Goal: Task Accomplishment & Management: Complete application form

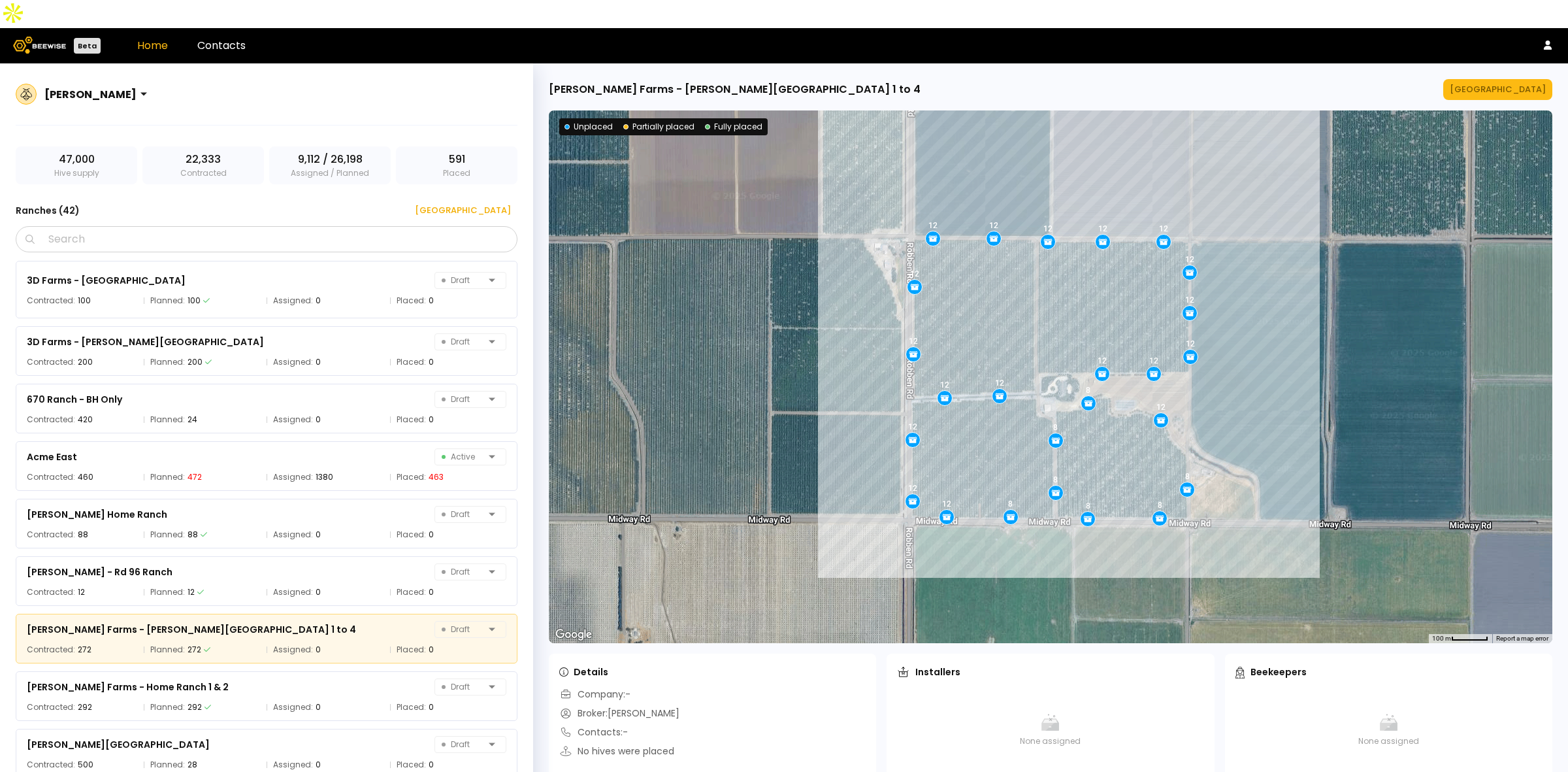
scroll to position [162, 0]
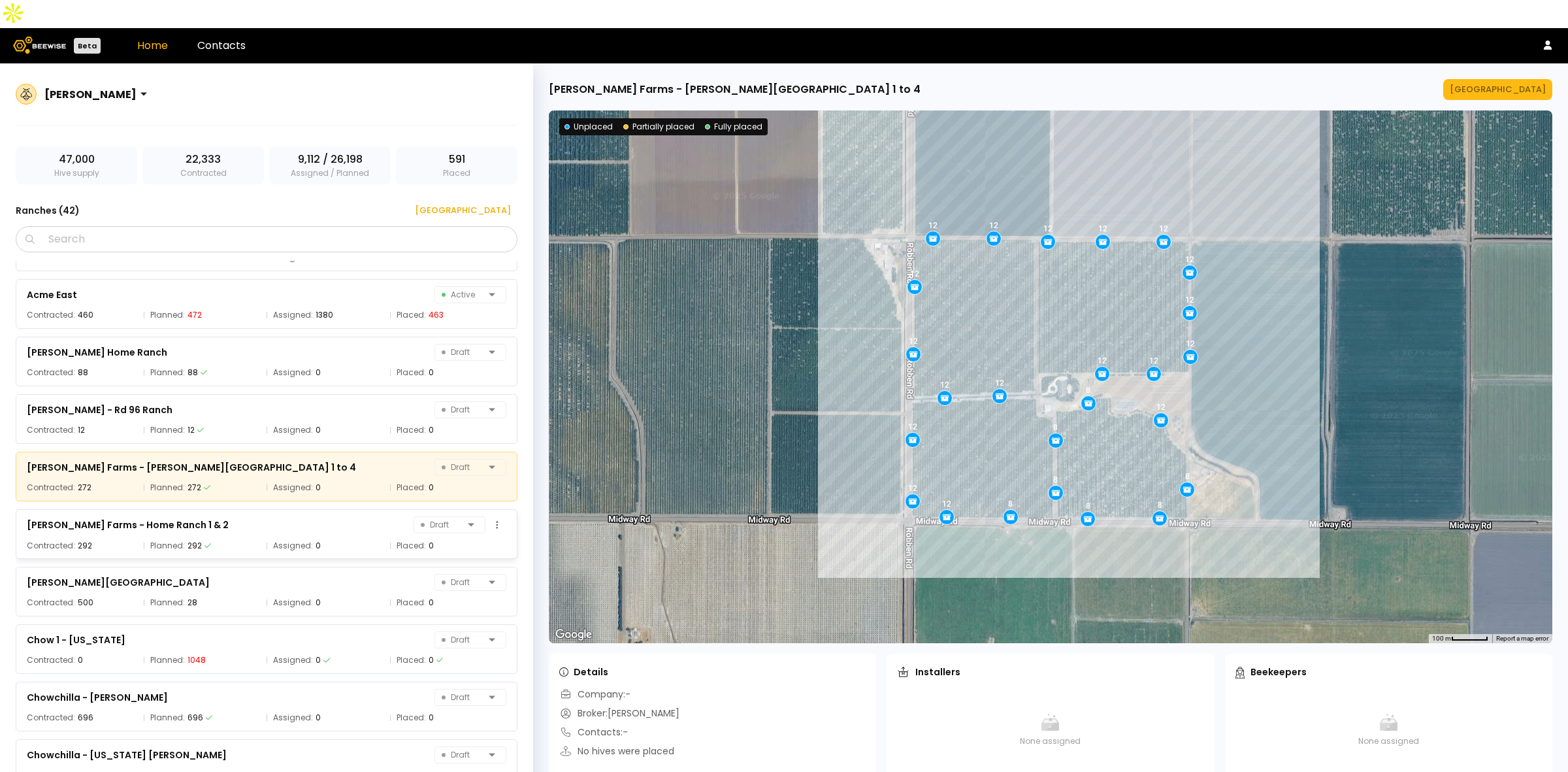
click at [224, 516] on div "[PERSON_NAME] Farms - Home Ranch 1 & 2 Draft" at bounding box center [266, 524] width 480 height 18
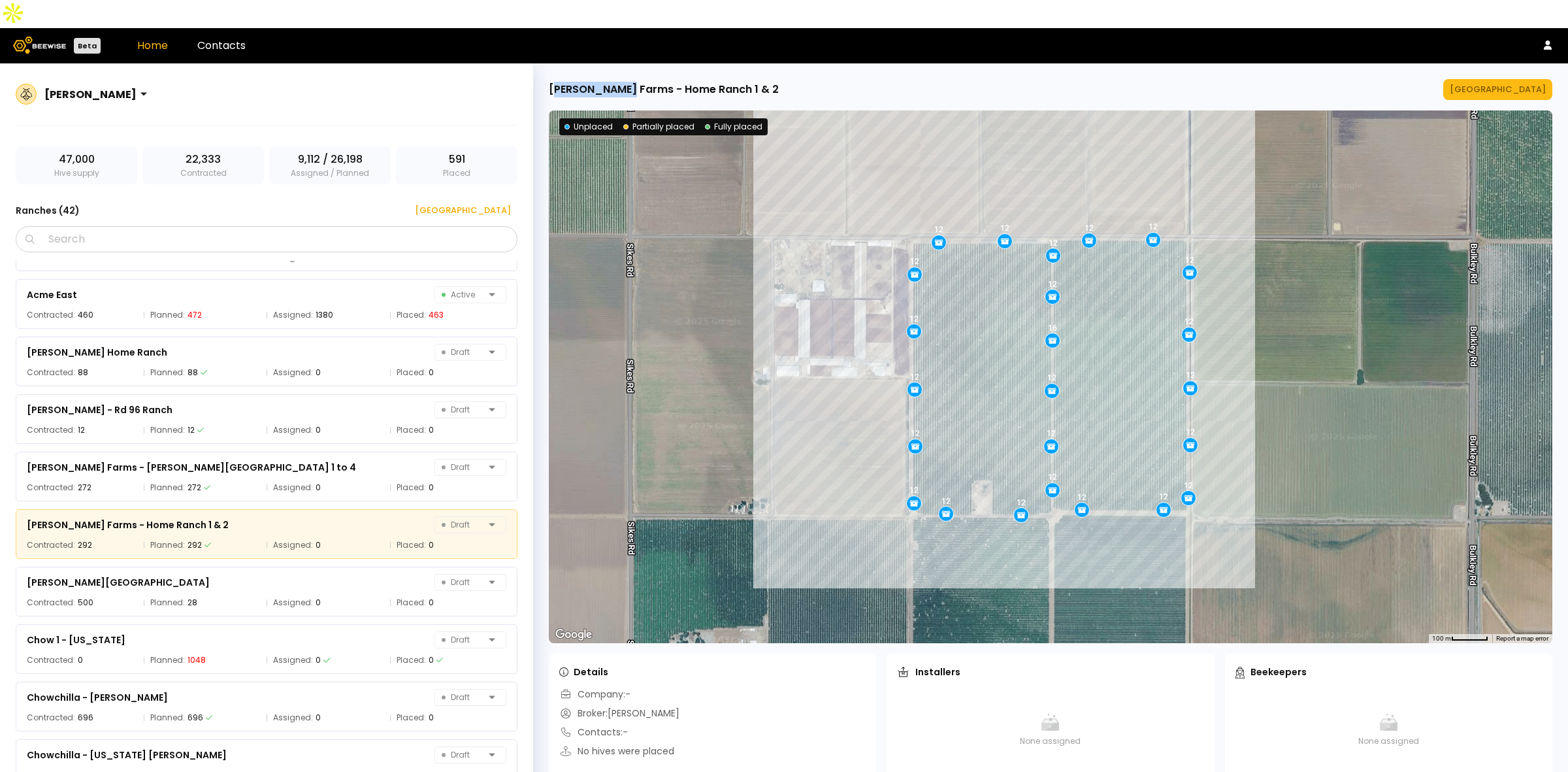
drag, startPoint x: 553, startPoint y: 64, endPoint x: 622, endPoint y: 57, distance: 69.4
click at [622, 82] on div "[PERSON_NAME] Farms - Home Ranch 1 & 2" at bounding box center [664, 89] width 230 height 16
click at [621, 82] on div "[PERSON_NAME] Farms - Home Ranch 1 & 2" at bounding box center [664, 89] width 230 height 16
drag, startPoint x: 551, startPoint y: 61, endPoint x: 740, endPoint y: 54, distance: 189.1
click at [740, 79] on div "[PERSON_NAME] Farms - Home Ranch 1 & 2 [GEOGRAPHIC_DATA]" at bounding box center [1050, 89] width 1004 height 21
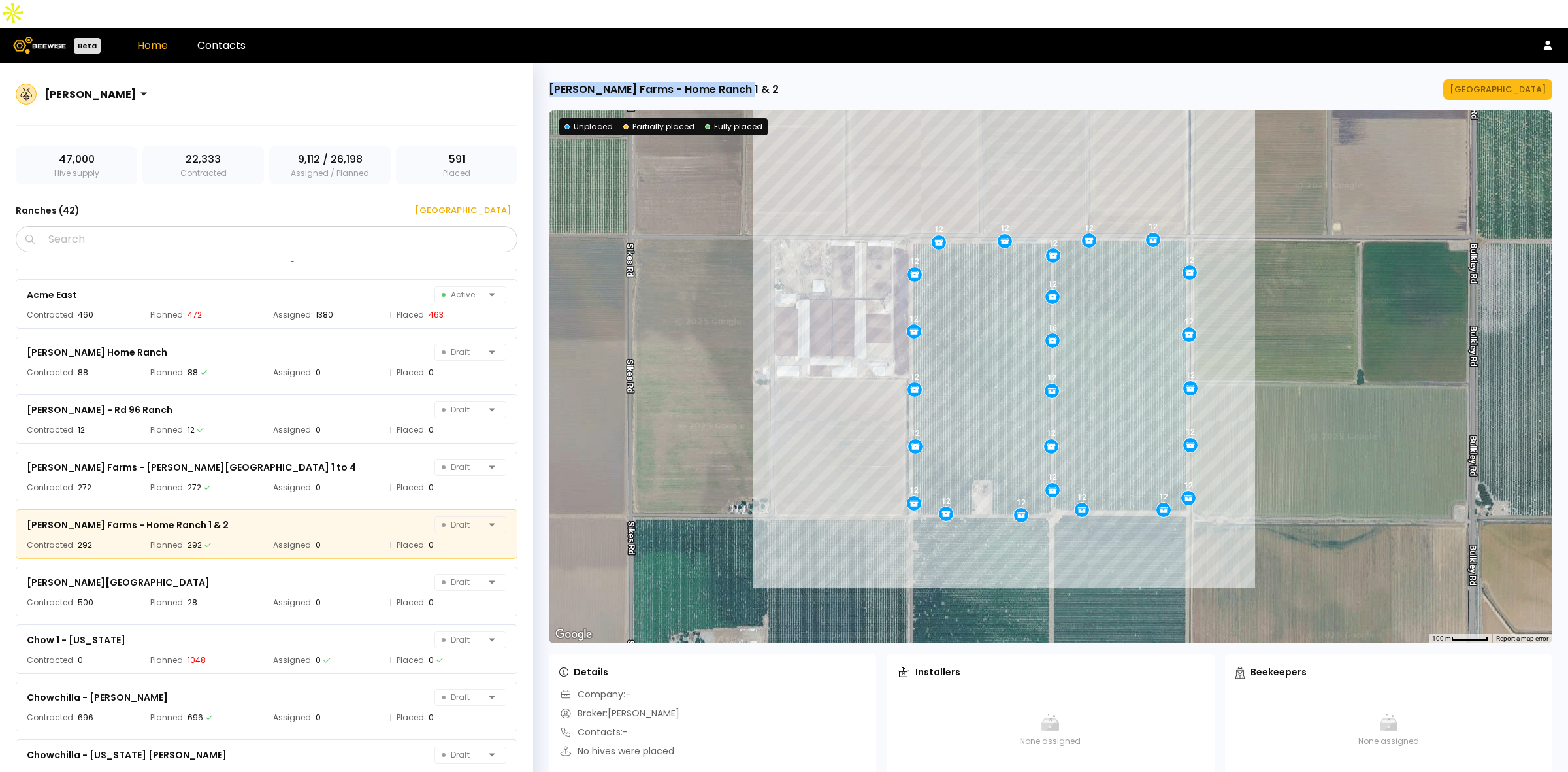
copy div "[PERSON_NAME] Farms - Home Ranch 1 & 2"
click at [490, 204] on div "[GEOGRAPHIC_DATA]" at bounding box center [458, 211] width 105 height 13
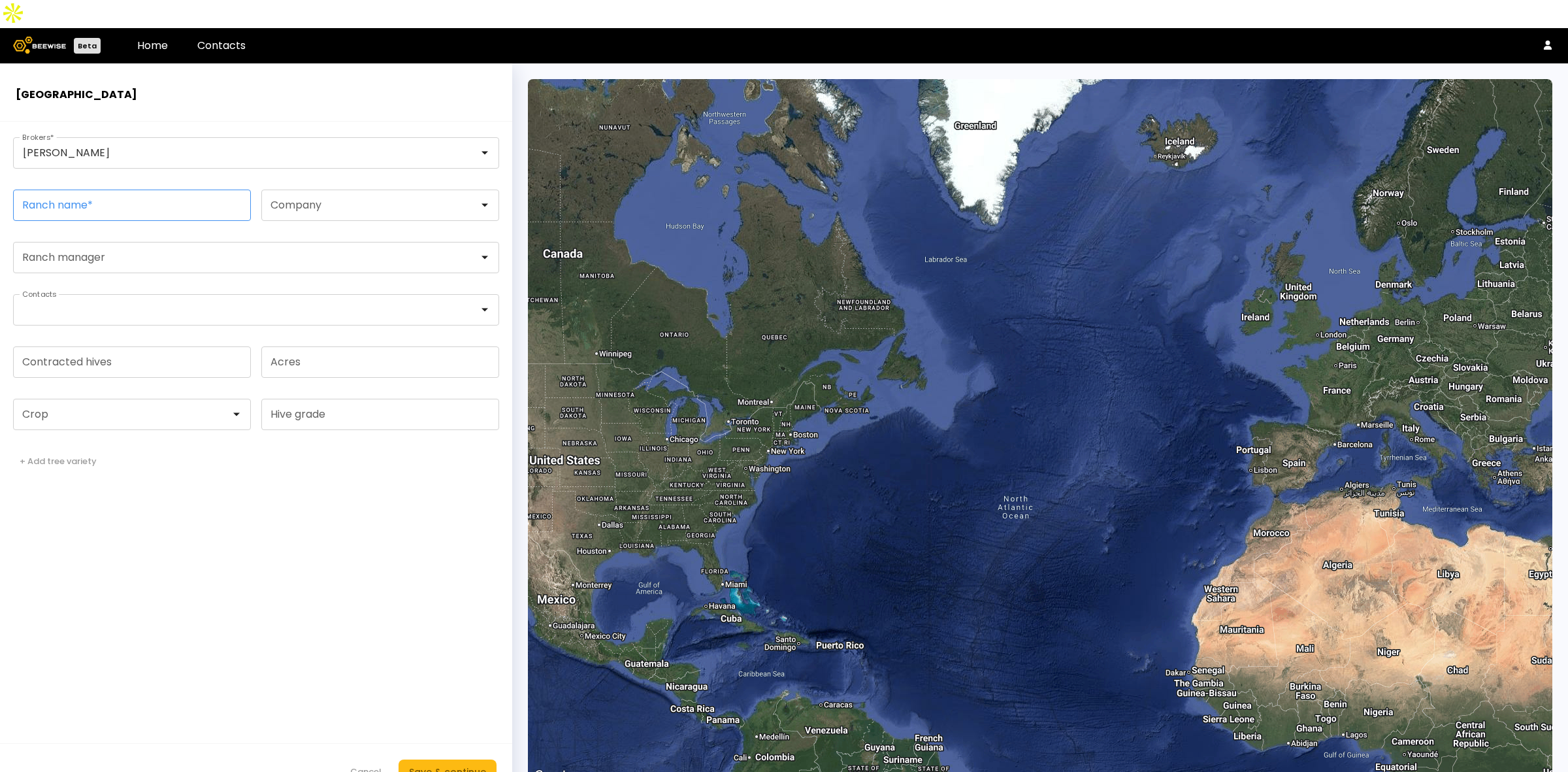
click at [82, 191] on input "Ranch name *" at bounding box center [132, 206] width 237 height 30
paste input "**********"
drag, startPoint x: 182, startPoint y: 176, endPoint x: 272, endPoint y: 176, distance: 90.0
click at [272, 190] on fieldset "**********" at bounding box center [256, 205] width 486 height 31
type input "**********"
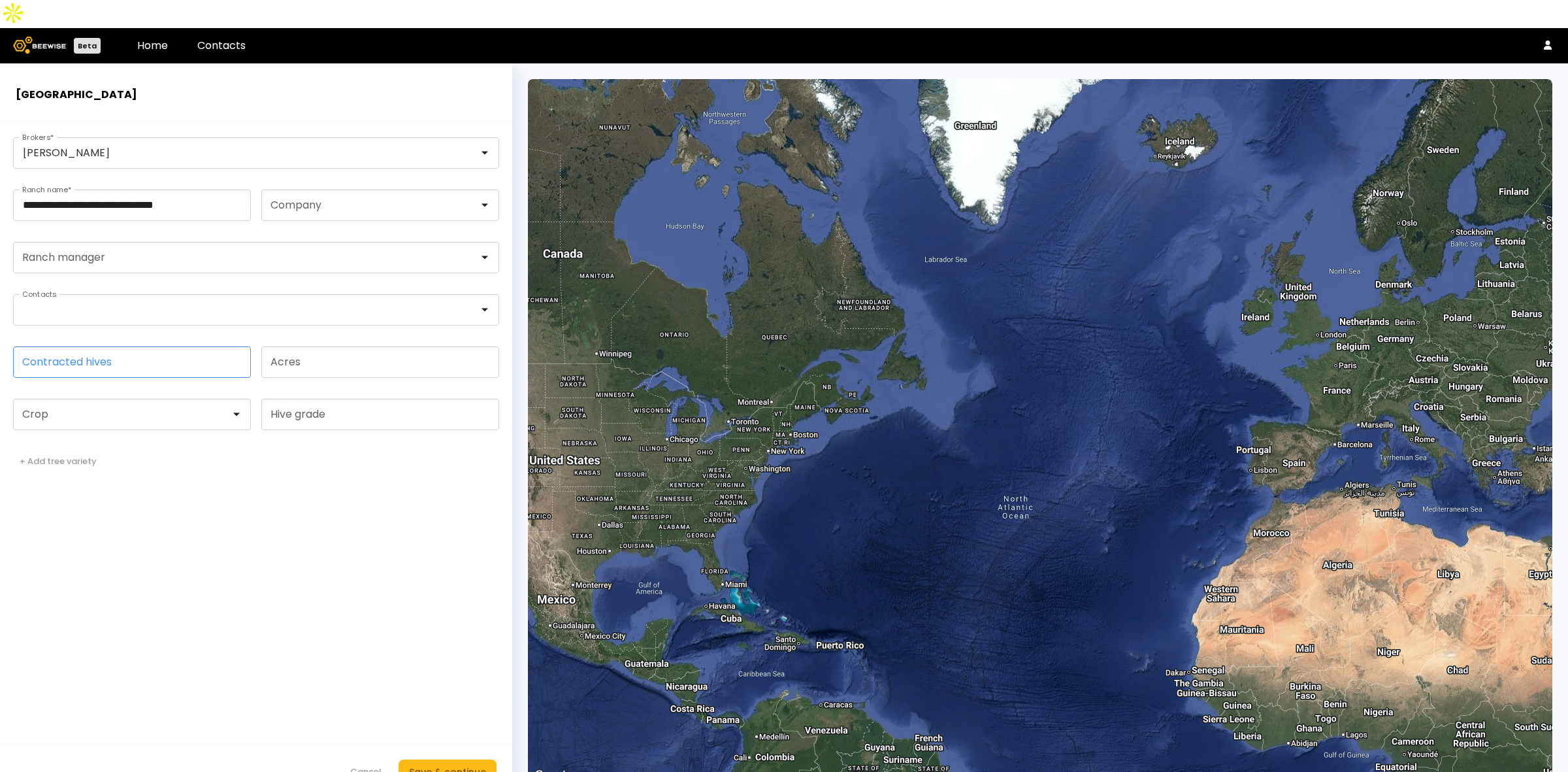
click at [149, 347] on input "Contracted hives" at bounding box center [132, 362] width 237 height 30
type input "***"
click at [155, 409] on div at bounding box center [126, 414] width 208 height 11
click at [113, 443] on div "Almonds" at bounding box center [132, 447] width 222 height 8
click at [447, 764] on div "Save & continue" at bounding box center [447, 771] width 77 height 14
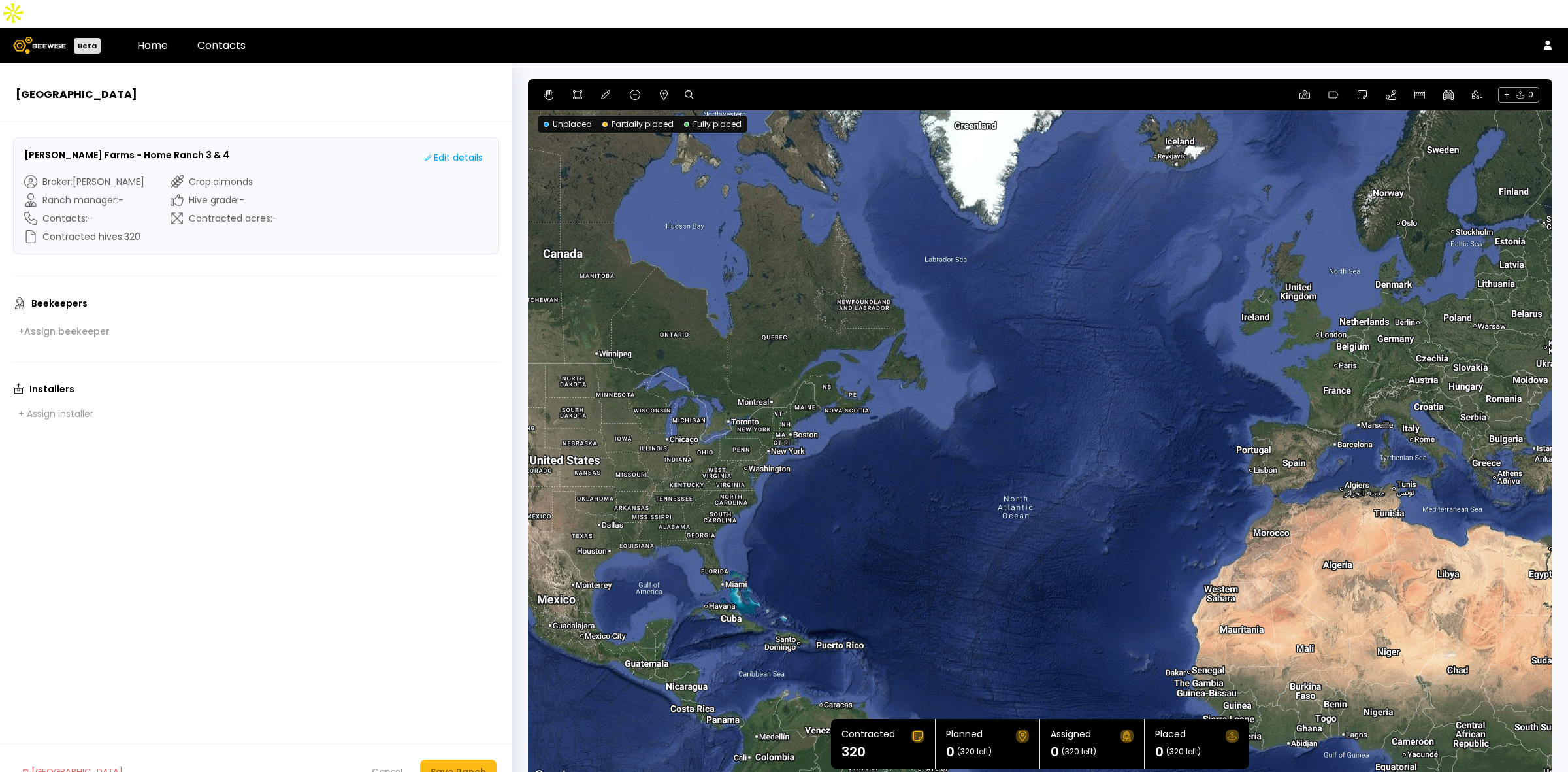
click at [690, 90] on icon at bounding box center [689, 95] width 9 height 9
click at [740, 87] on input at bounding box center [739, 95] width 81 height 16
paste input "**********"
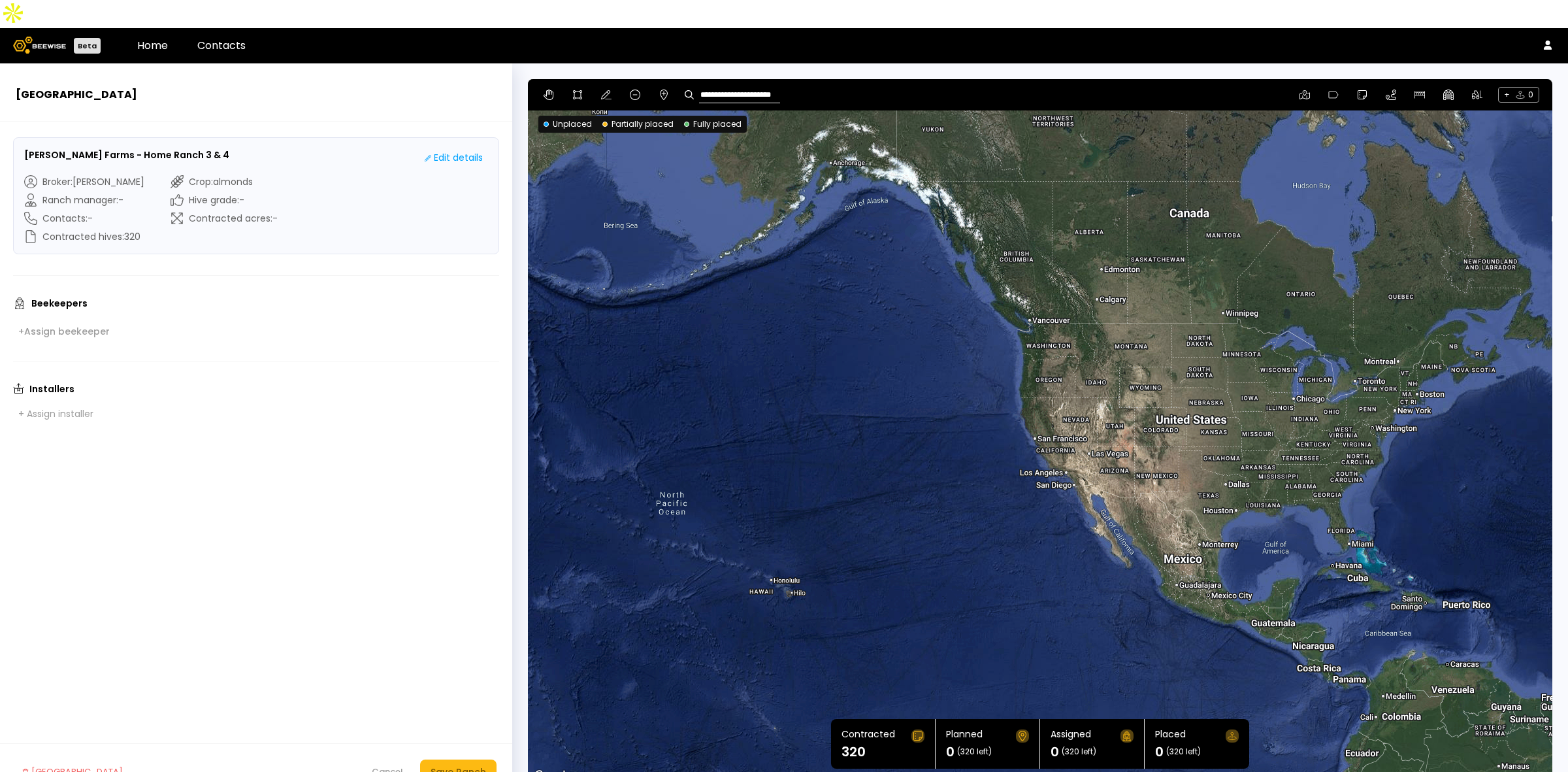
type input "**********"
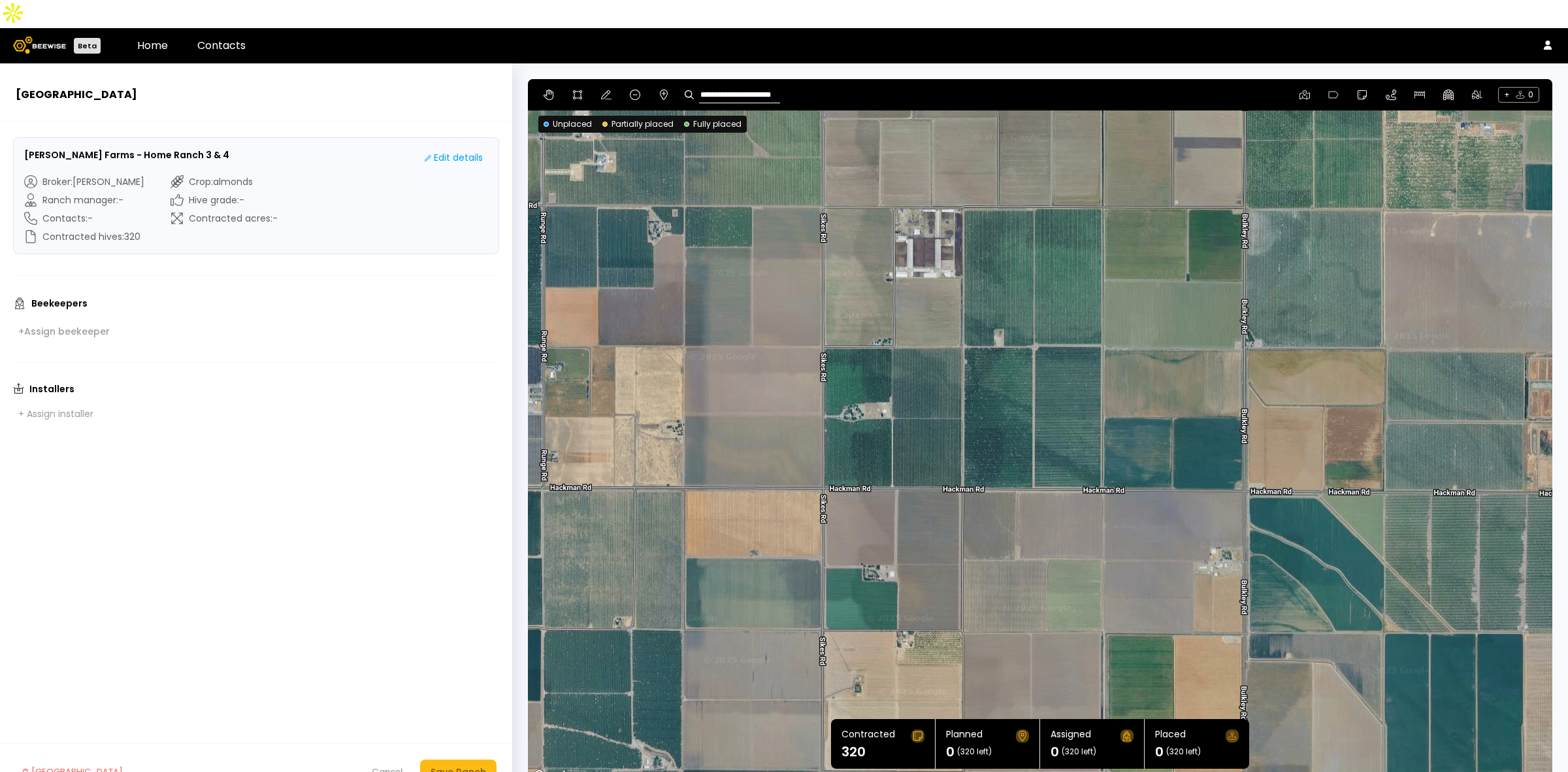
drag, startPoint x: 1351, startPoint y: 377, endPoint x: 1137, endPoint y: 432, distance: 221.0
click at [1137, 432] on div at bounding box center [1040, 432] width 1025 height 706
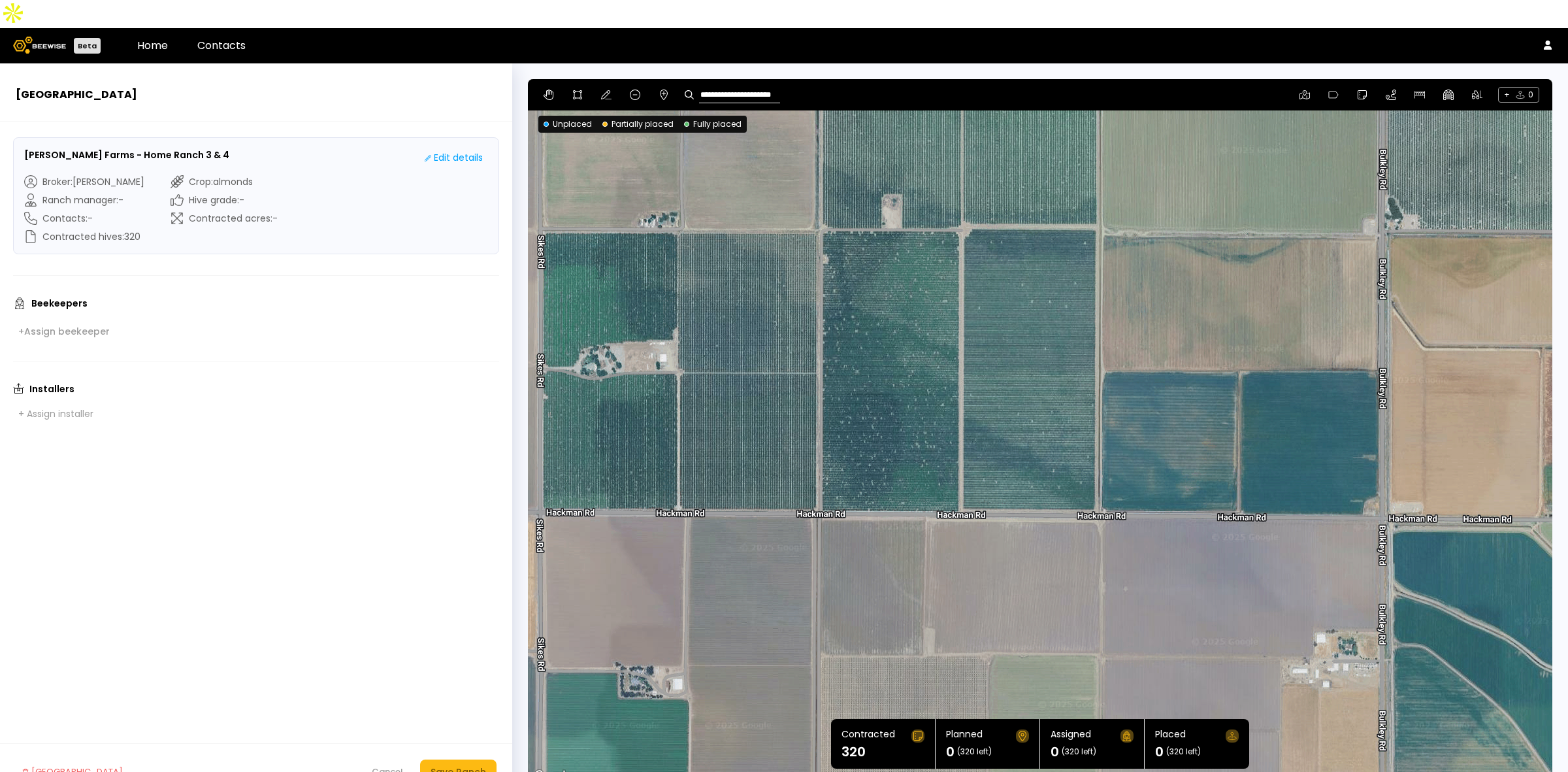
drag, startPoint x: 1042, startPoint y: 281, endPoint x: 1023, endPoint y: 331, distance: 53.5
click at [1023, 331] on div at bounding box center [1040, 432] width 1025 height 706
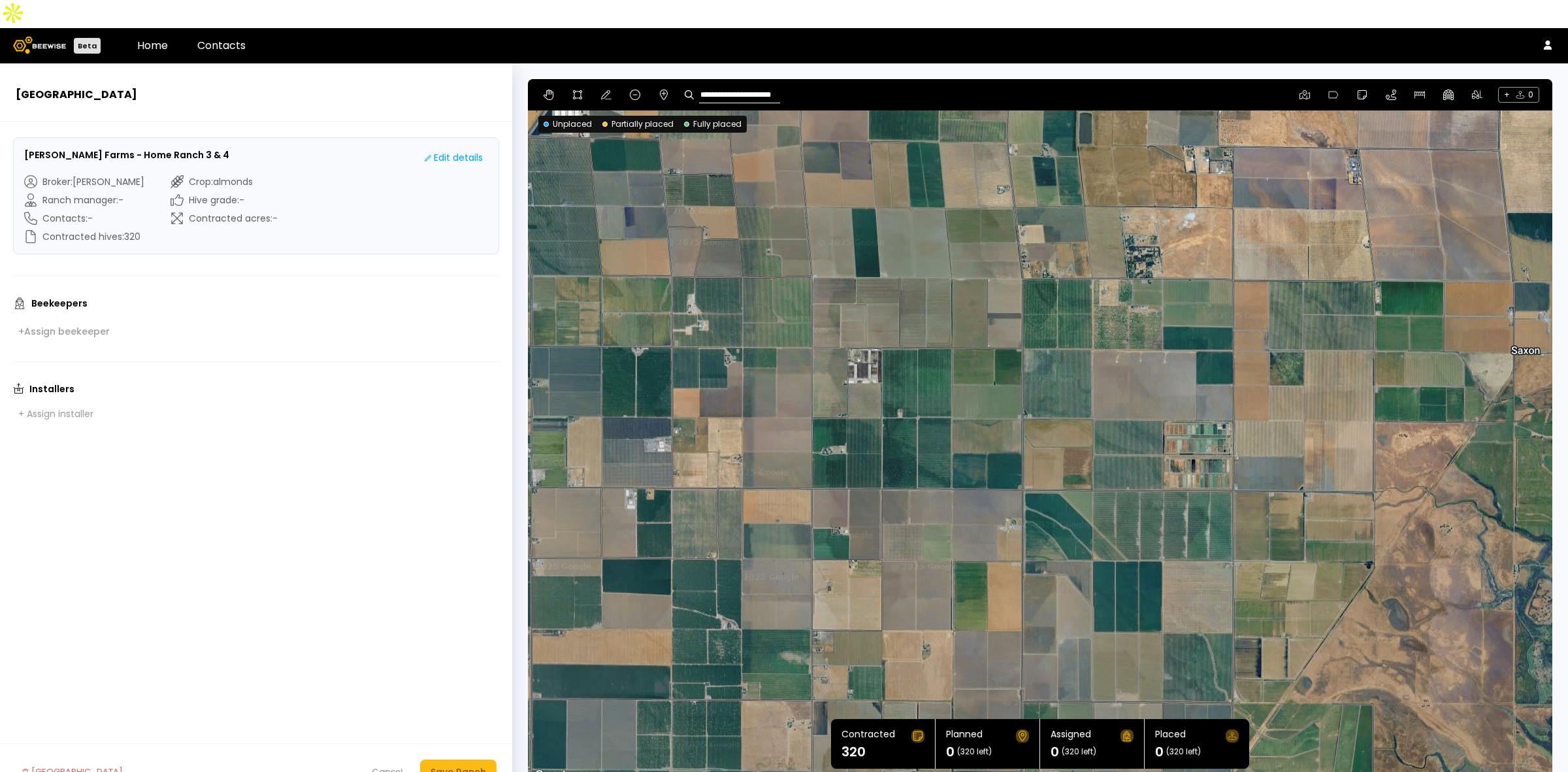
drag, startPoint x: 653, startPoint y: 453, endPoint x: 766, endPoint y: 442, distance: 113.5
click at [766, 442] on div at bounding box center [1040, 432] width 1025 height 706
click at [746, 87] on input "**********" at bounding box center [739, 95] width 81 height 16
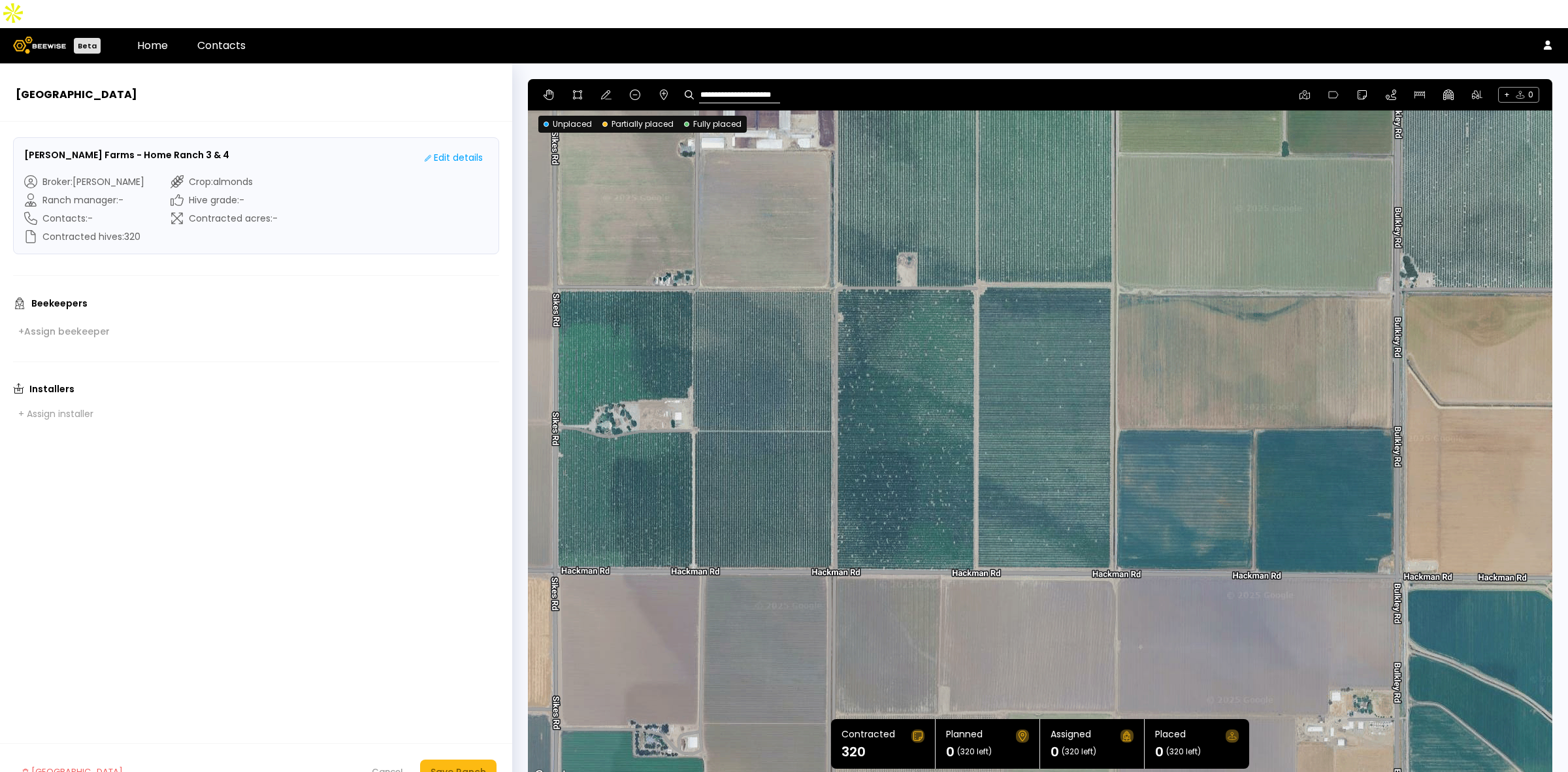
drag, startPoint x: 1370, startPoint y: 403, endPoint x: 1211, endPoint y: 436, distance: 162.4
click at [1211, 436] on div at bounding box center [1040, 432] width 1025 height 706
click at [575, 89] on icon at bounding box center [577, 94] width 10 height 10
click at [833, 260] on div at bounding box center [1040, 432] width 1023 height 706
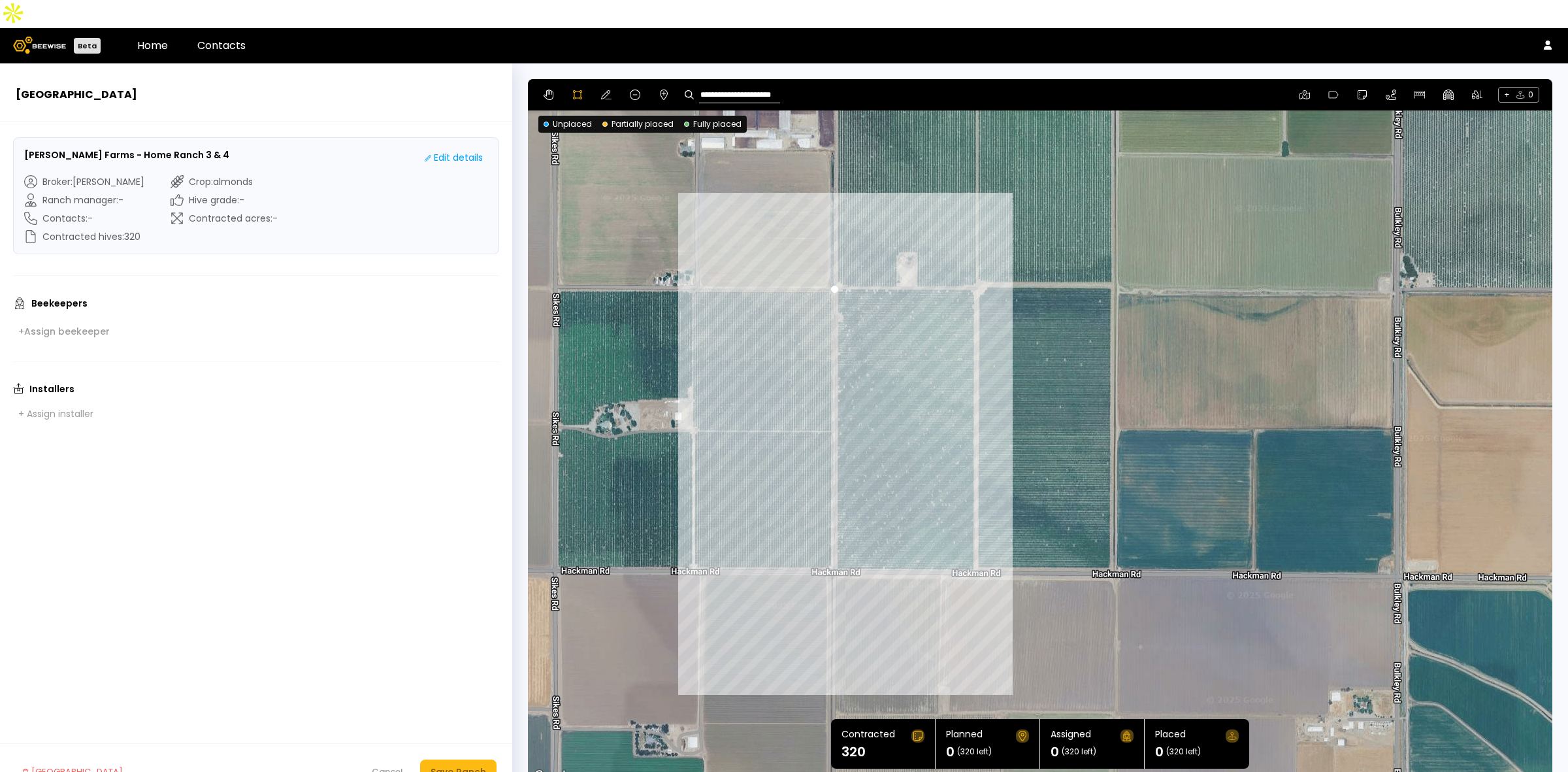
click at [834, 543] on div at bounding box center [1040, 432] width 1023 height 706
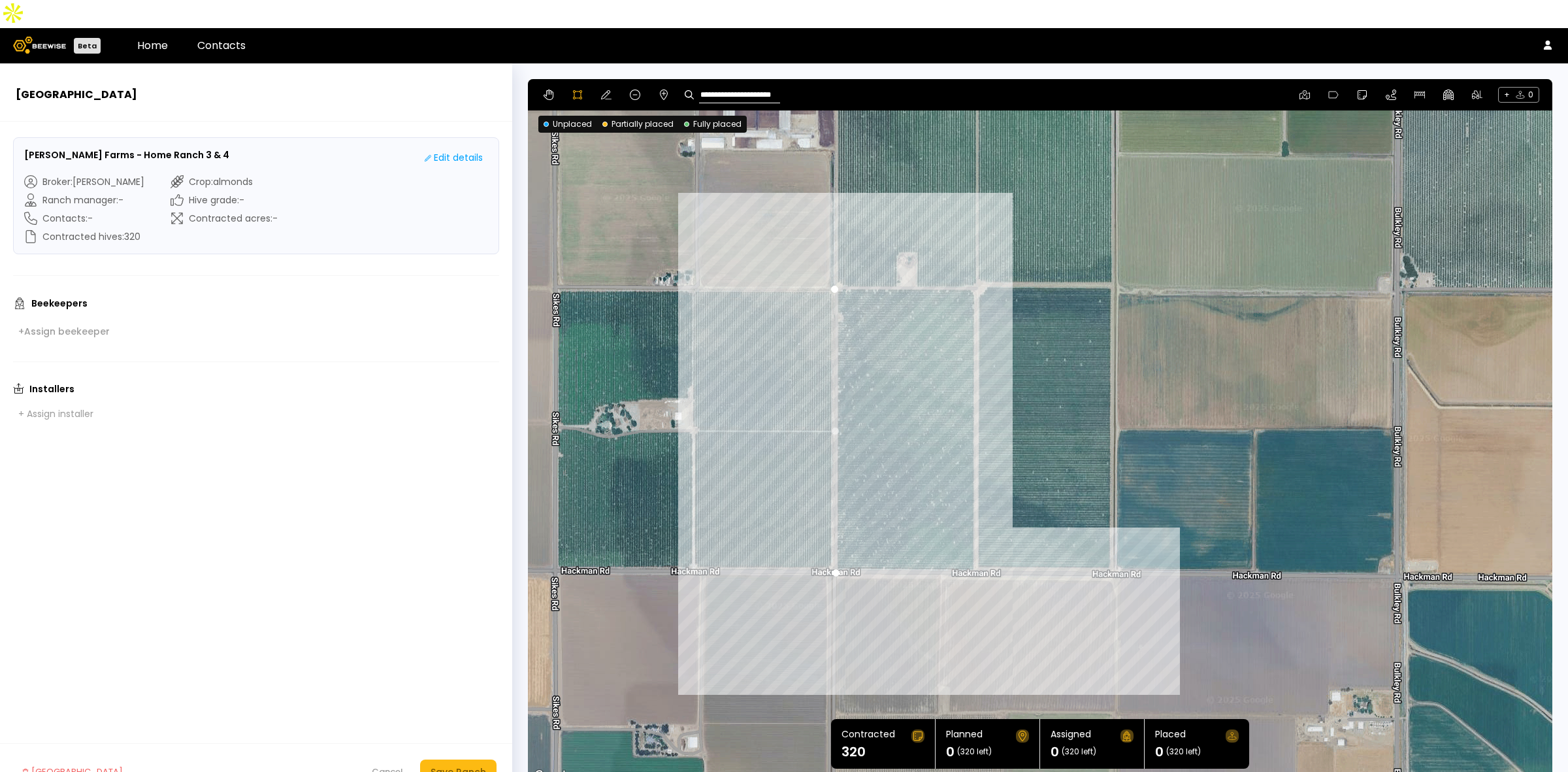
click at [1115, 542] on div at bounding box center [1040, 432] width 1023 height 706
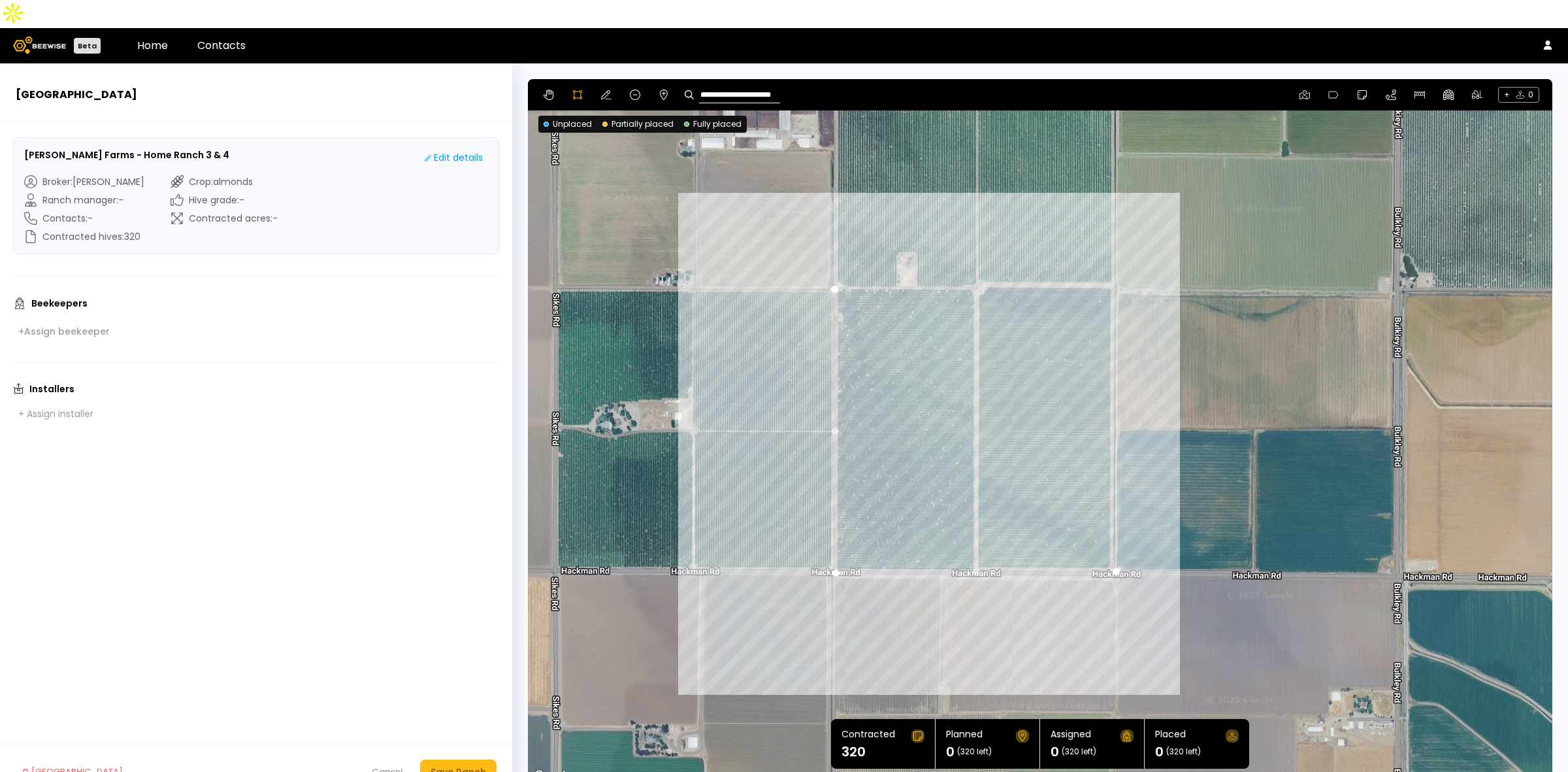
click at [1111, 256] on div at bounding box center [1040, 432] width 1023 height 706
click at [834, 260] on div at bounding box center [1040, 432] width 1023 height 706
click at [459, 764] on div "Save Ranch" at bounding box center [458, 771] width 56 height 14
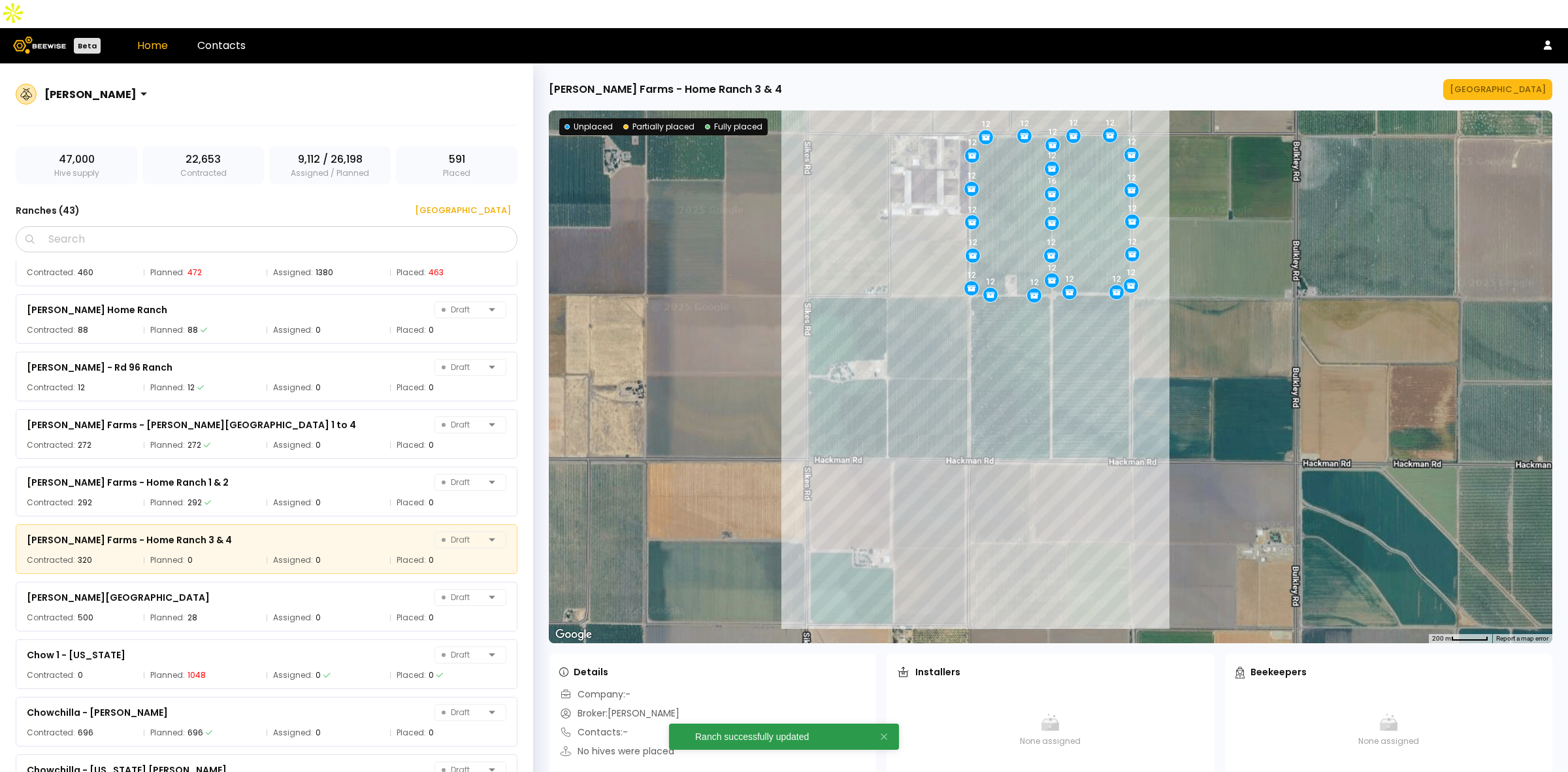
scroll to position [220, 0]
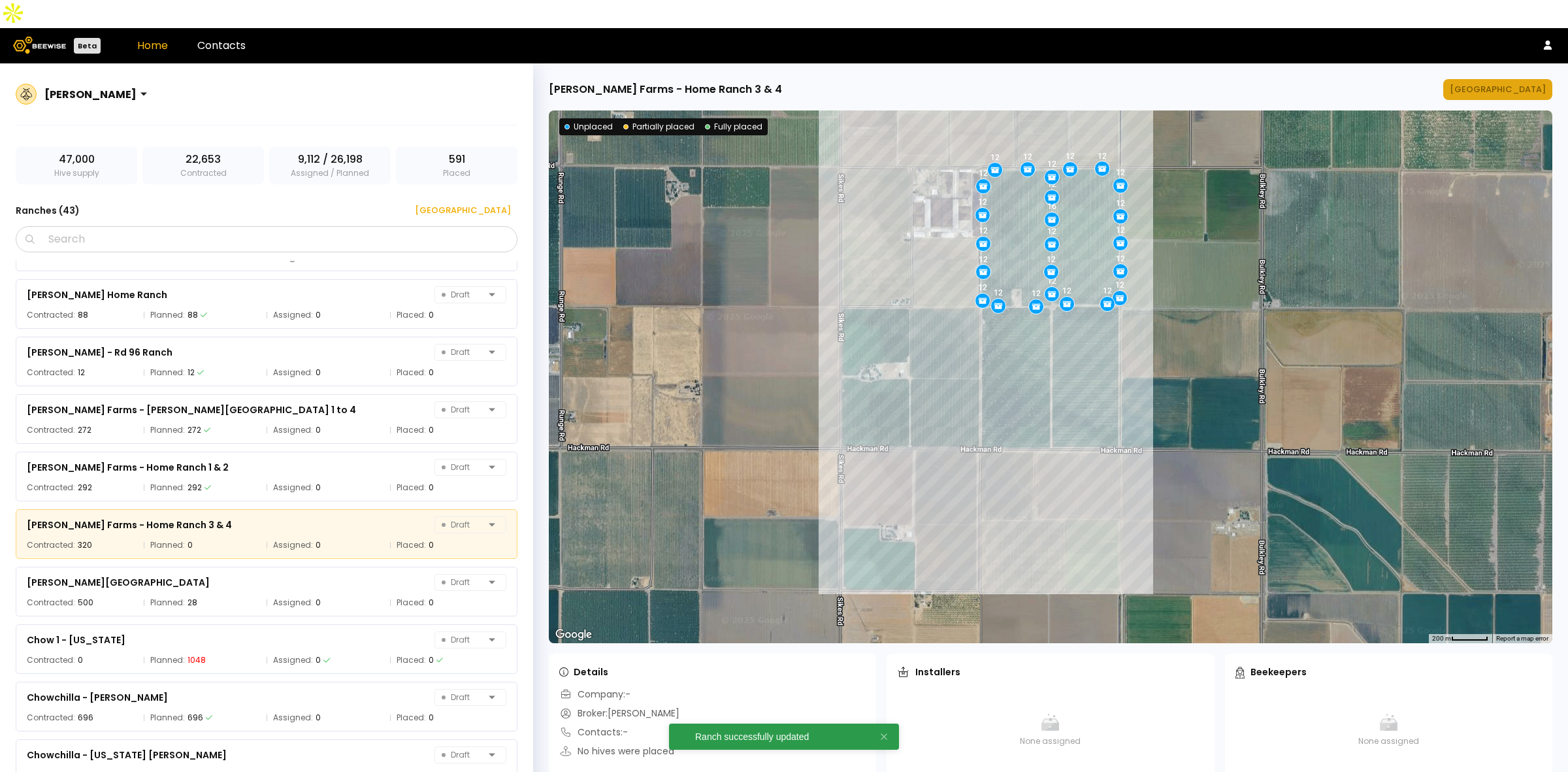
click at [1506, 83] on div "[GEOGRAPHIC_DATA]" at bounding box center [1497, 90] width 96 height 13
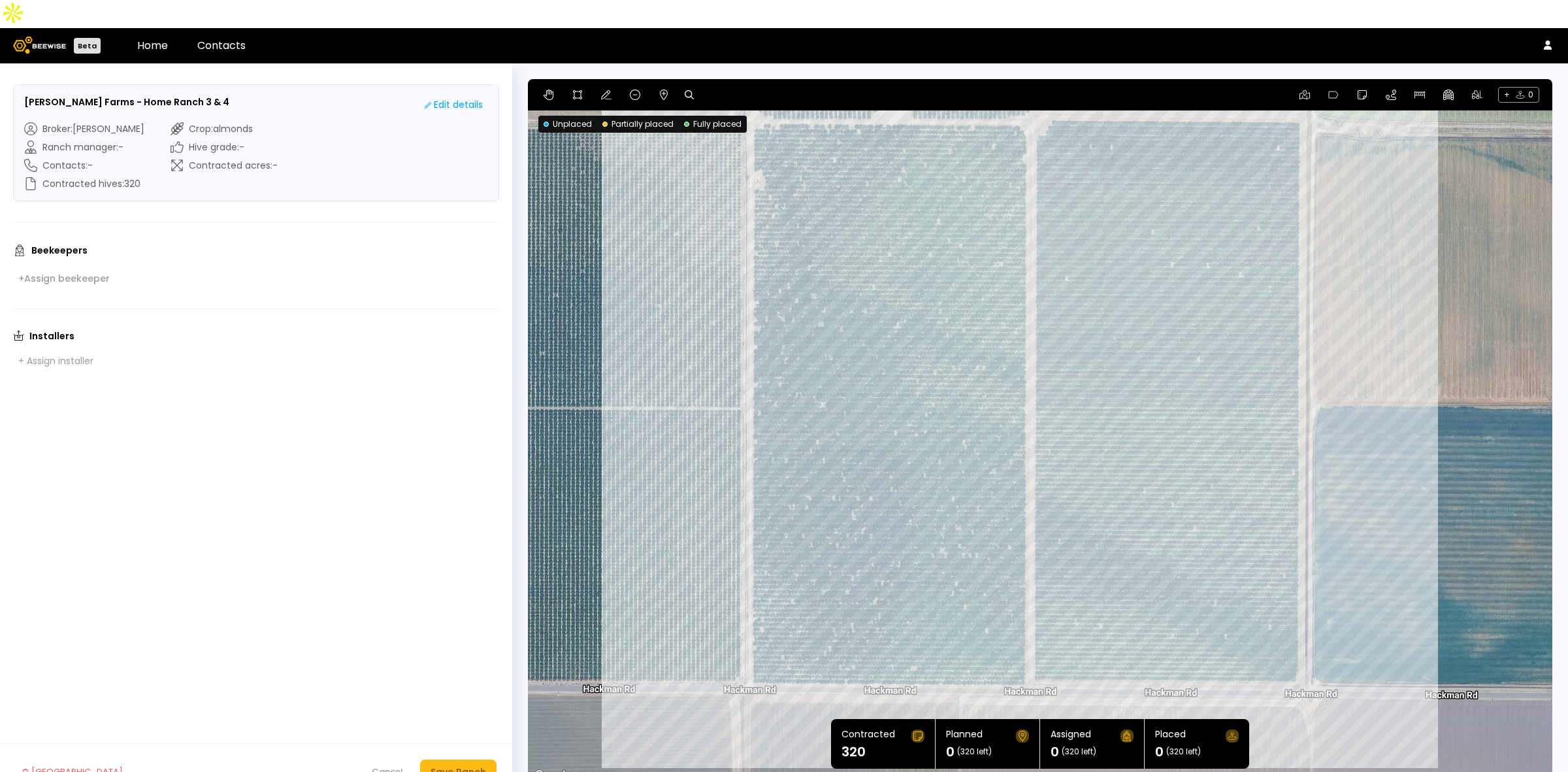
drag, startPoint x: 1439, startPoint y: 483, endPoint x: 1429, endPoint y: 451, distance: 33.5
click at [1429, 451] on div at bounding box center [1040, 432] width 1025 height 706
click at [458, 98] on div "Edit details" at bounding box center [453, 104] width 58 height 13
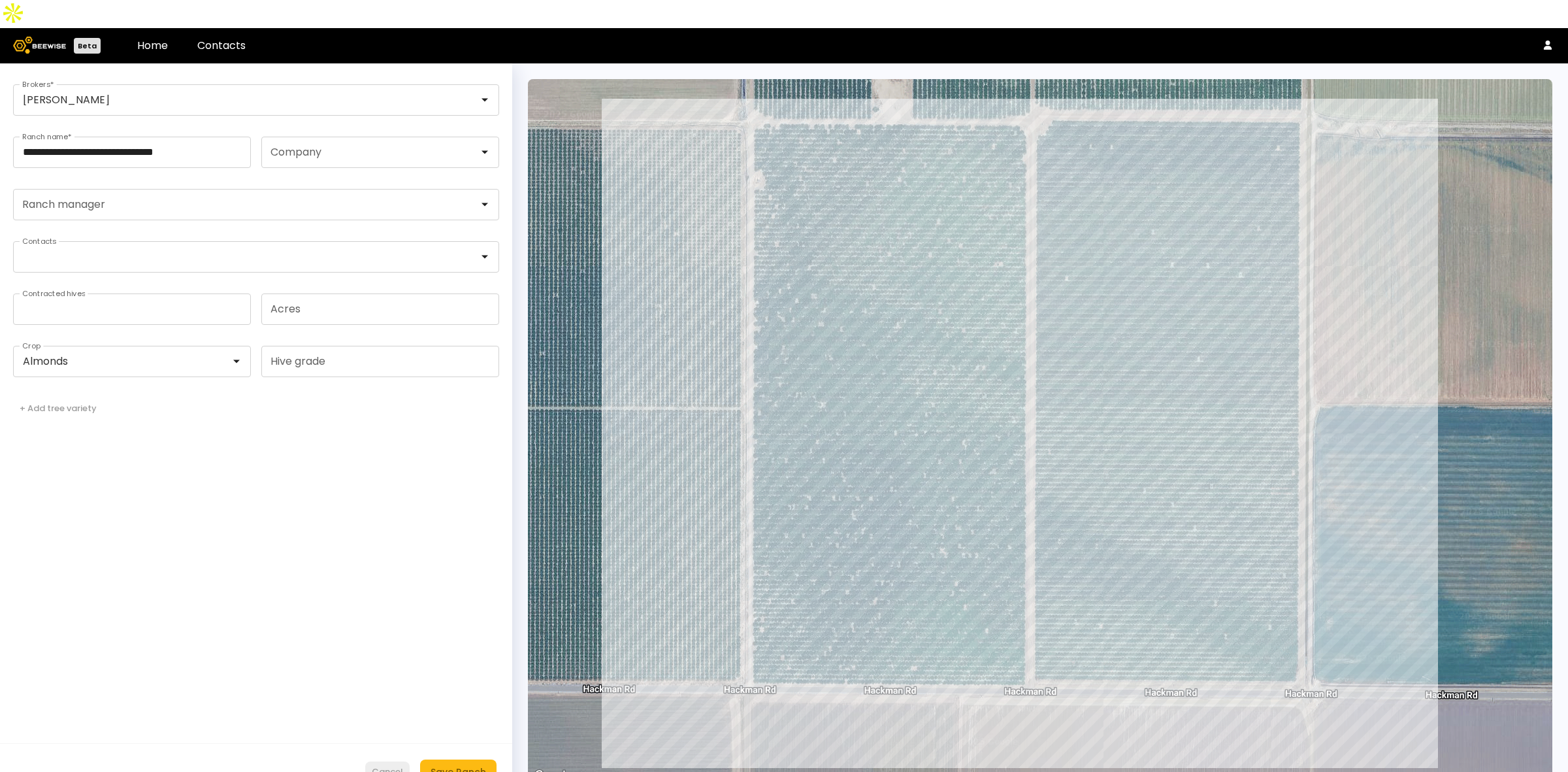
click at [392, 765] on div "Cancel" at bounding box center [387, 772] width 31 height 13
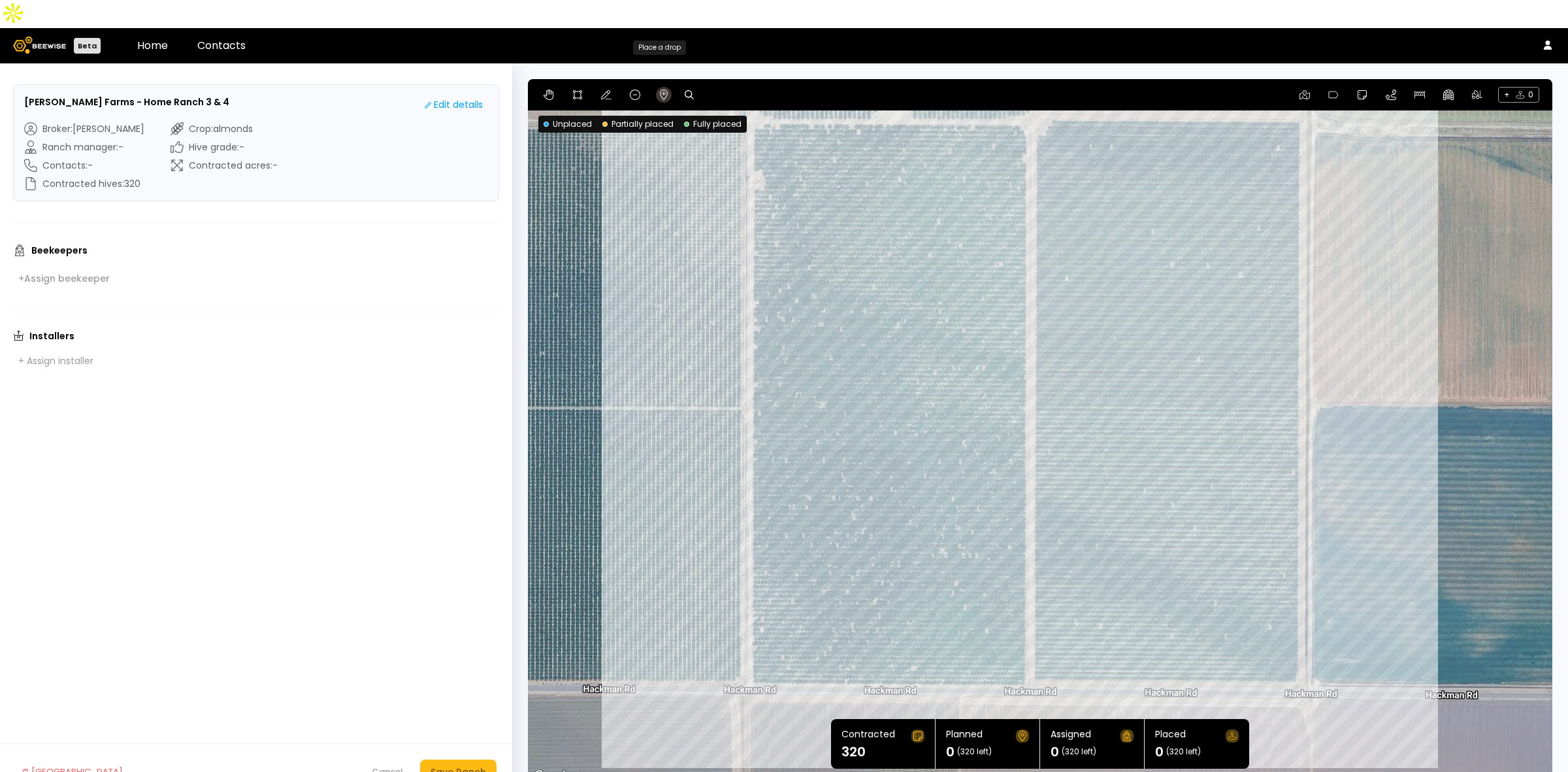
click at [659, 89] on icon at bounding box center [664, 94] width 10 height 10
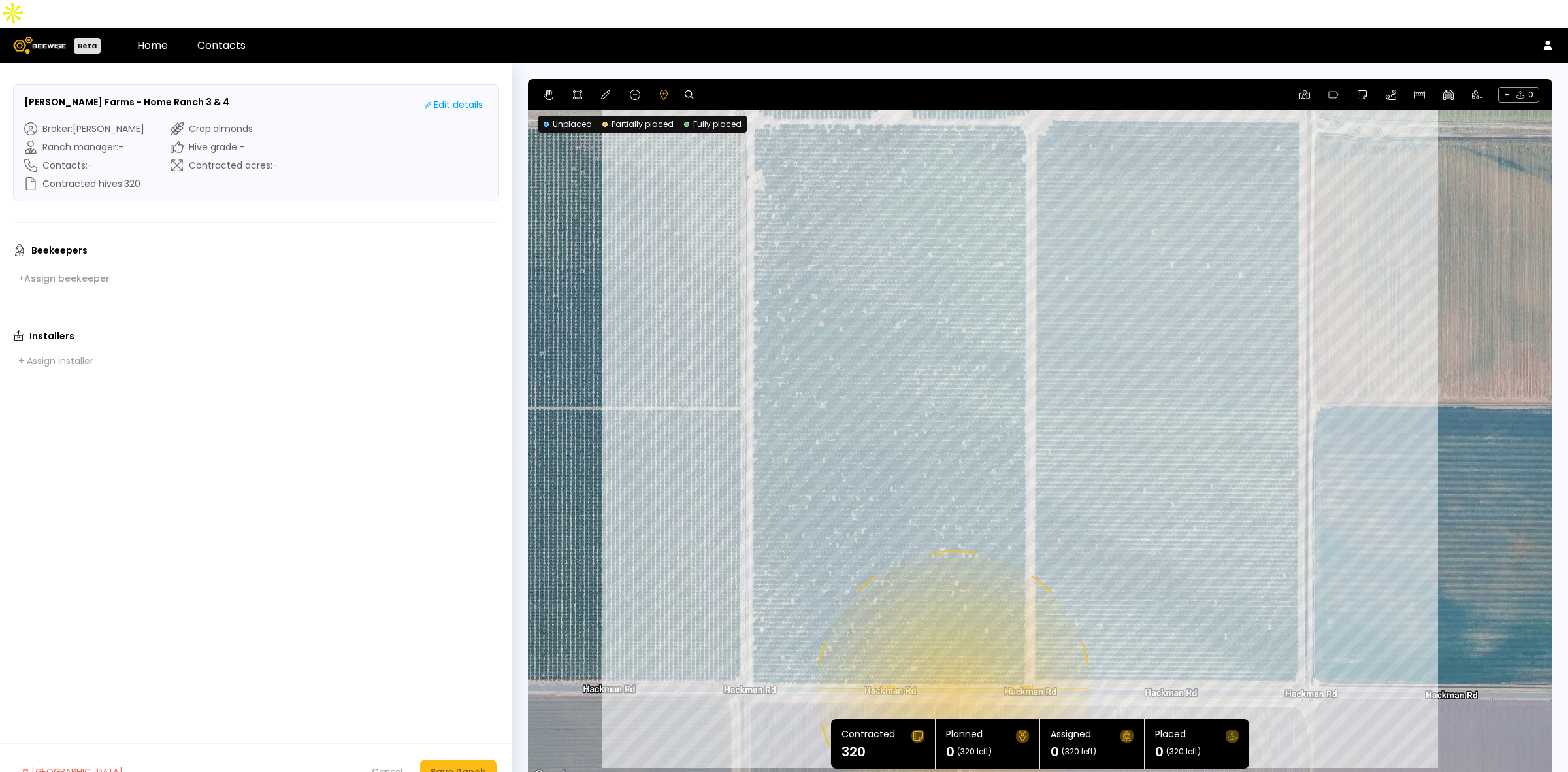
click at [952, 660] on div "0.1 mi 0.1 mi" at bounding box center [1040, 432] width 1025 height 706
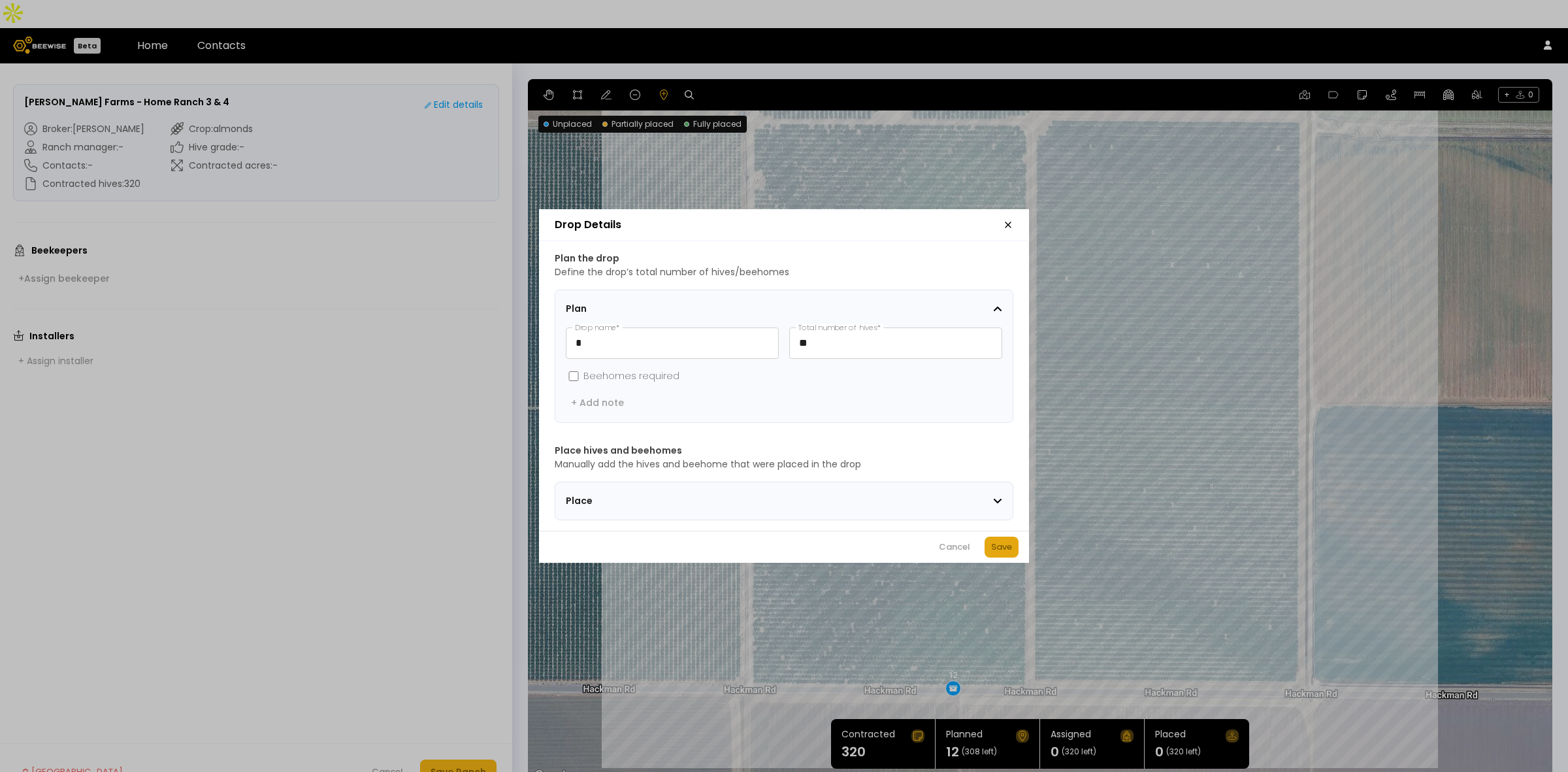
click at [1005, 549] on div "Save" at bounding box center [1002, 547] width 21 height 13
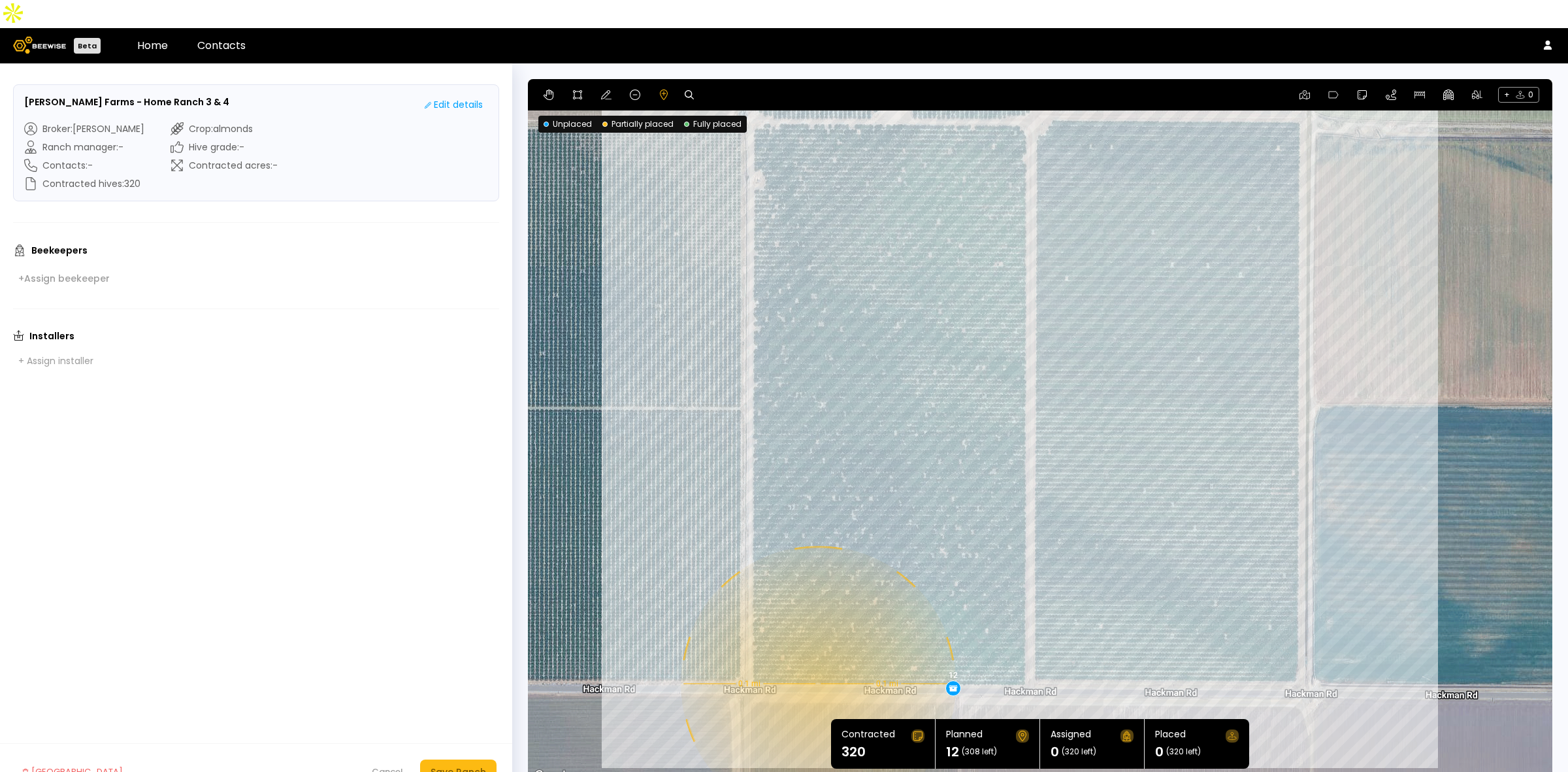
click at [817, 655] on div "0.1 mi 0.1 mi 12" at bounding box center [1040, 432] width 1025 height 706
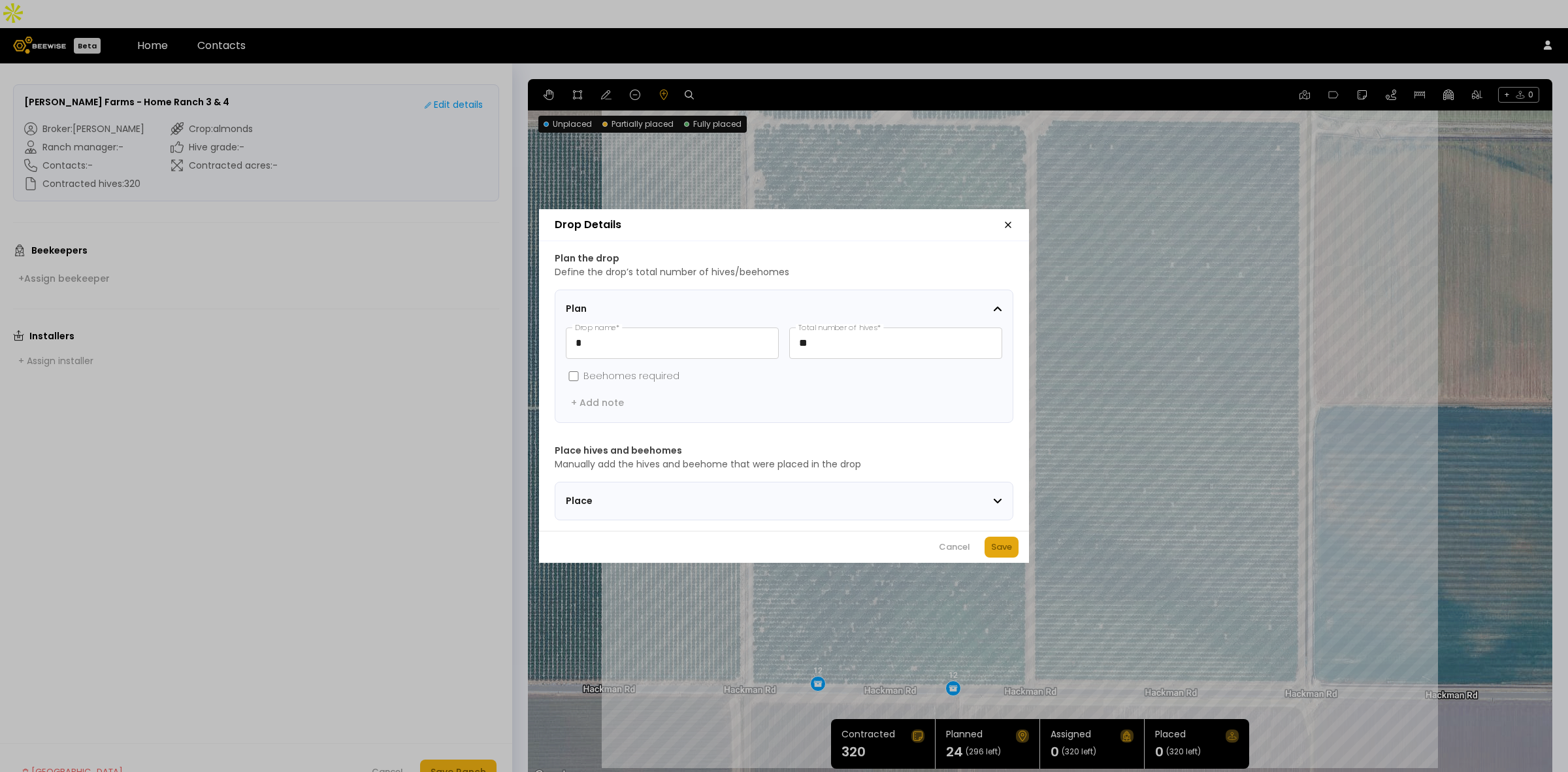
click at [992, 554] on div "Save" at bounding box center [1002, 547] width 21 height 13
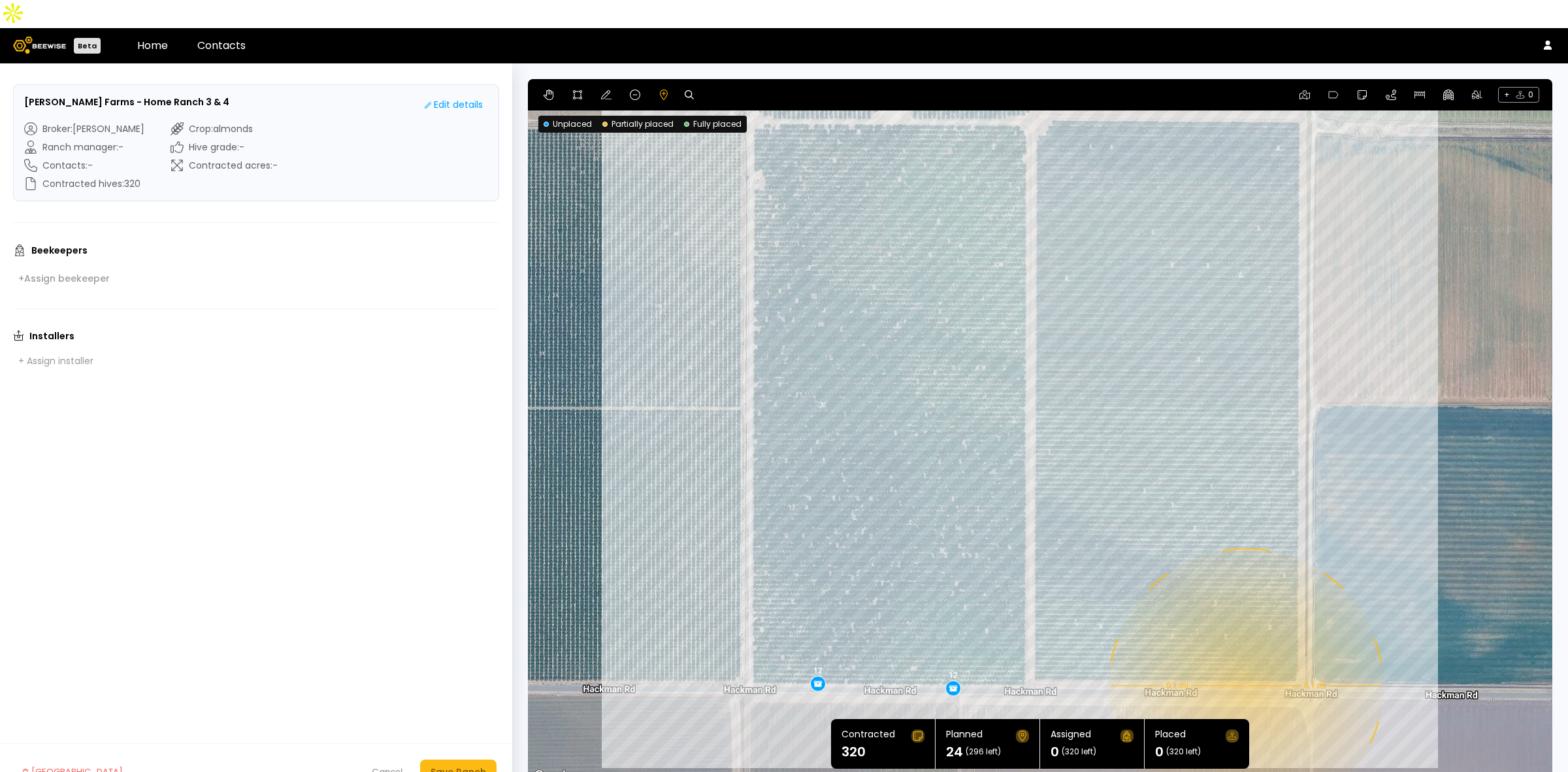
click at [1245, 657] on div "0.1 mi 0.1 mi 12 12" at bounding box center [1040, 432] width 1025 height 706
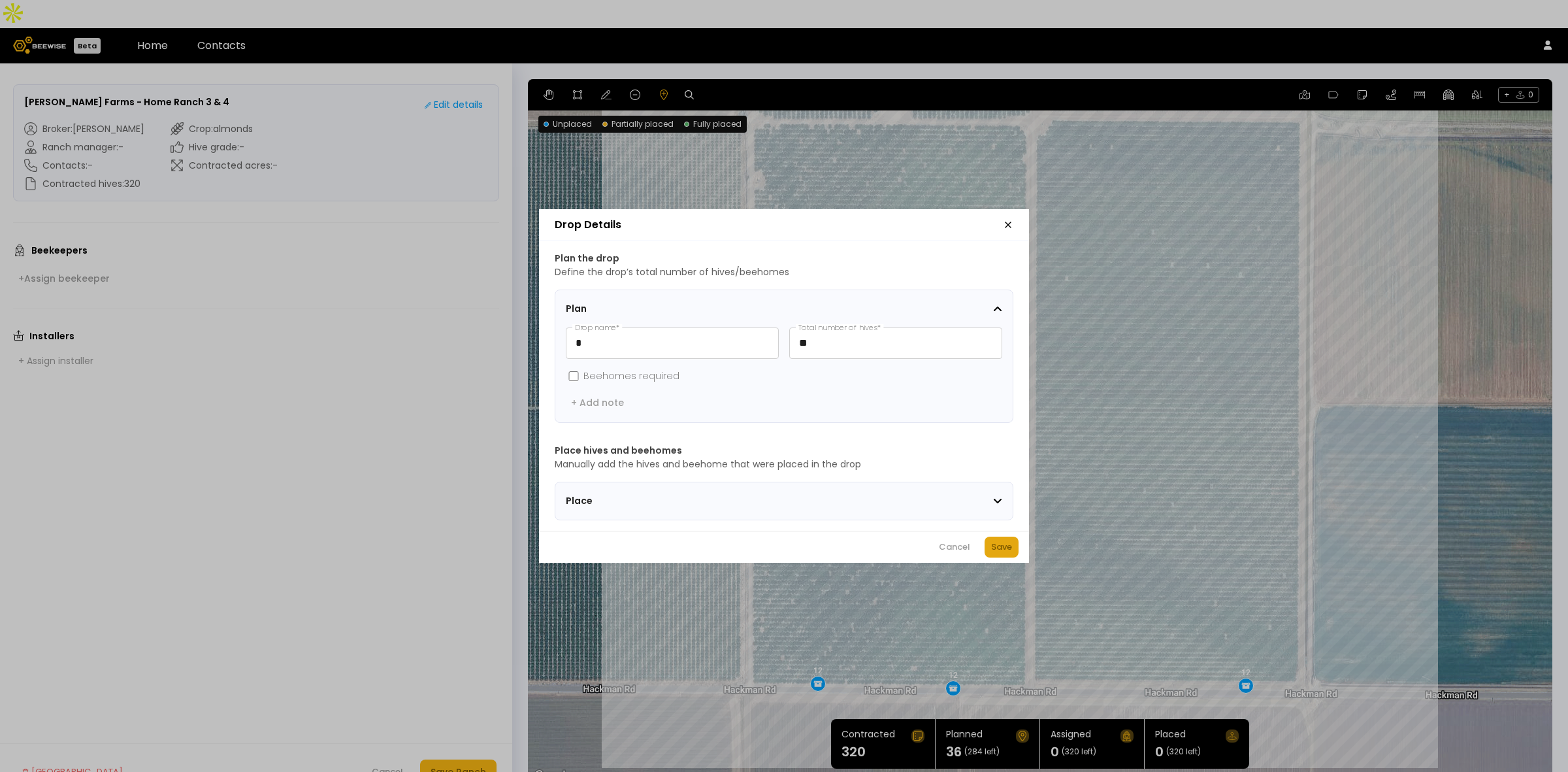
click at [998, 554] on div "Save" at bounding box center [1002, 547] width 21 height 13
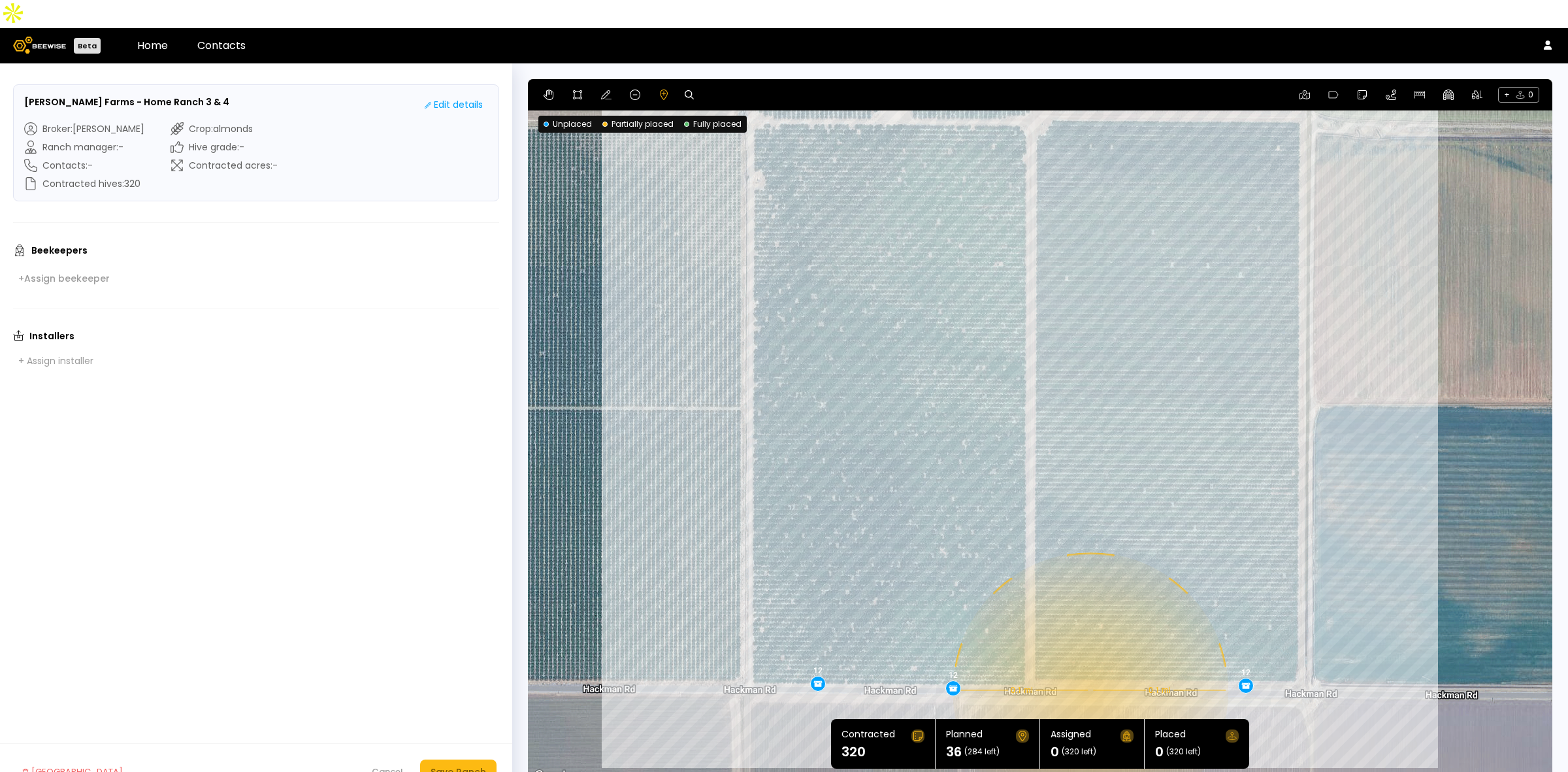
click at [1089, 662] on div "0.1 mi 0.1 mi 12 12 12" at bounding box center [1040, 432] width 1025 height 706
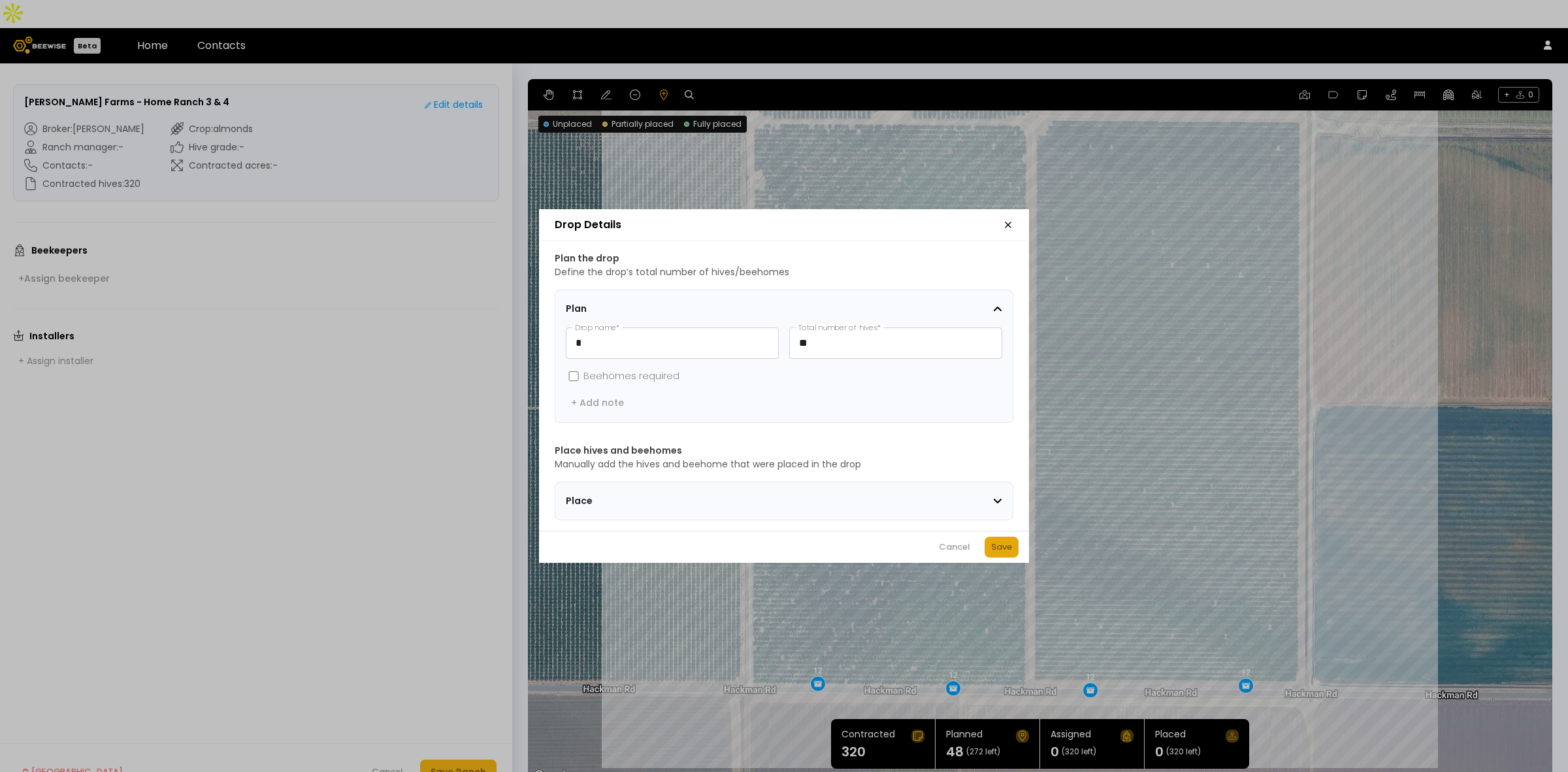
click at [990, 557] on button "Save" at bounding box center [1002, 547] width 34 height 21
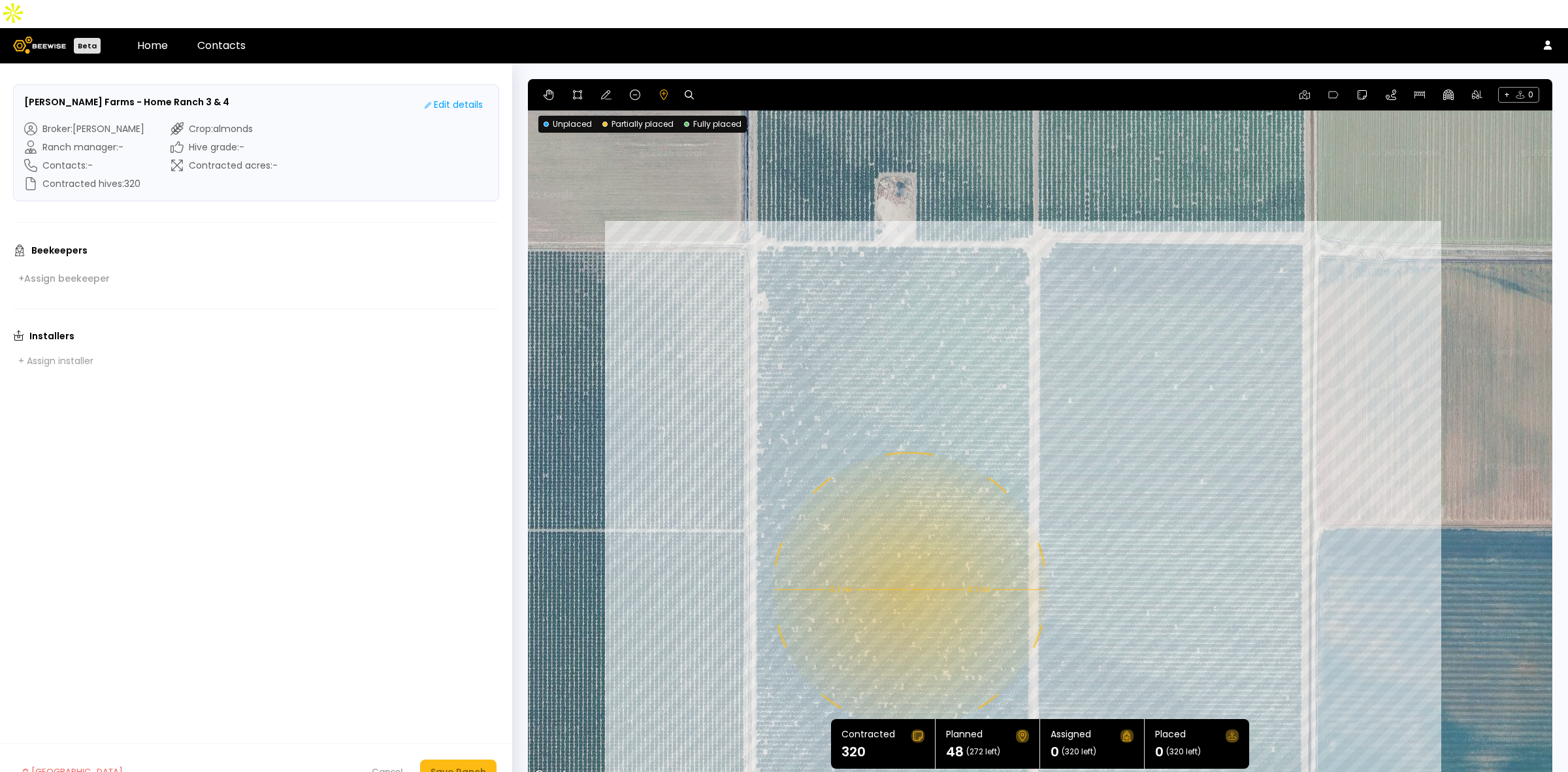
drag, startPoint x: 900, startPoint y: 285, endPoint x: 905, endPoint y: 439, distance: 154.1
click at [905, 439] on div "0.1 mi 0.1 mi 12 12 12 12" at bounding box center [1040, 432] width 1025 height 706
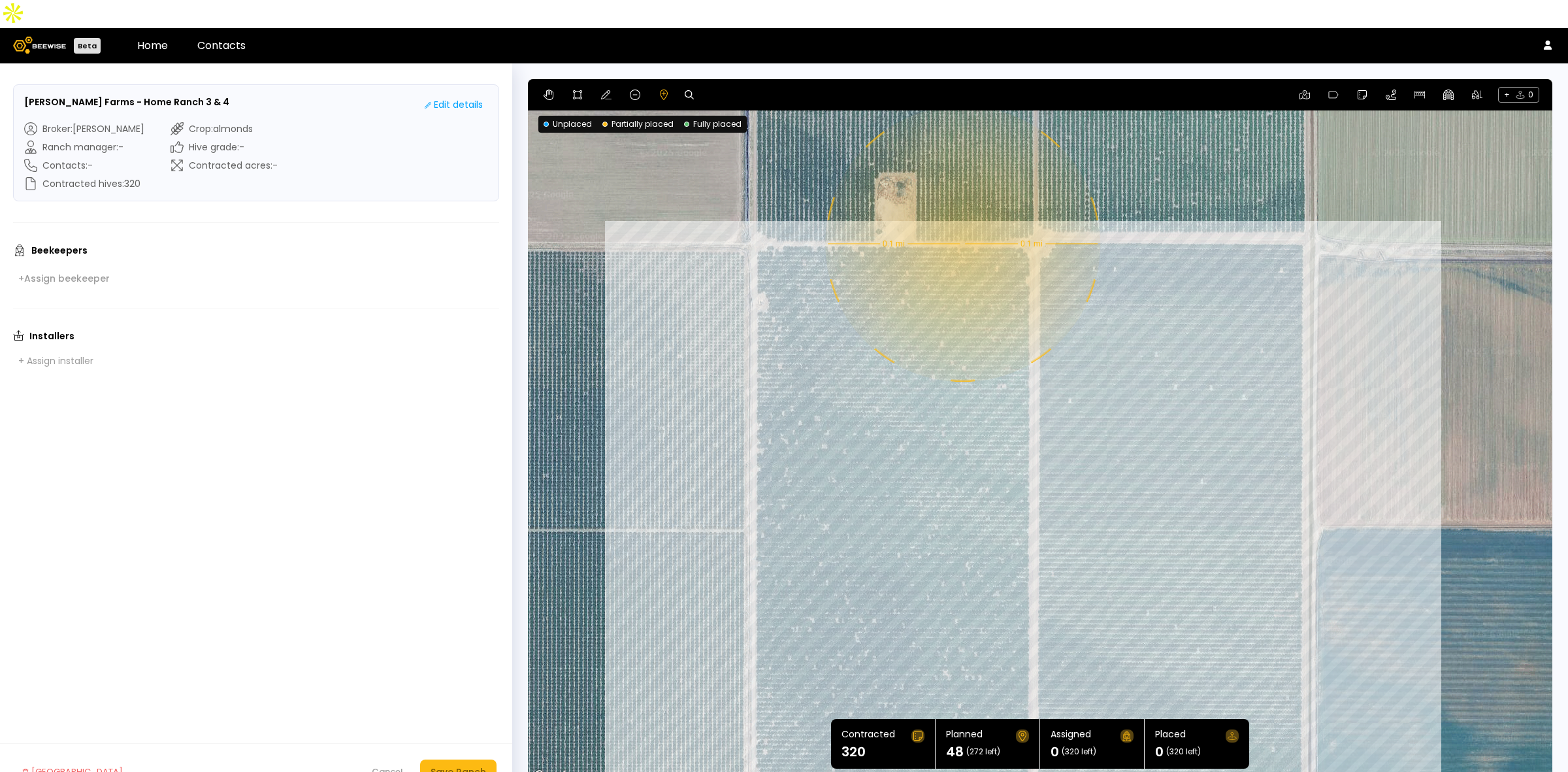
click at [961, 215] on div "0.1 mi 0.1 mi 12 12 12 12" at bounding box center [1040, 432] width 1025 height 706
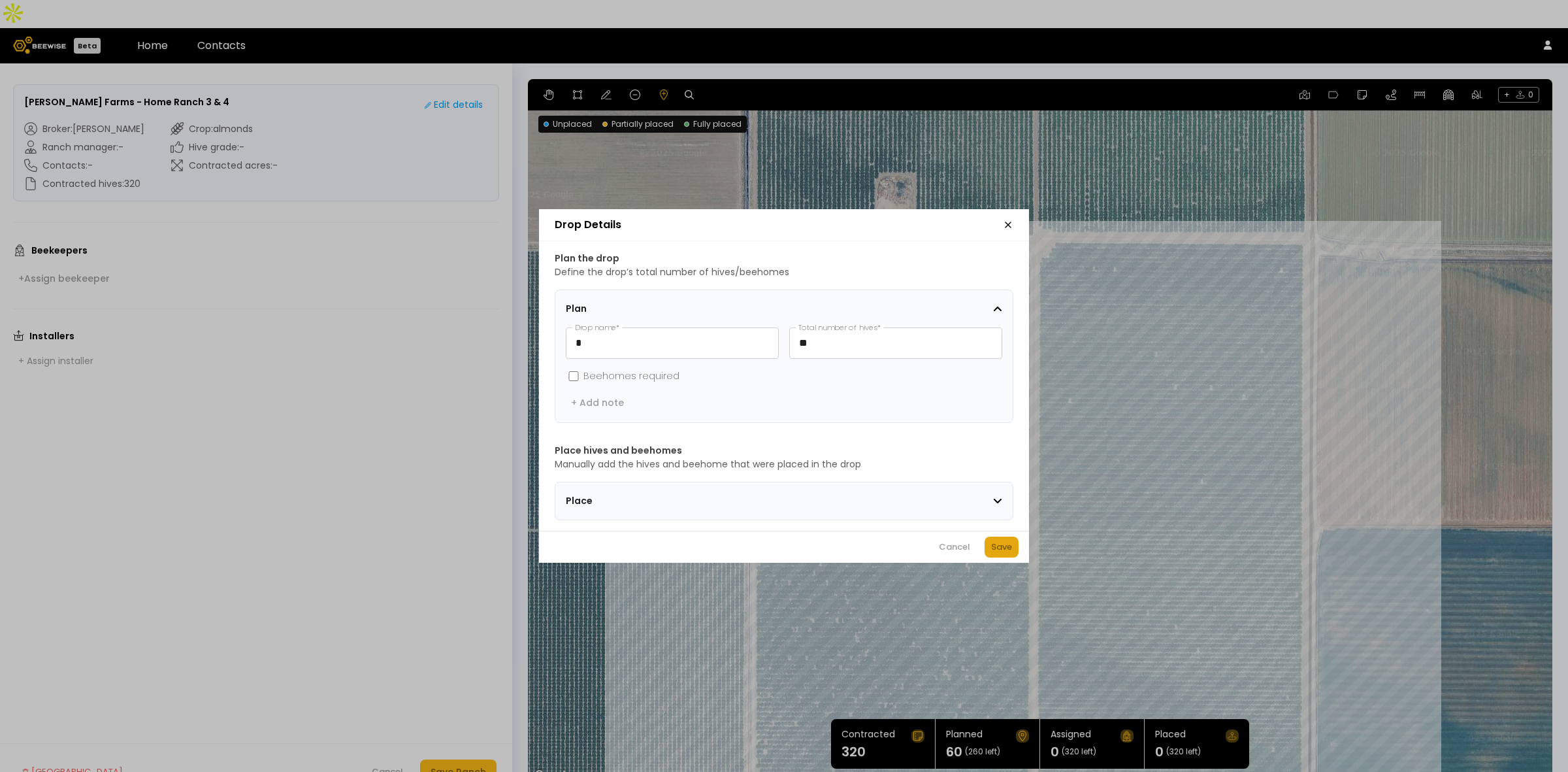
click at [994, 547] on div "Save" at bounding box center [1002, 547] width 21 height 13
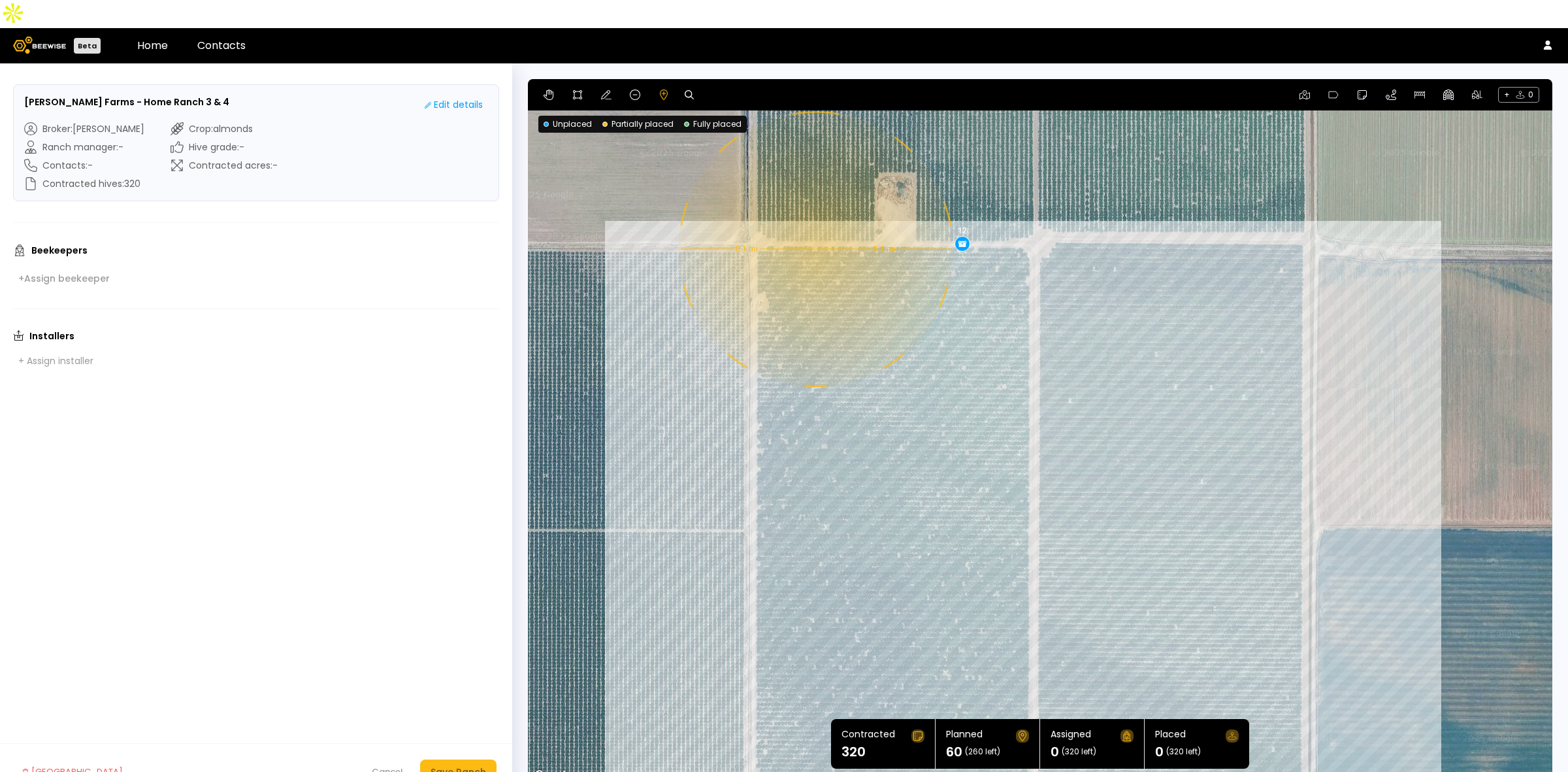
click at [814, 221] on div "0.1 mi 0.1 mi 12 12 12 12 12" at bounding box center [1040, 432] width 1025 height 706
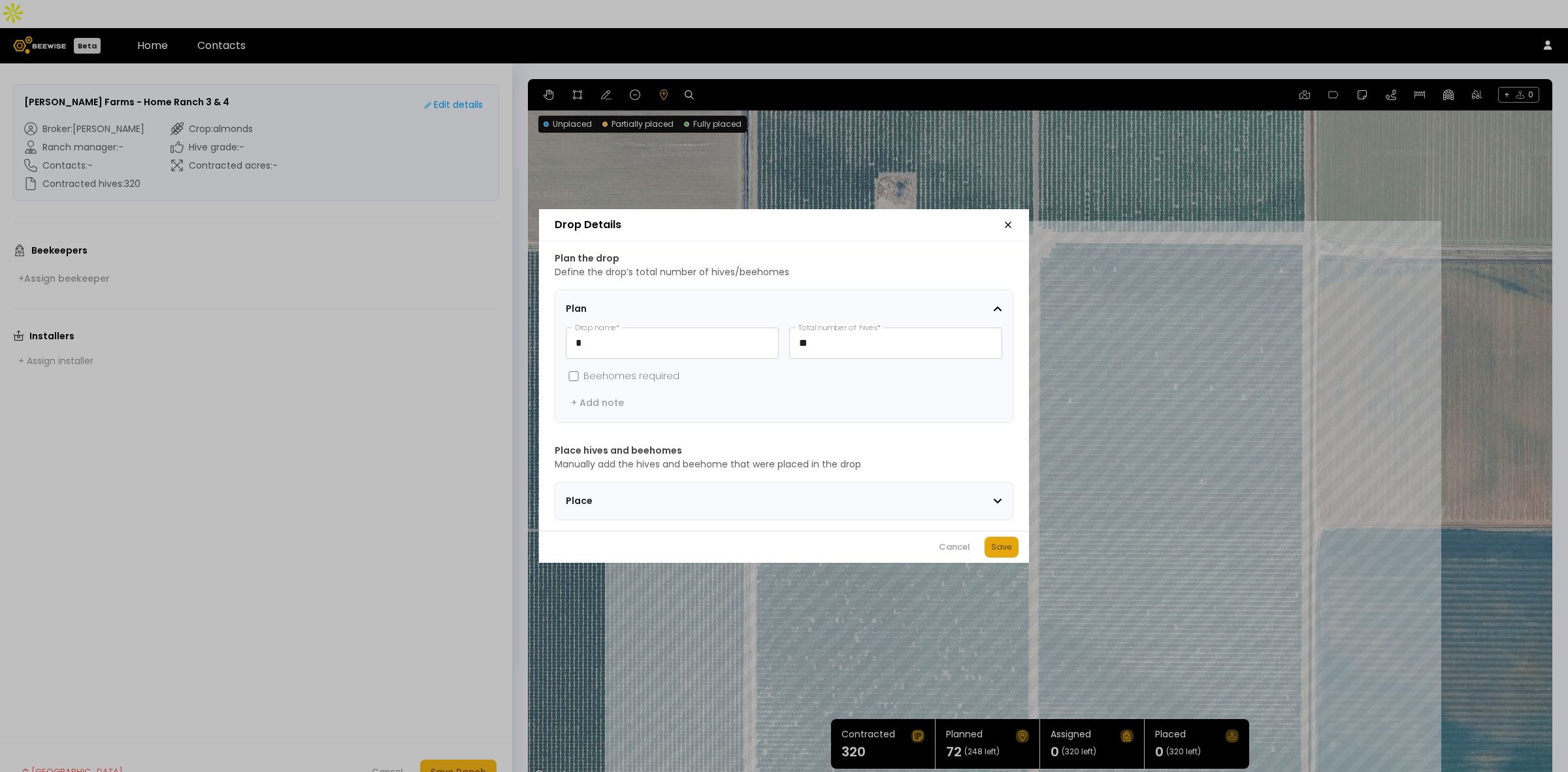
click at [1001, 554] on div "Save" at bounding box center [1002, 547] width 21 height 13
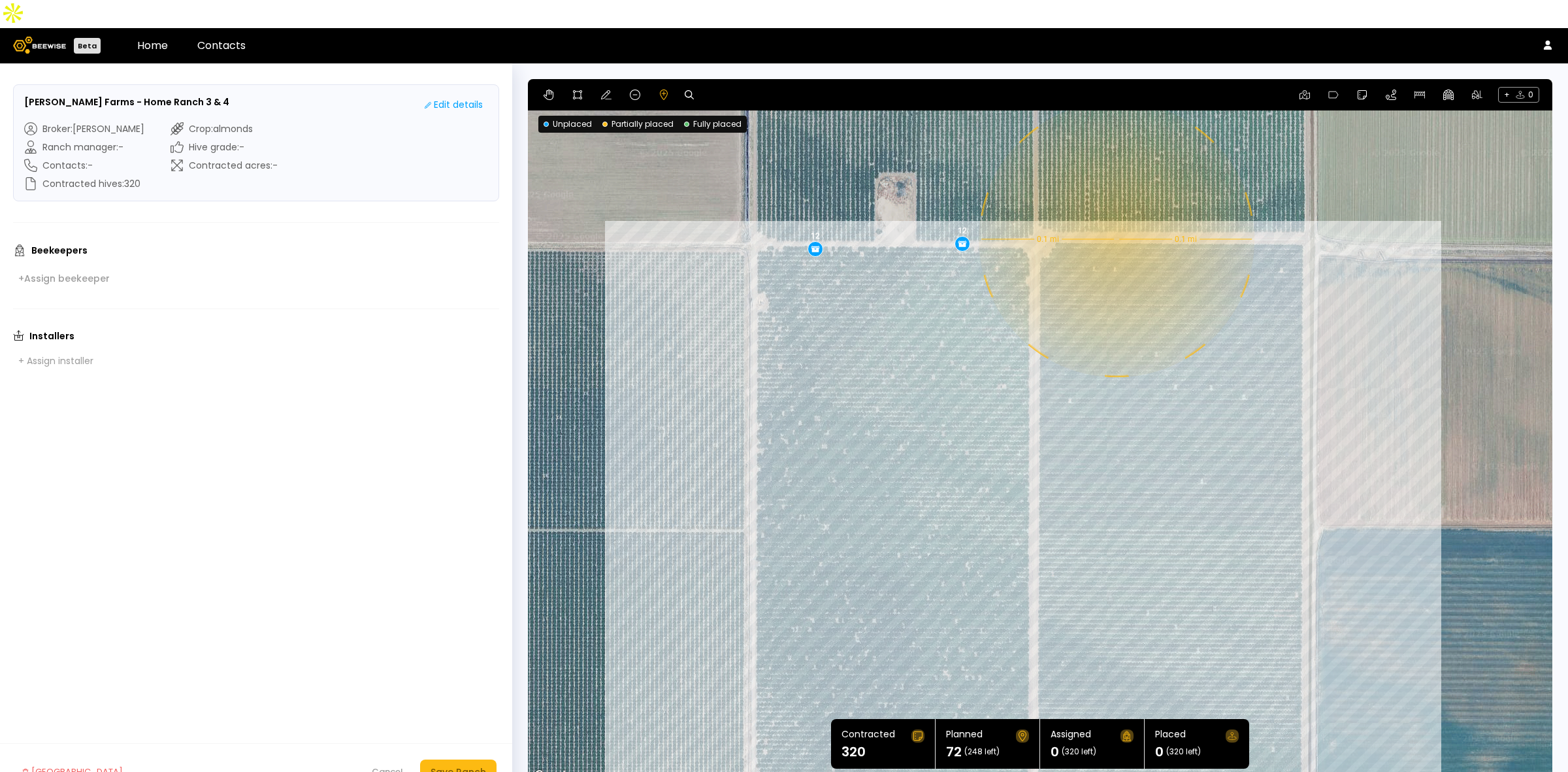
click at [1116, 211] on div "0.1 mi 0.1 mi 12 12 12 12 12 12" at bounding box center [1040, 432] width 1025 height 706
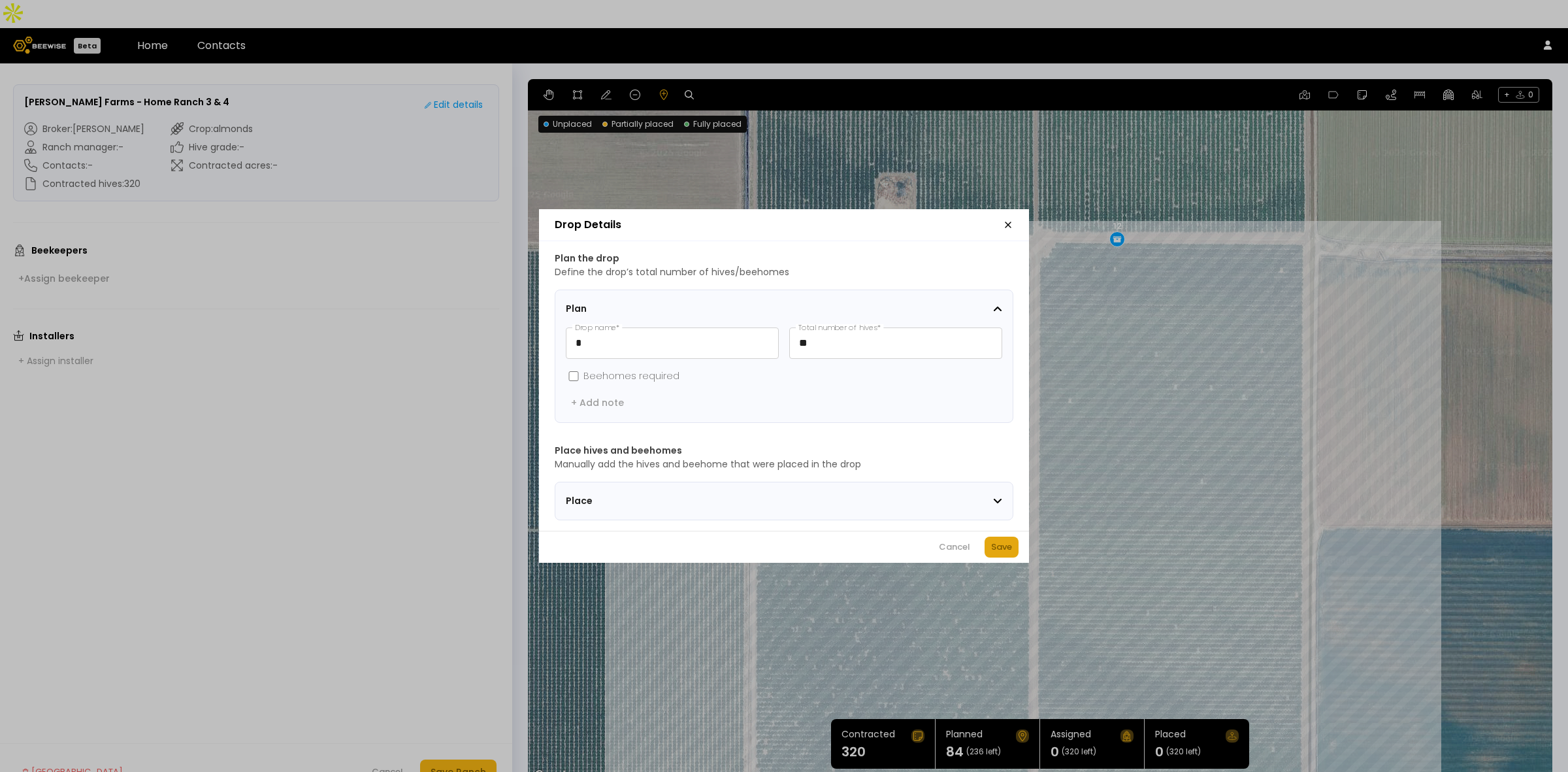
click at [1014, 546] on button "Save" at bounding box center [1002, 547] width 34 height 21
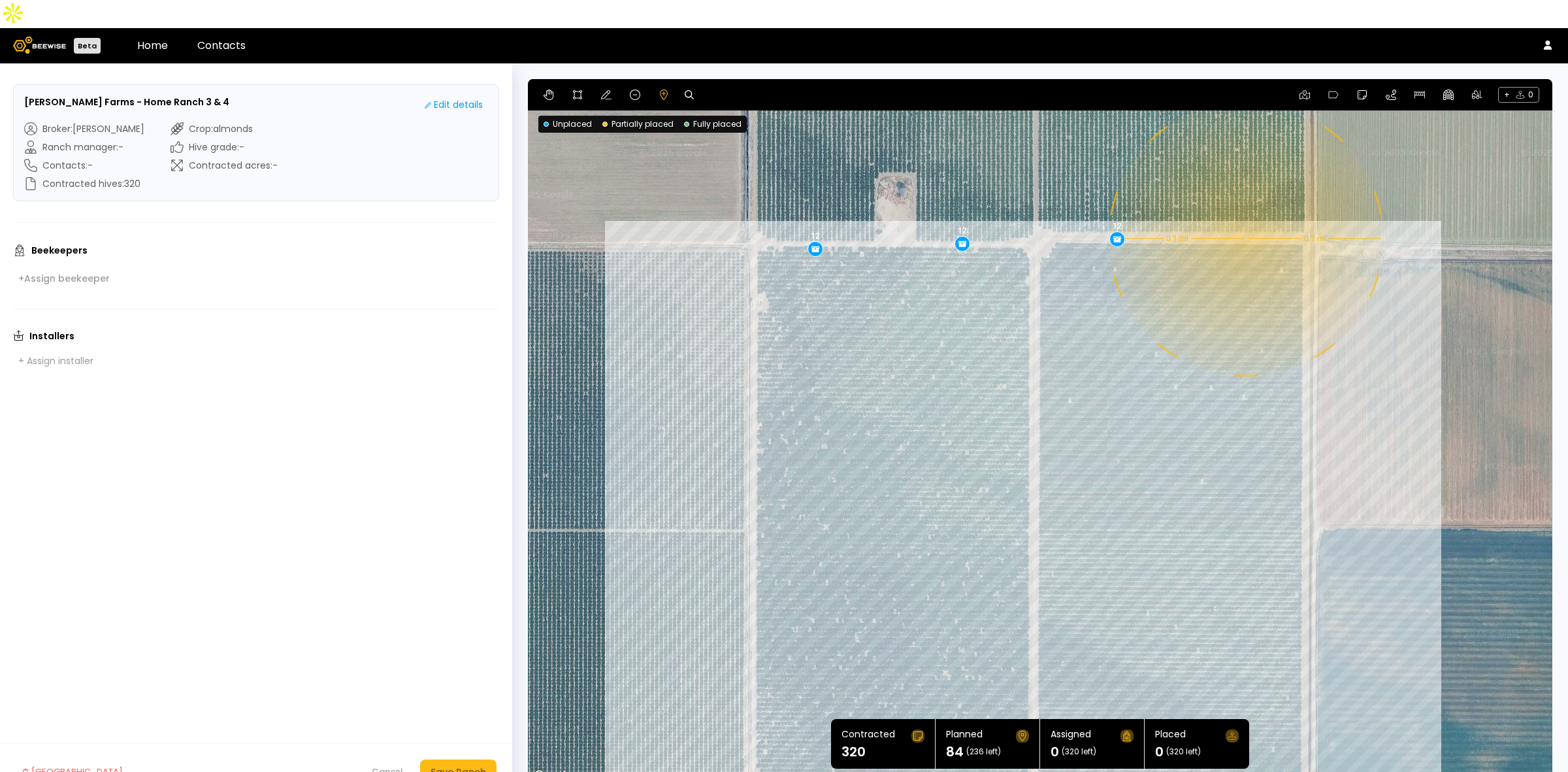
click at [1245, 211] on div "0.1 mi 0.1 mi 12 12 12 12 12 12 12" at bounding box center [1040, 432] width 1025 height 706
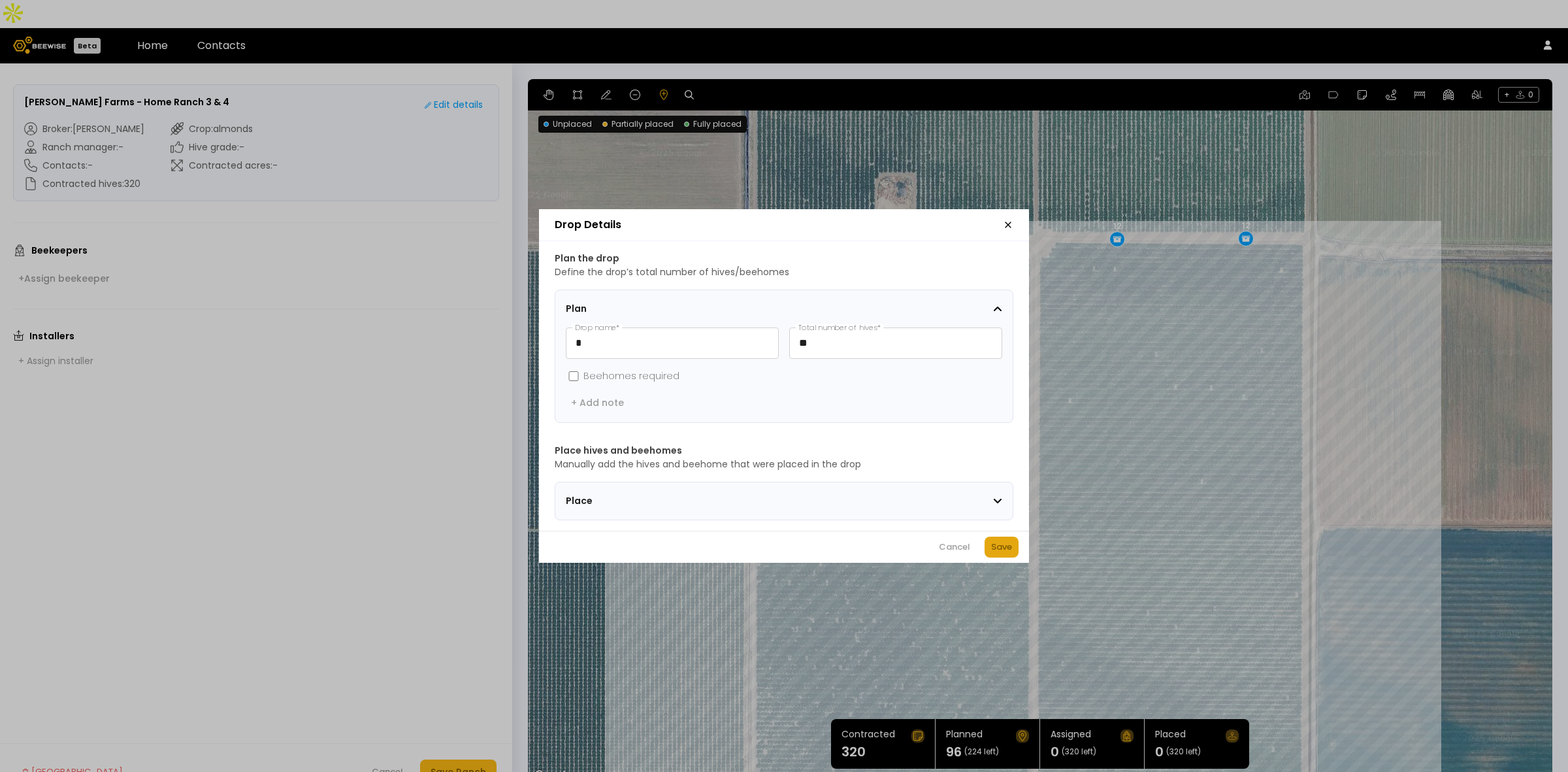
click at [1000, 554] on div "Save" at bounding box center [1002, 547] width 21 height 13
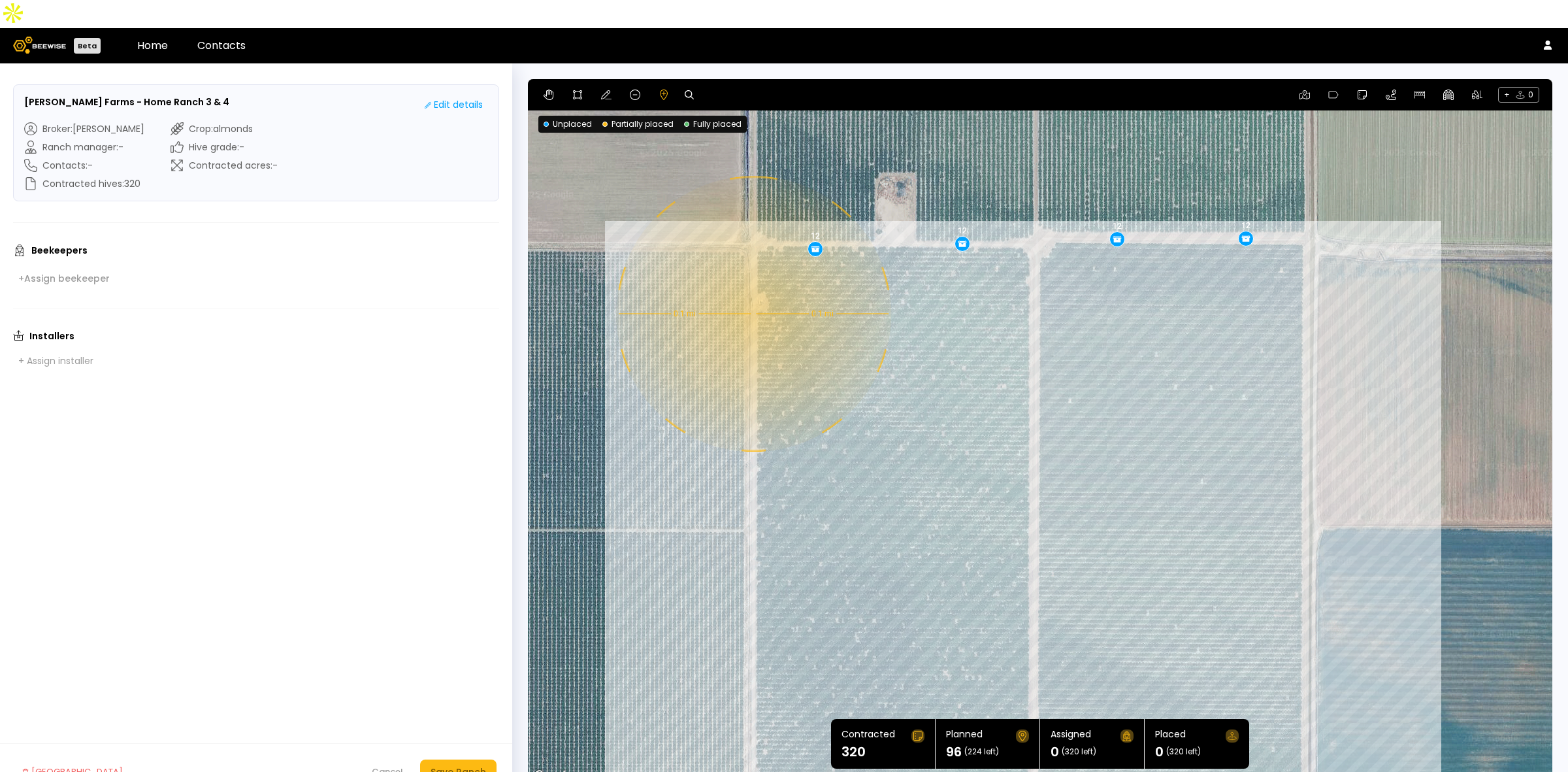
click at [752, 285] on div "0.1 mi 0.1 mi 12 12 12 12 12 12 12 12" at bounding box center [1040, 432] width 1025 height 706
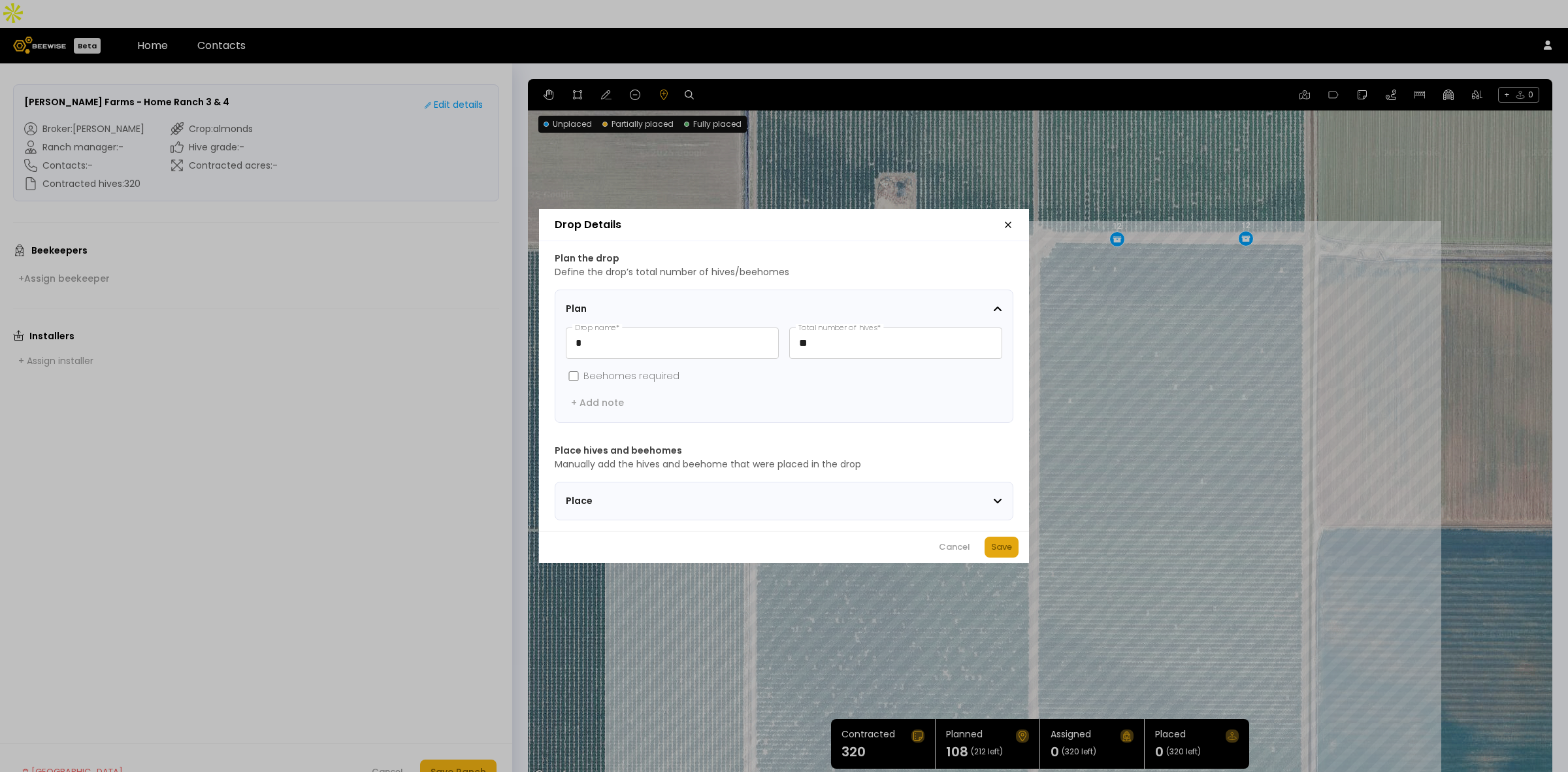
click at [1010, 554] on div "Save" at bounding box center [1002, 547] width 21 height 13
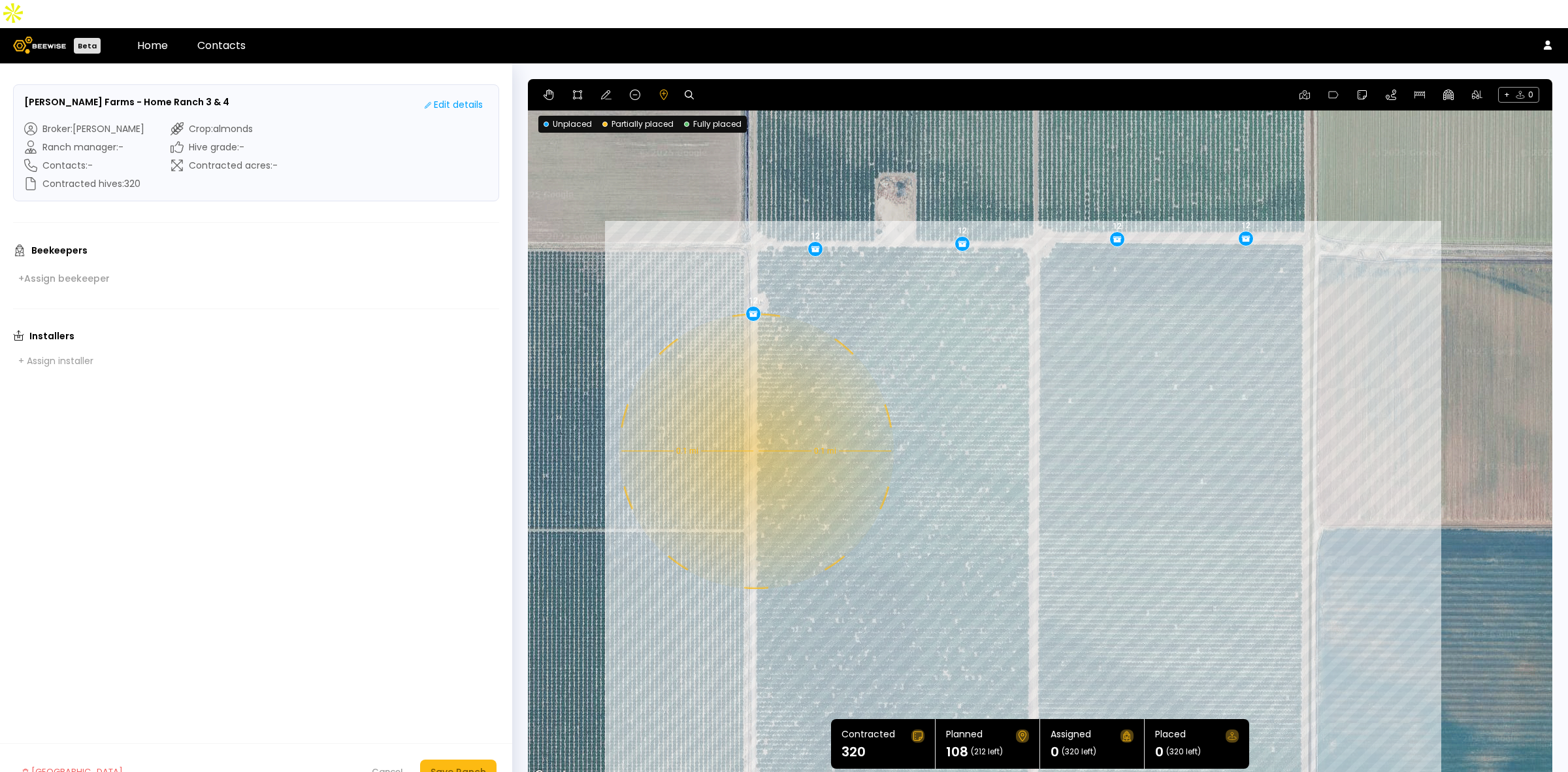
click at [755, 423] on div "0.1 mi 0.1 mi 12 12 12 12 12 12 12 12 12" at bounding box center [1040, 432] width 1025 height 706
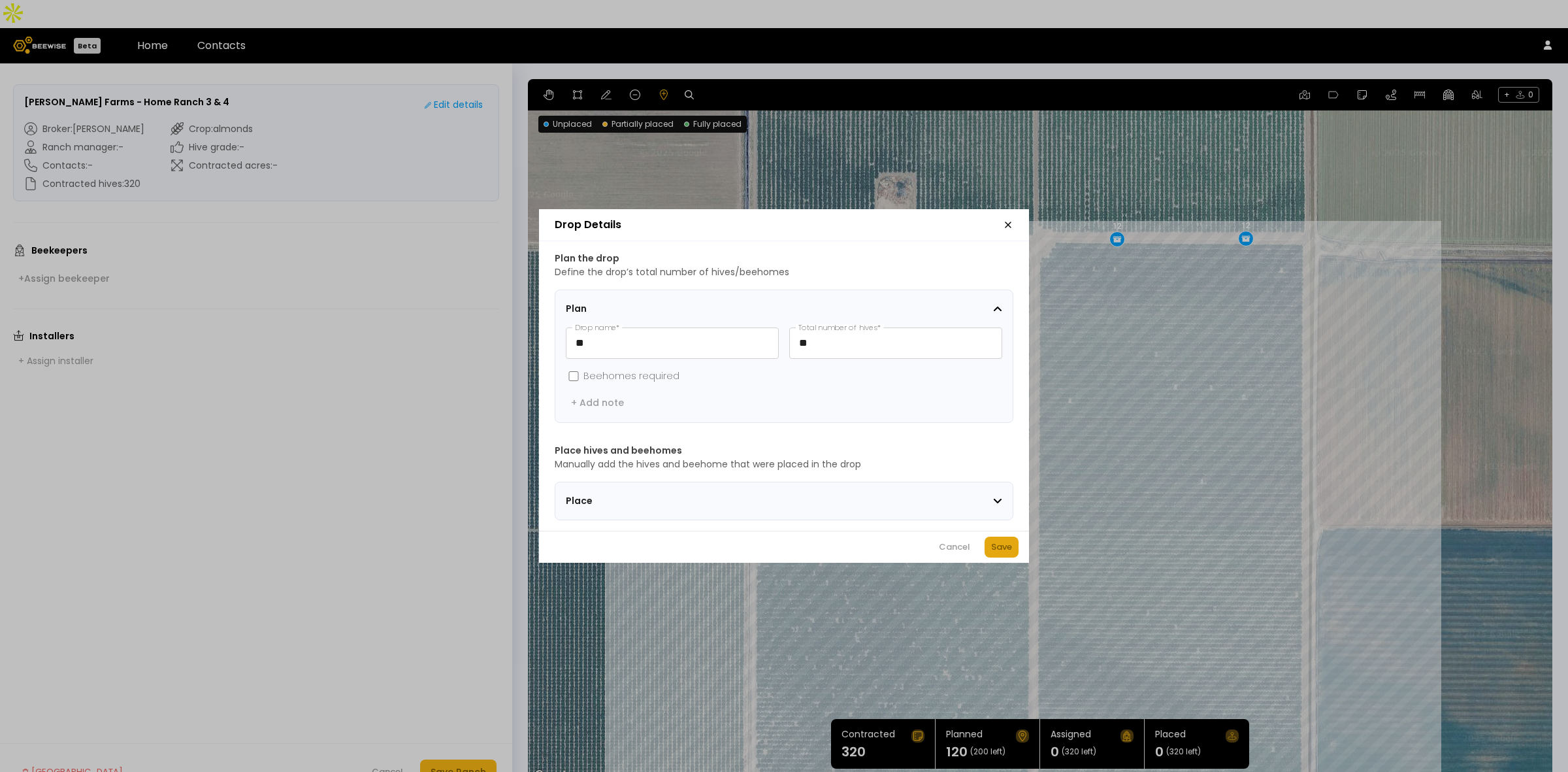
click at [1013, 544] on button "Save" at bounding box center [1002, 547] width 34 height 21
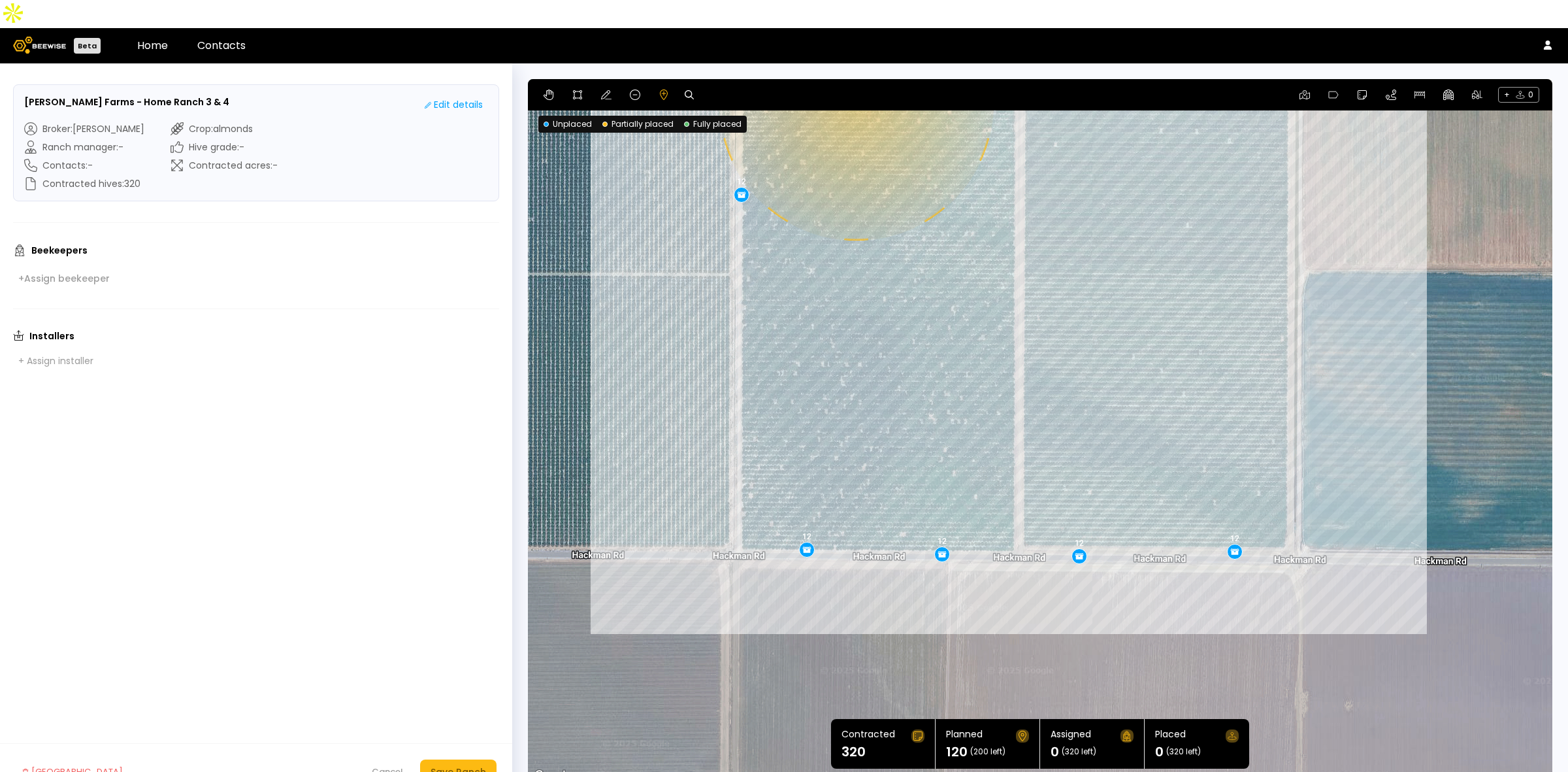
drag, startPoint x: 884, startPoint y: 593, endPoint x: 869, endPoint y: 331, distance: 262.4
click at [869, 331] on div "0.1 mi 0.1 mi 12 12 12 12 12 12 12 12 12 12" at bounding box center [1040, 432] width 1025 height 706
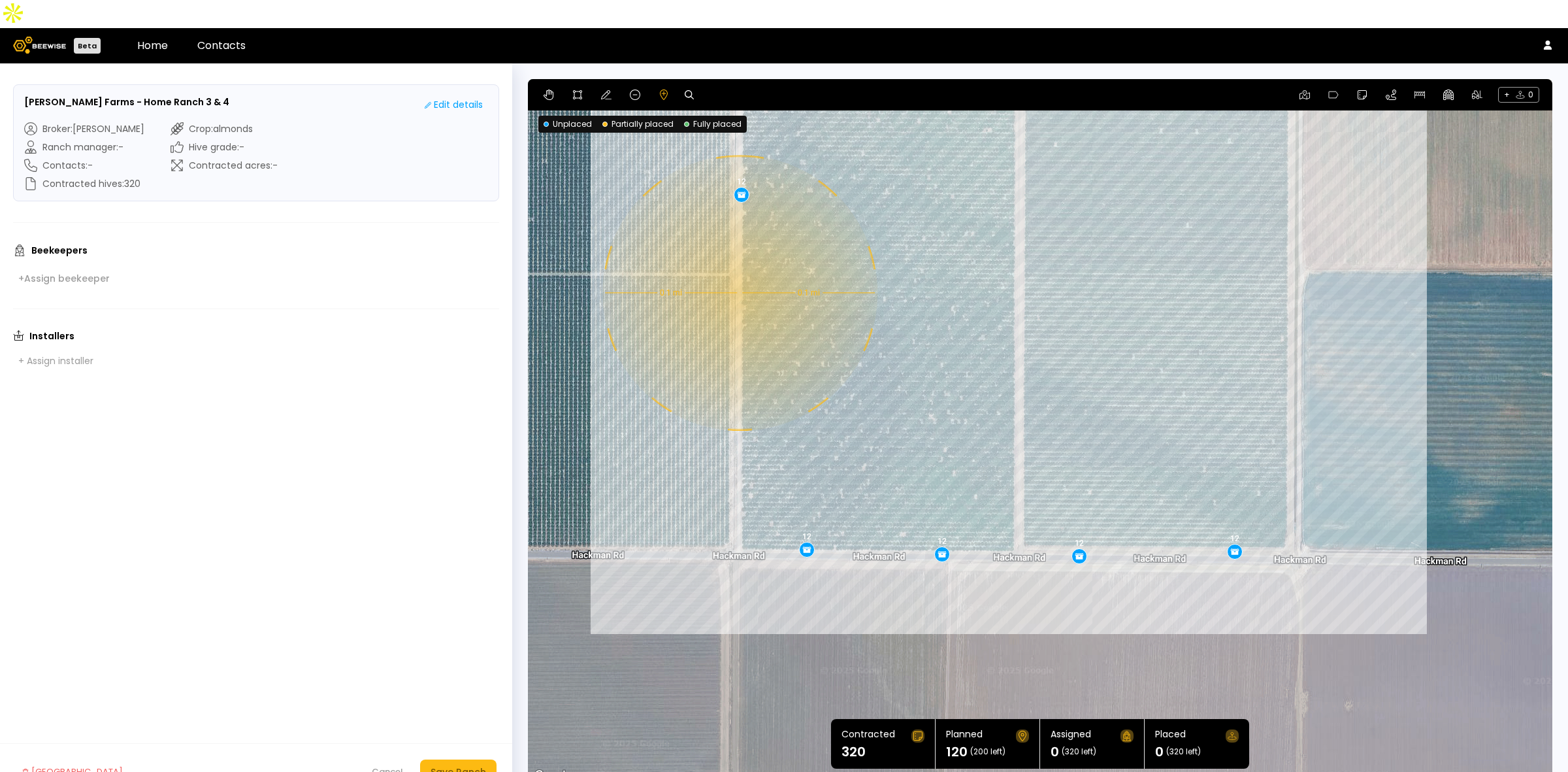
click at [738, 265] on div "0.1 mi 0.1 mi 12 12 12 12 12 12 12 12 12 12" at bounding box center [1040, 432] width 1025 height 706
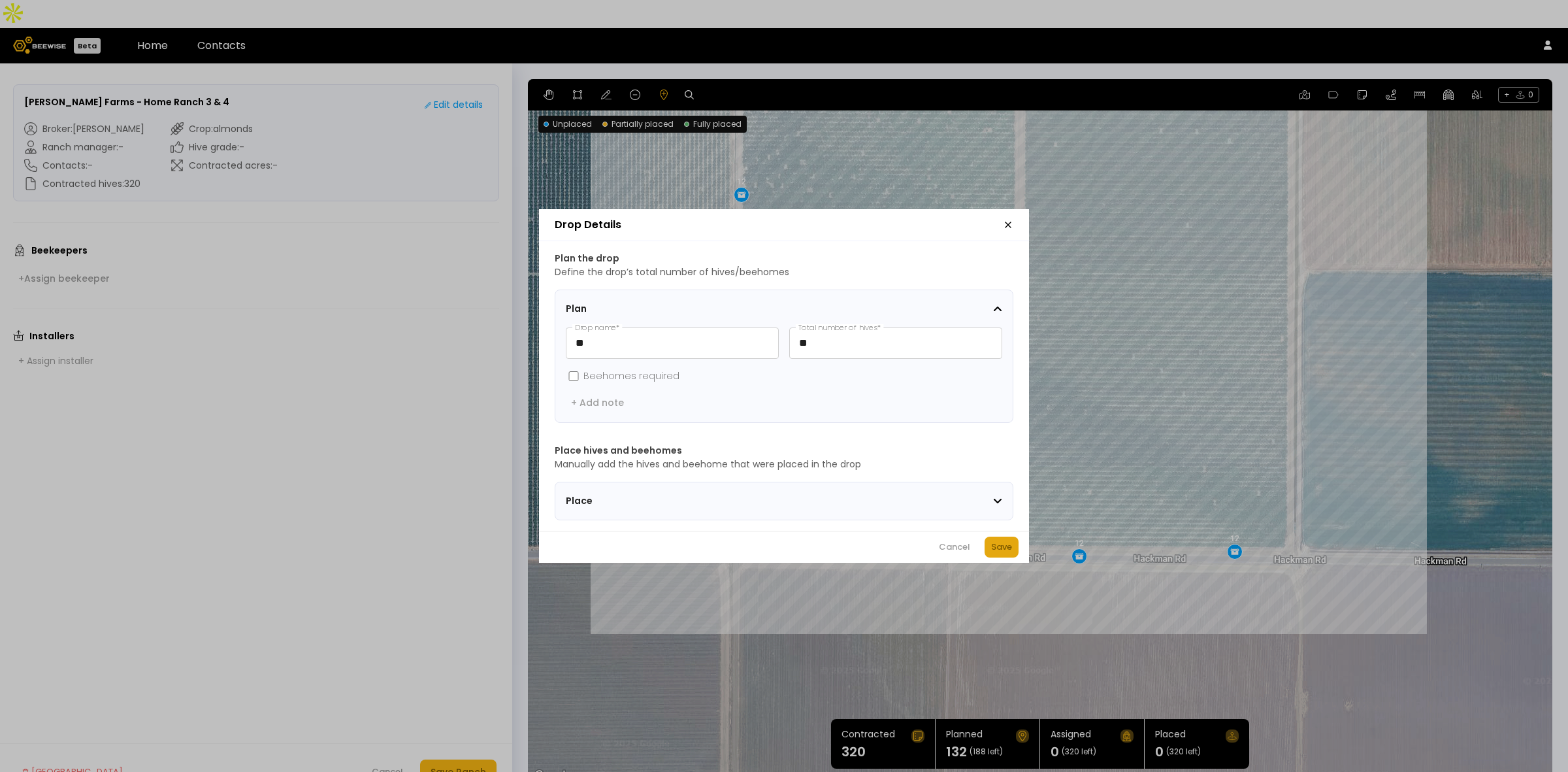
click at [992, 552] on div "Save" at bounding box center [1002, 547] width 21 height 13
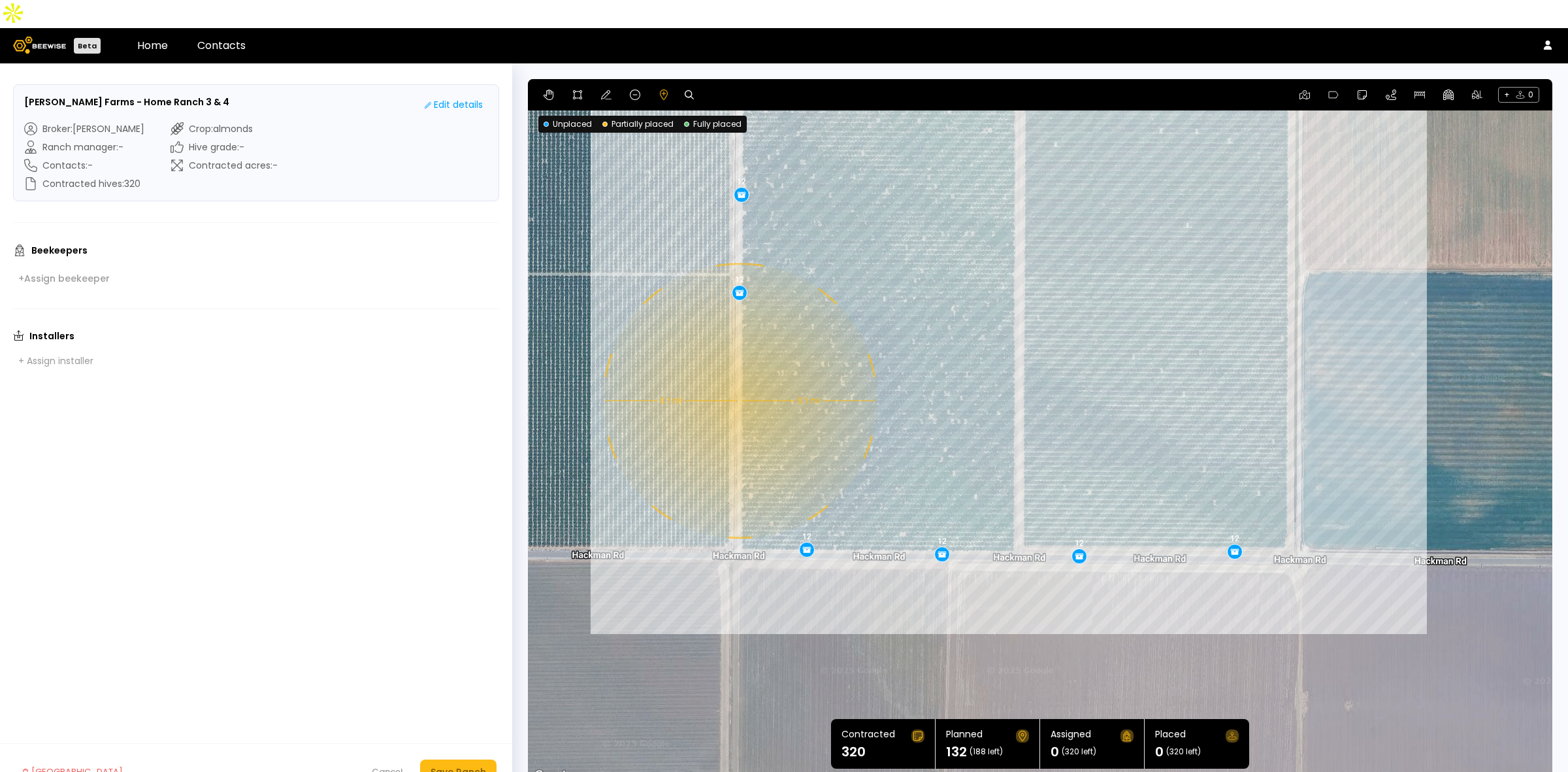
click at [738, 373] on div "0.1 mi 0.1 mi 12 12 12 12 12 12 12 12 12 12 12" at bounding box center [1040, 432] width 1025 height 706
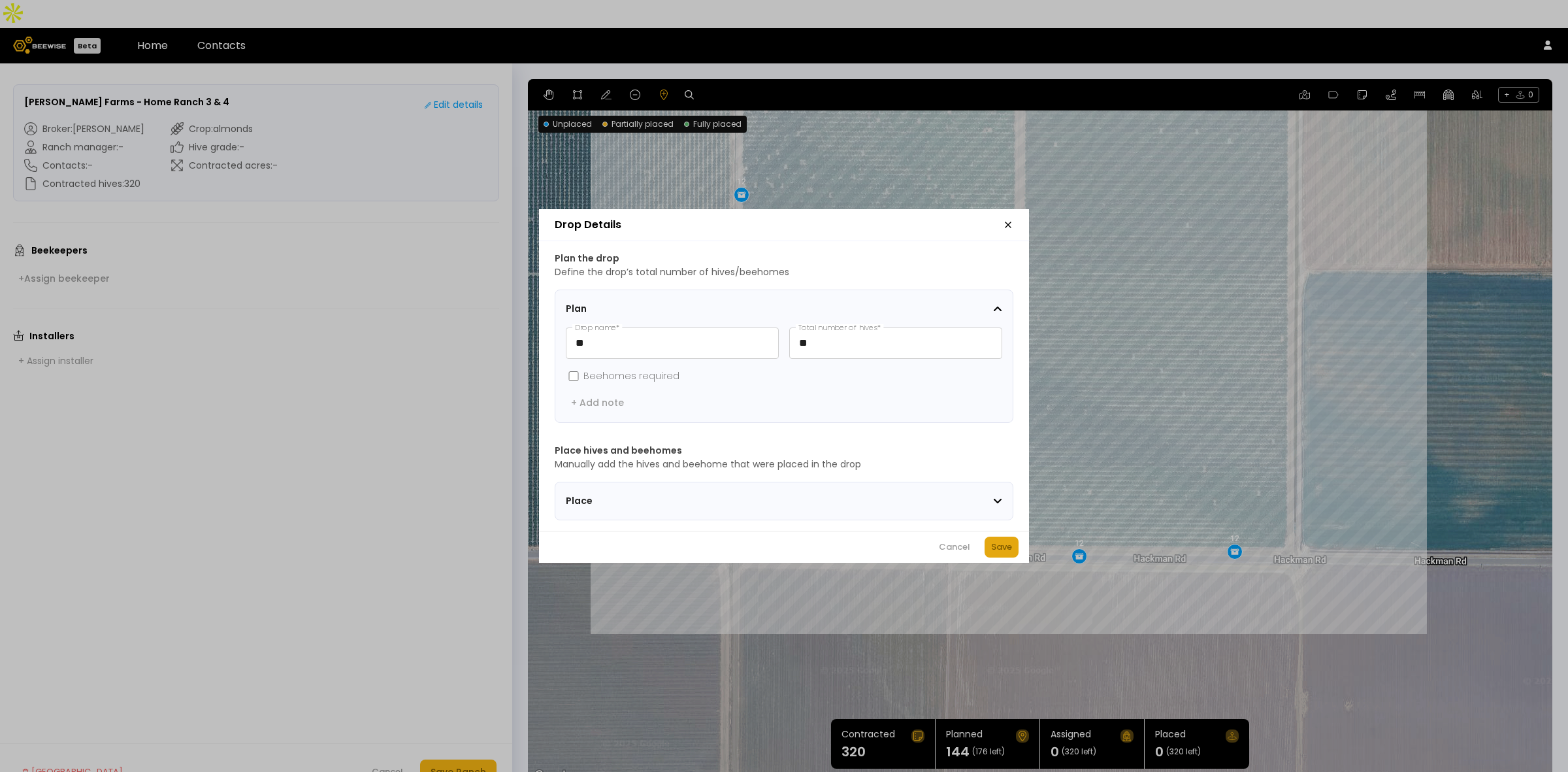
click at [998, 554] on div "Save" at bounding box center [1002, 547] width 21 height 13
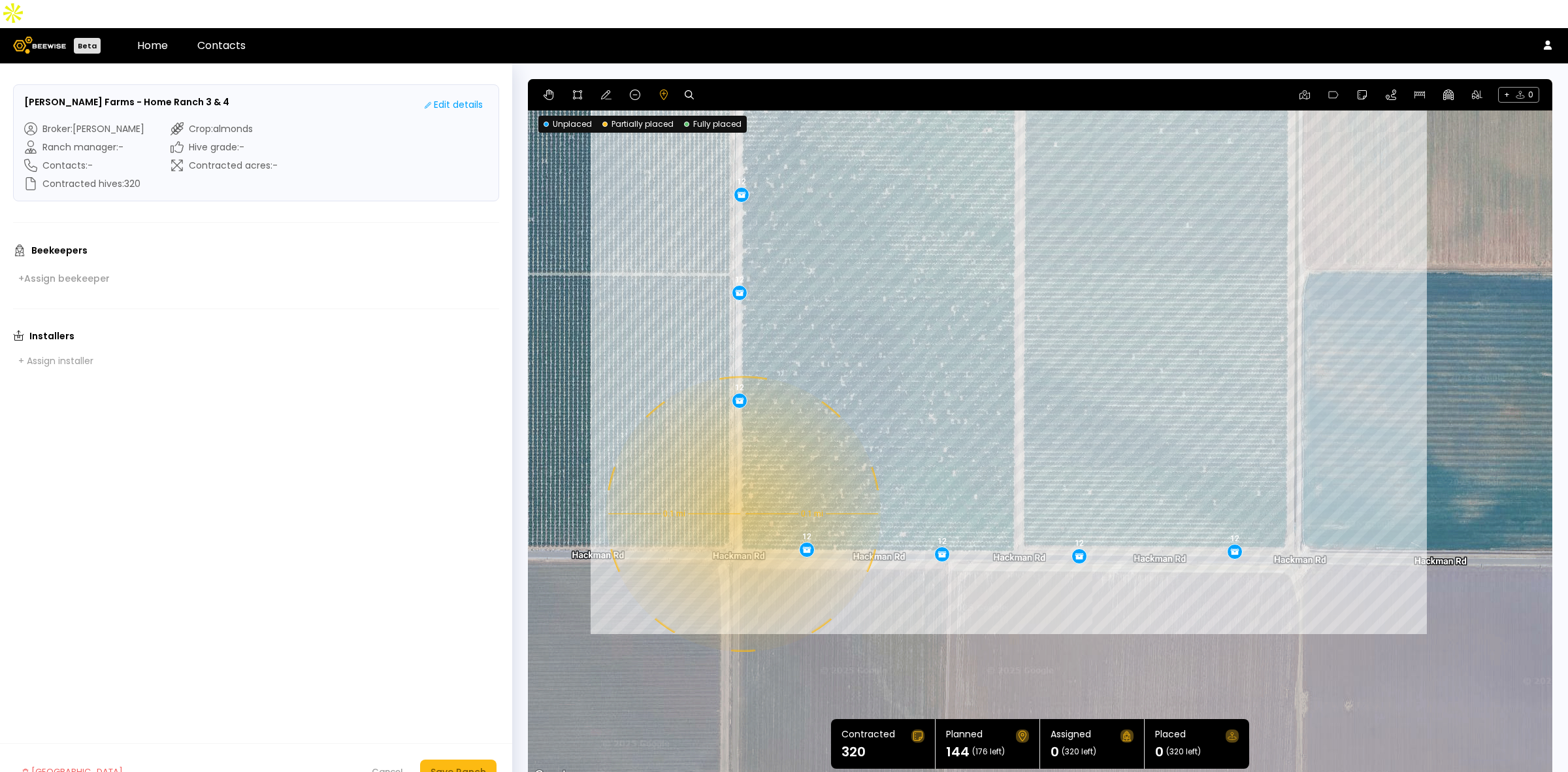
click at [741, 486] on div "0.1 mi 0.1 mi 12 12 12 12 12 12 12 12 12 12 12 12" at bounding box center [1040, 432] width 1025 height 706
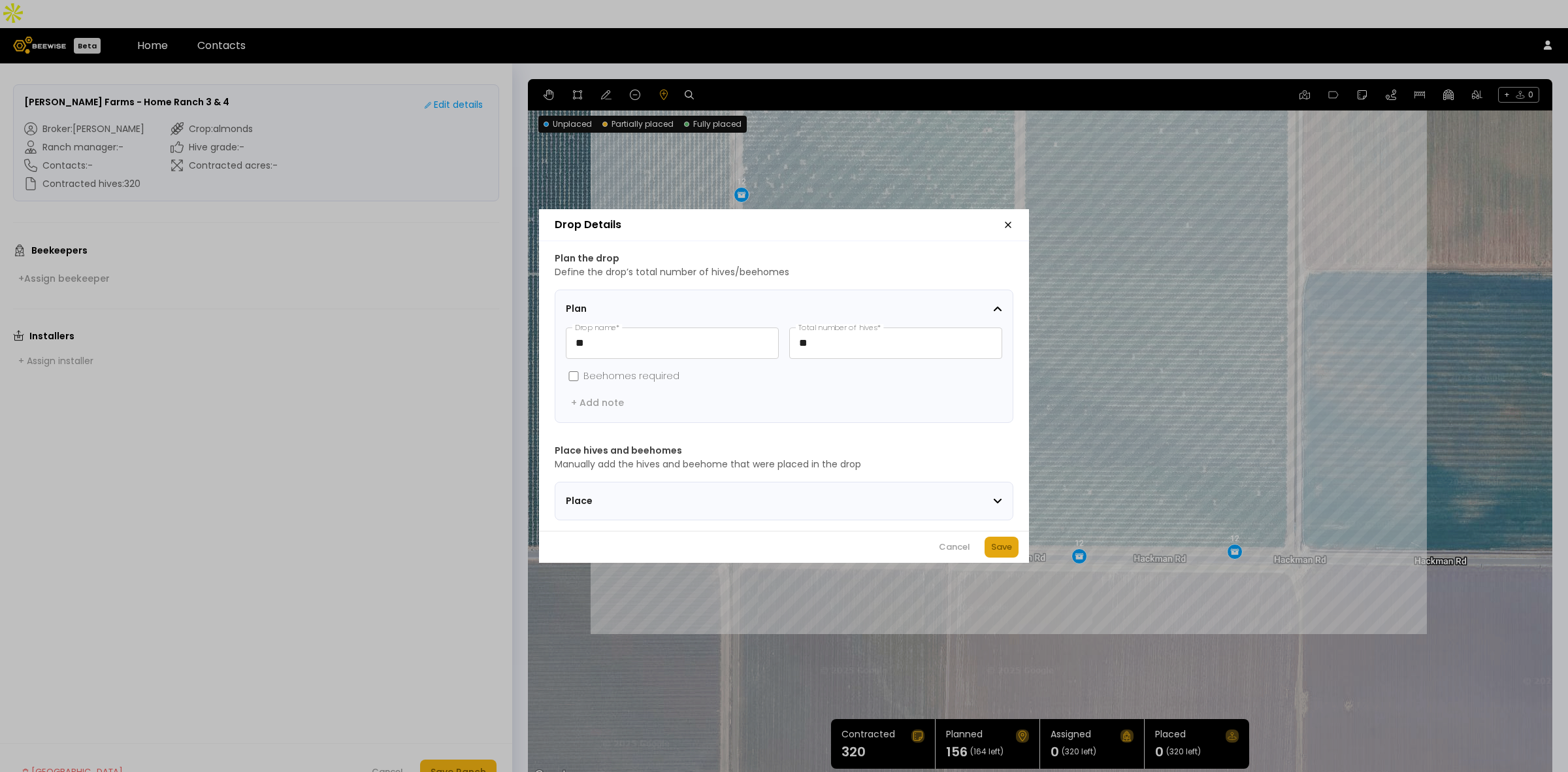
click at [1006, 553] on div "Save" at bounding box center [1002, 547] width 21 height 13
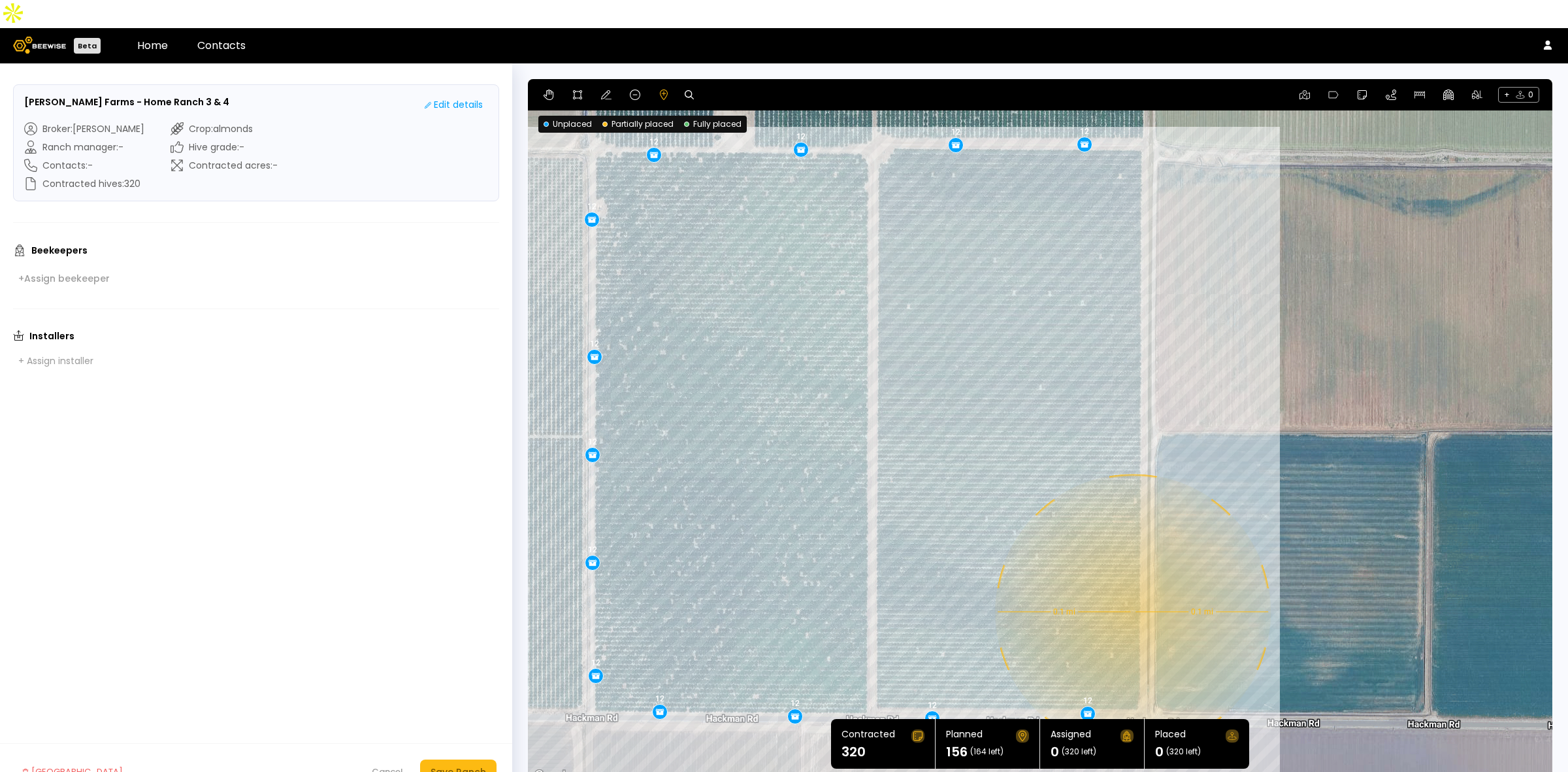
drag, startPoint x: 1428, startPoint y: 258, endPoint x: 1279, endPoint y: 422, distance: 221.6
click at [1279, 422] on div "0.1 mi 0.1 mi 12 12 12 12 12 12 12 12 12 12 12 12 12" at bounding box center [1040, 432] width 1025 height 706
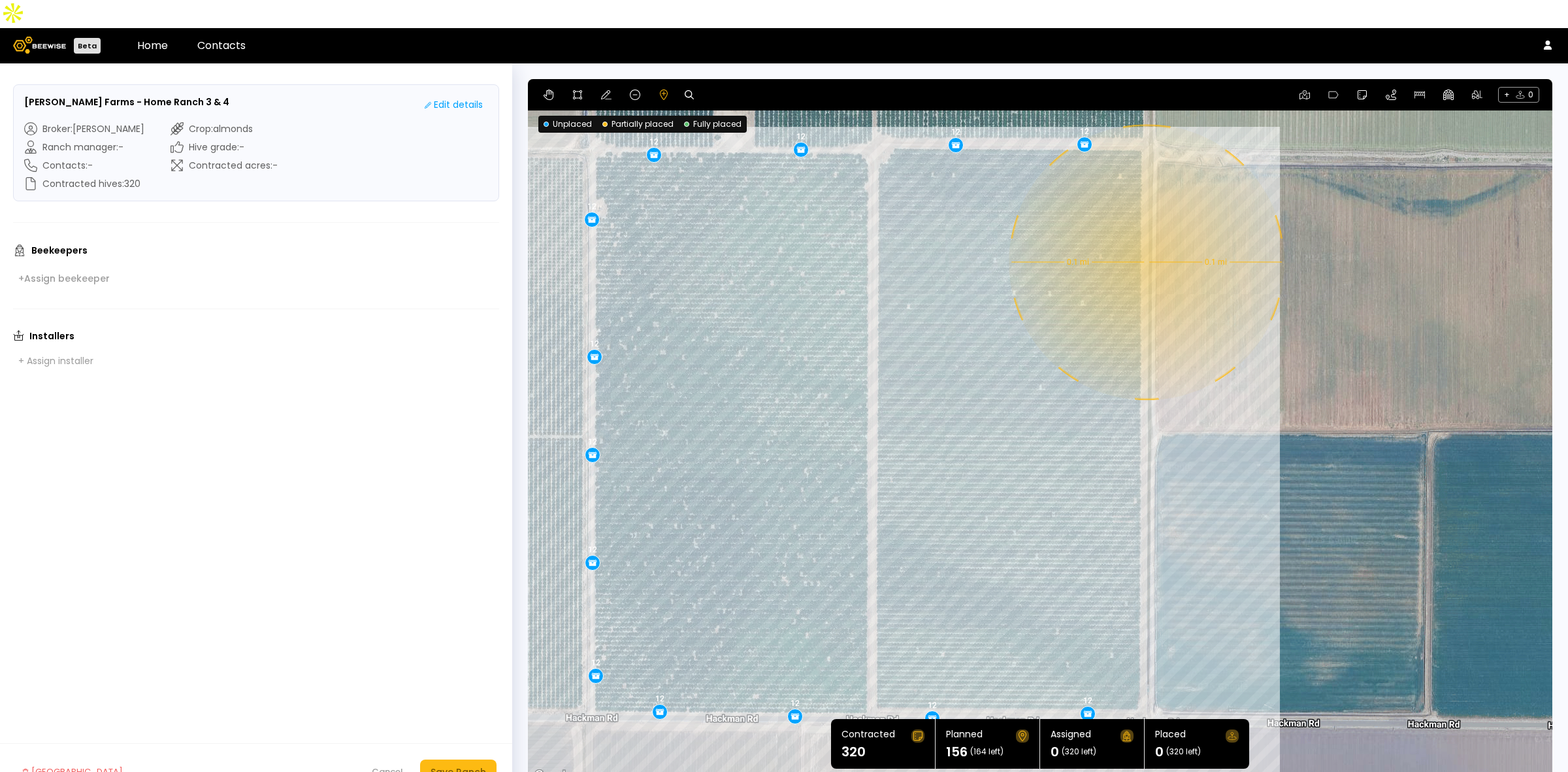
click at [1145, 234] on div "0.1 mi 0.1 mi 12 12 12 12 12 12 12 12 12 12 12 12 12" at bounding box center [1040, 432] width 1025 height 706
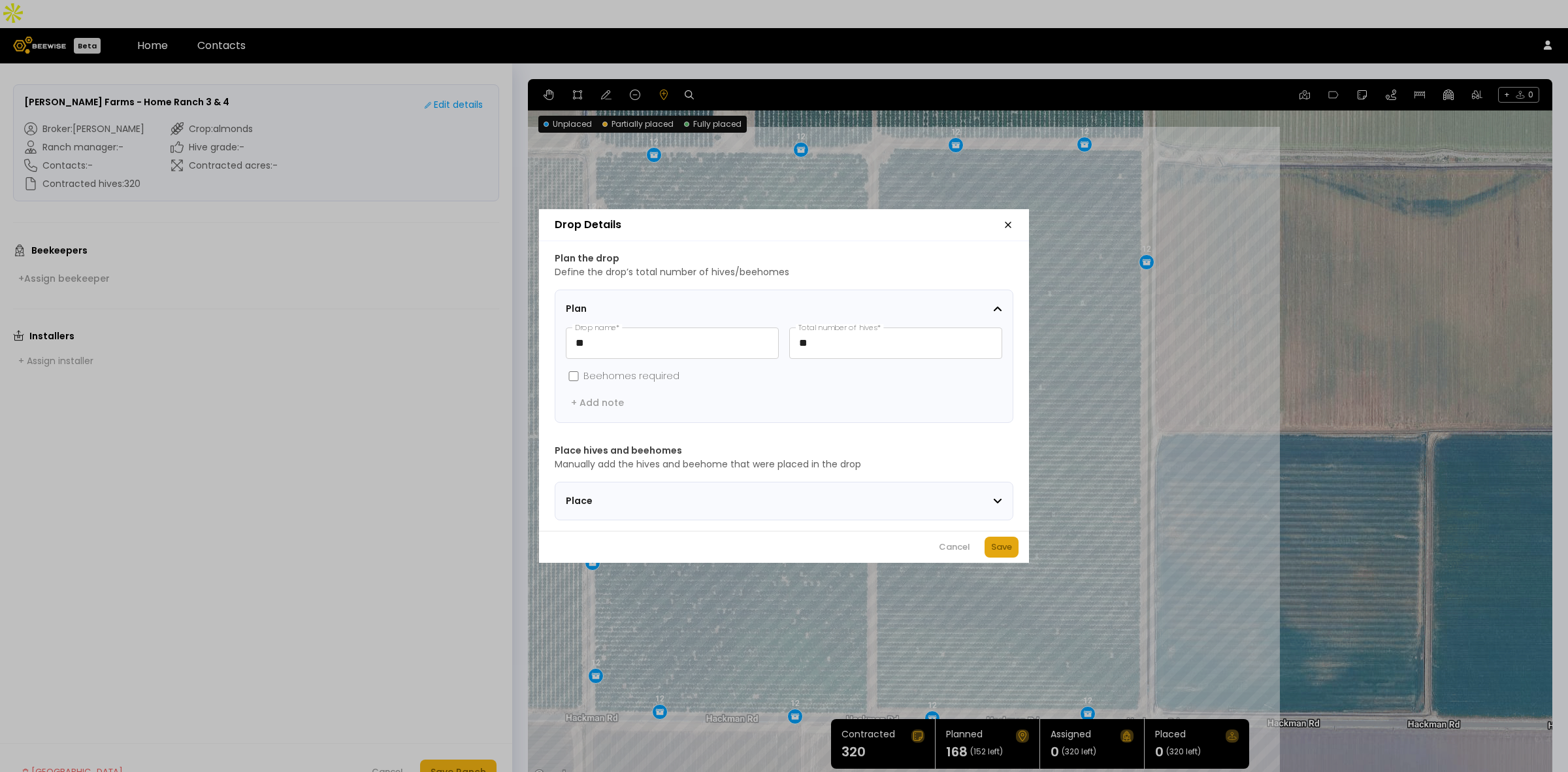
click at [994, 554] on div "Save" at bounding box center [1002, 547] width 21 height 13
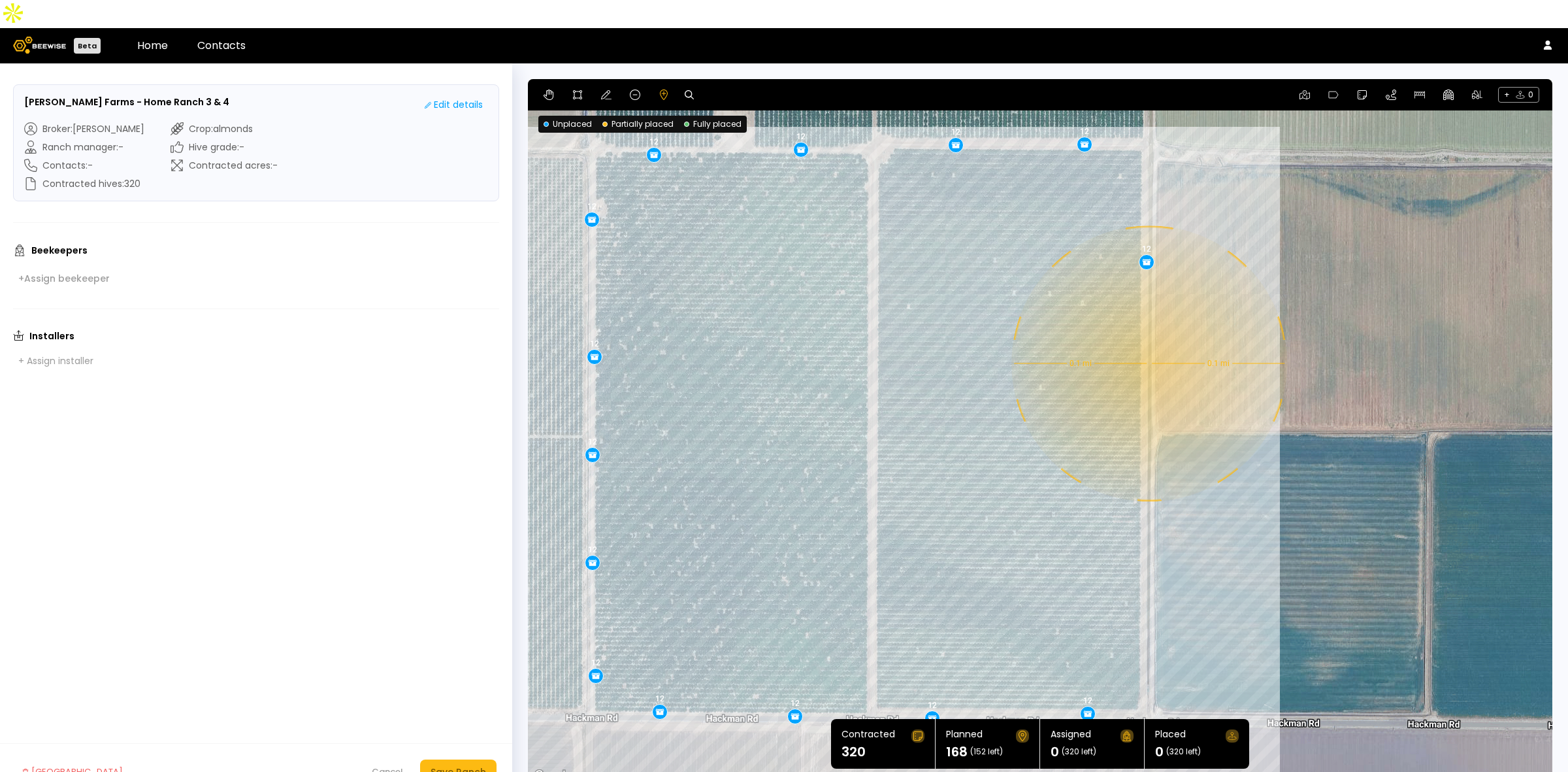
click at [1148, 336] on div "0.1 mi 0.1 mi 12 12 12 12 12 12 12 12 12 12 12 12 12 12" at bounding box center [1040, 432] width 1025 height 706
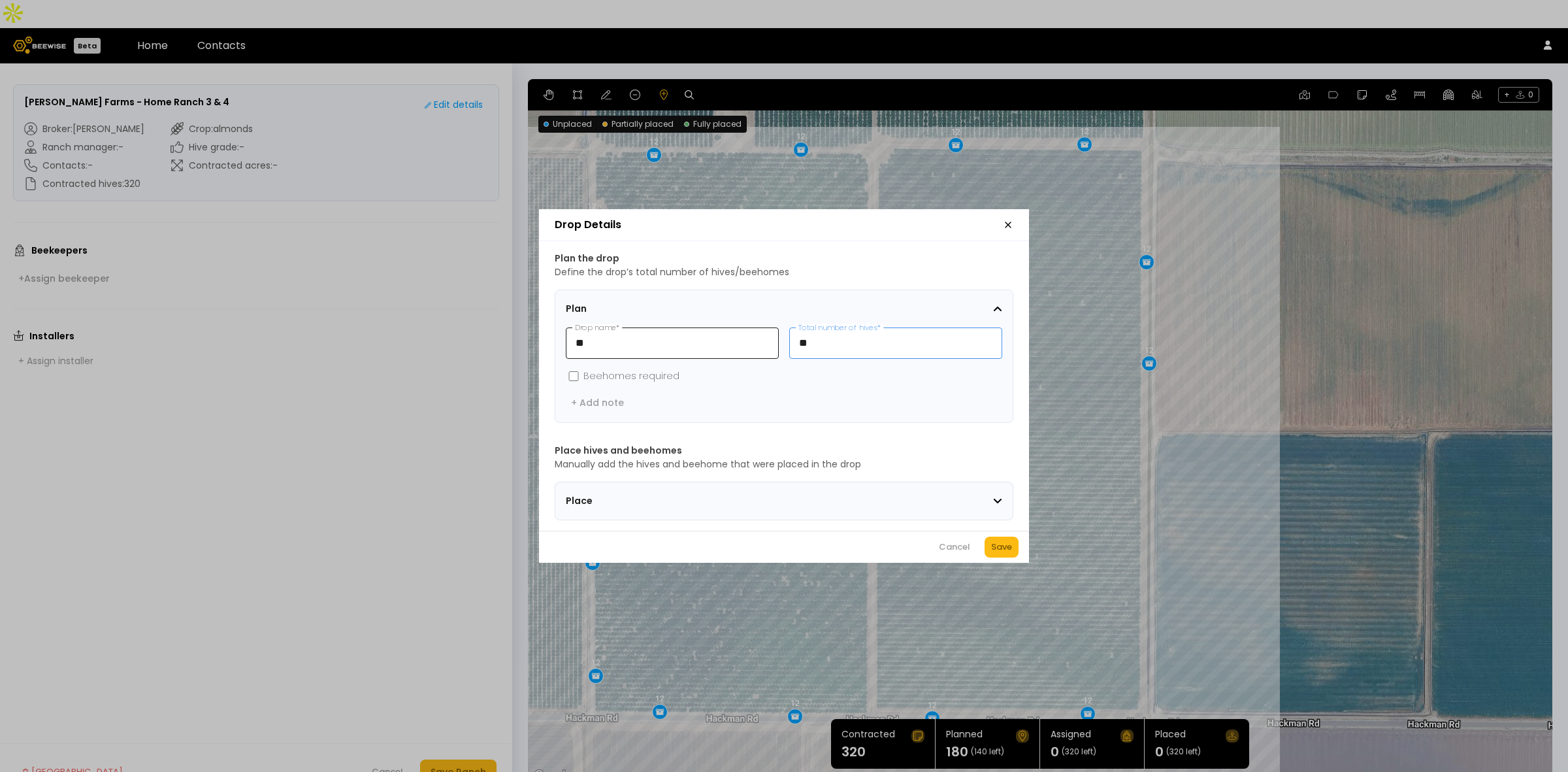
drag, startPoint x: 916, startPoint y: 337, endPoint x: 722, endPoint y: 340, distance: 194.0
click at [722, 340] on div "** Drop name * ** Total number of hives *" at bounding box center [784, 342] width 436 height 31
type input "**"
click at [1006, 550] on div "Save" at bounding box center [1002, 547] width 21 height 13
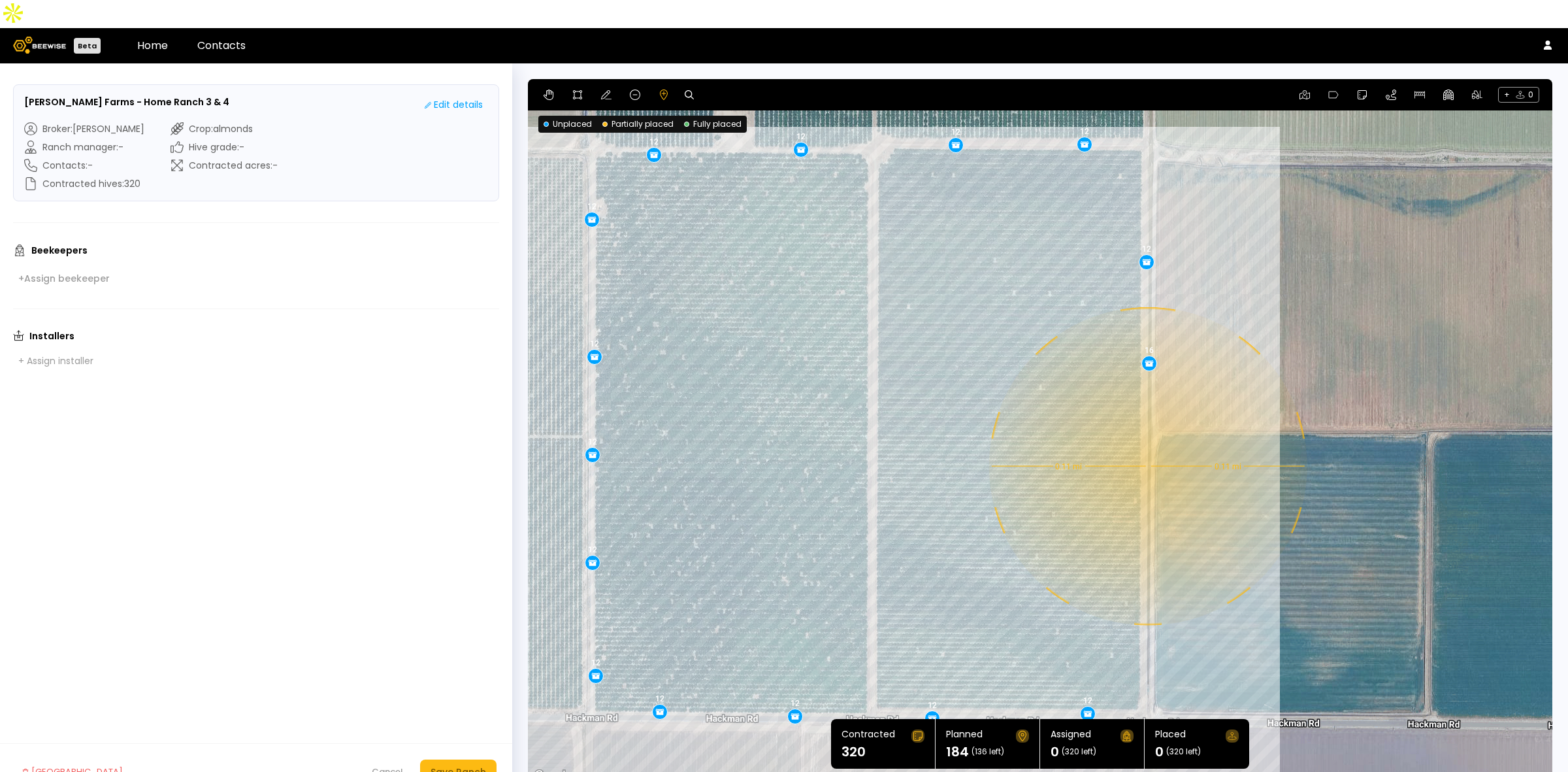
click at [1147, 438] on div "0.11 mi 0.11 mi 12 12 12 12 12 12 12 12 12 12 12 12 12 12 16" at bounding box center [1040, 432] width 1025 height 706
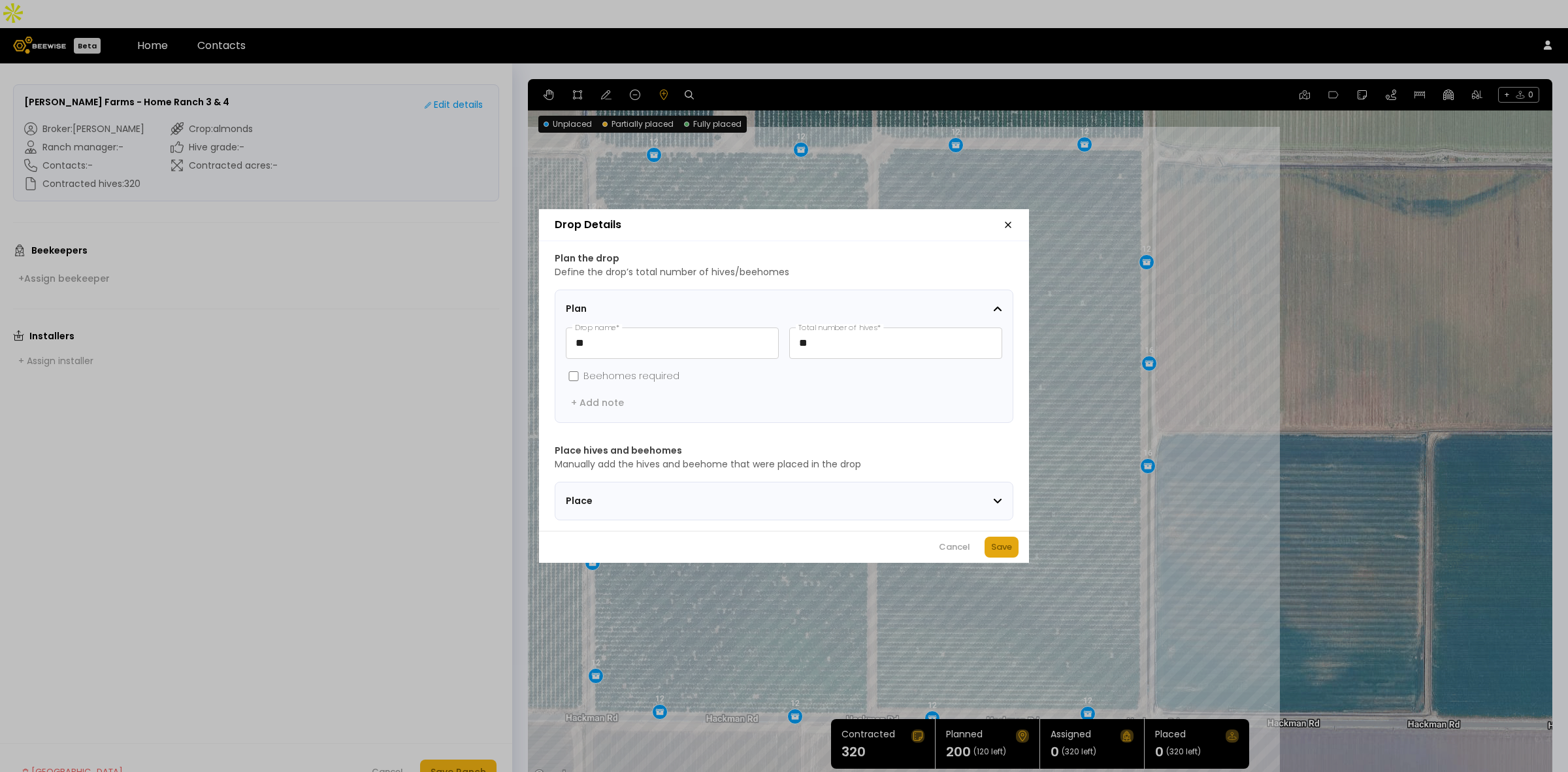
click at [1003, 554] on div "Save" at bounding box center [1002, 547] width 21 height 13
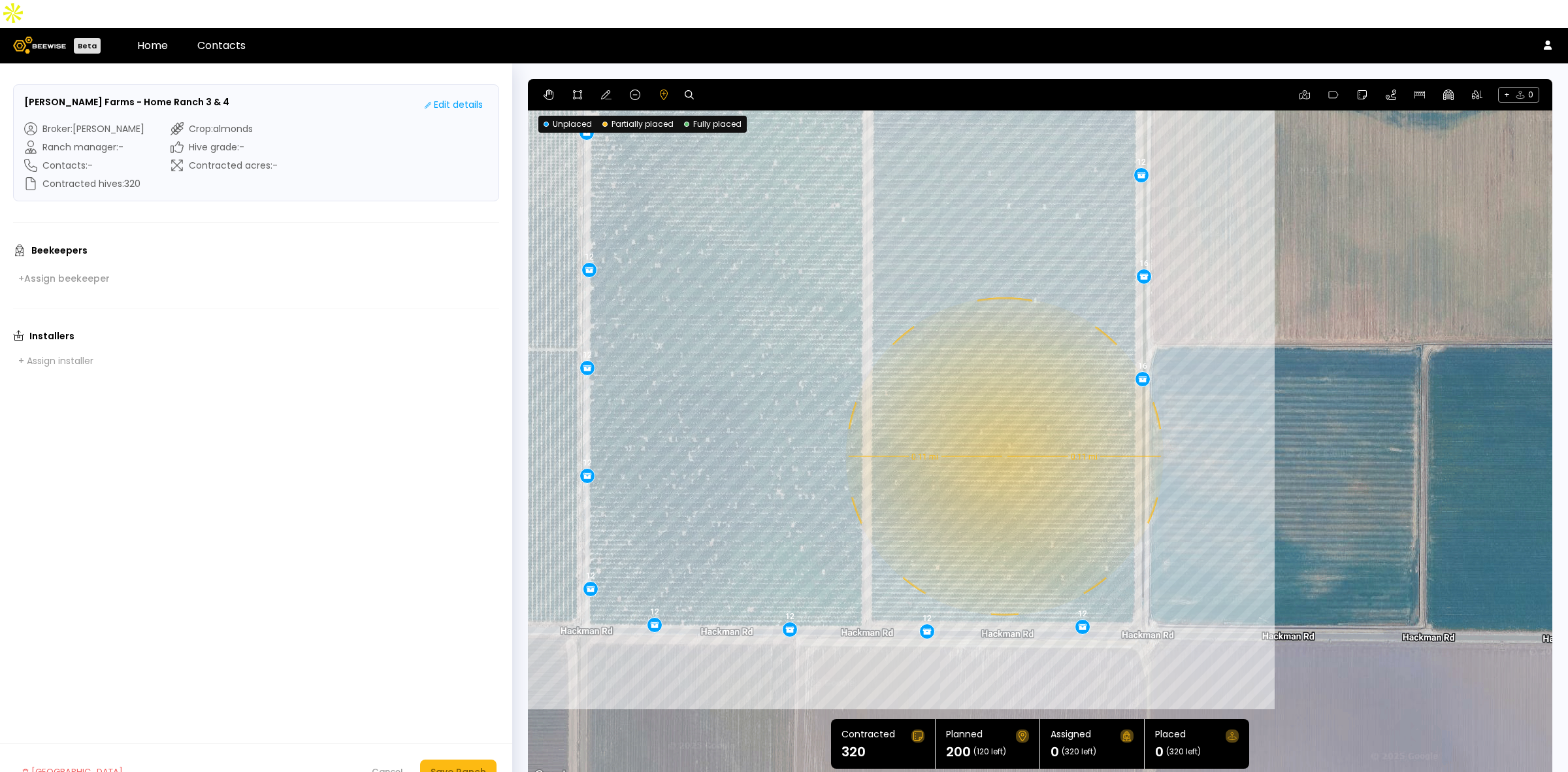
drag, startPoint x: 1013, startPoint y: 605, endPoint x: 1009, endPoint y: 515, distance: 90.1
click at [1009, 515] on div "0.11 mi 0.11 mi 12 12 12 12 12 12 12 12 12 12 12 12 12 12 16 16" at bounding box center [1040, 432] width 1025 height 706
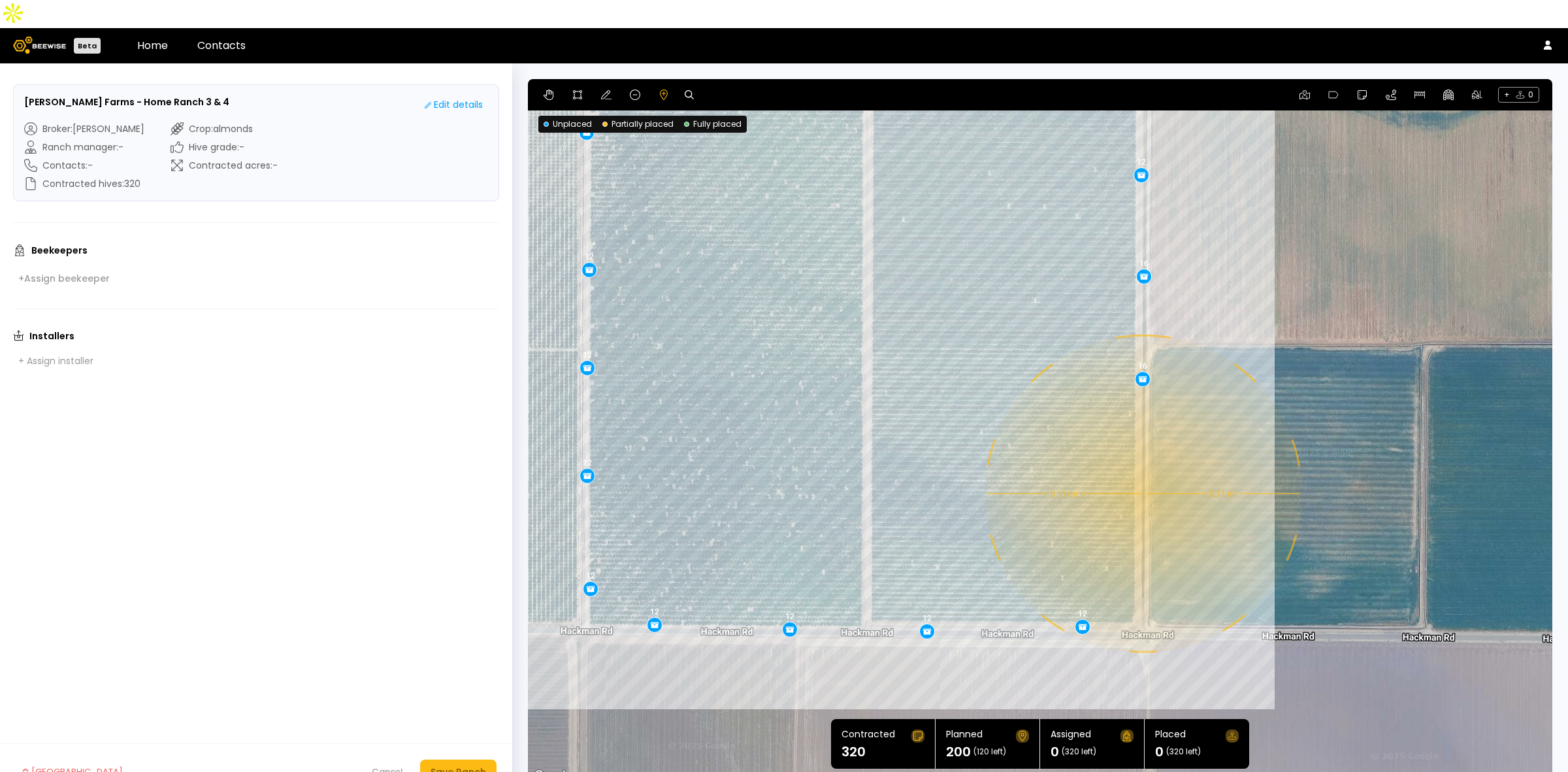
click at [1142, 466] on div "0.11 mi 0.11 mi 12 12 12 12 12 12 12 12 12 12 12 12 12 12 16 16" at bounding box center [1040, 432] width 1025 height 706
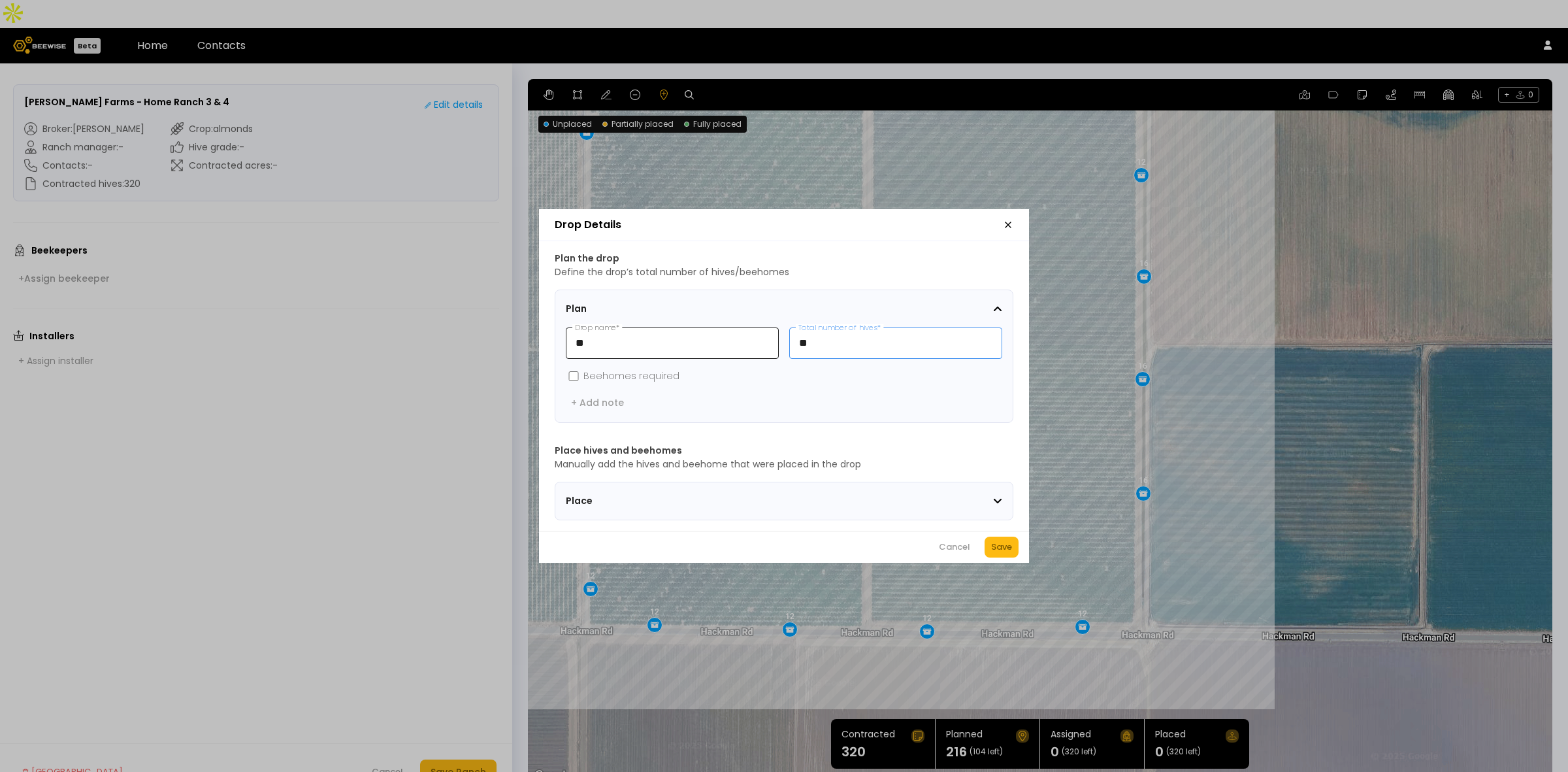
drag, startPoint x: 801, startPoint y: 330, endPoint x: 717, endPoint y: 321, distance: 84.5
click at [717, 327] on div "** Drop name * ** Total number of hives *" at bounding box center [784, 342] width 436 height 31
type input "**"
click at [1004, 550] on div "Save" at bounding box center [1002, 547] width 21 height 13
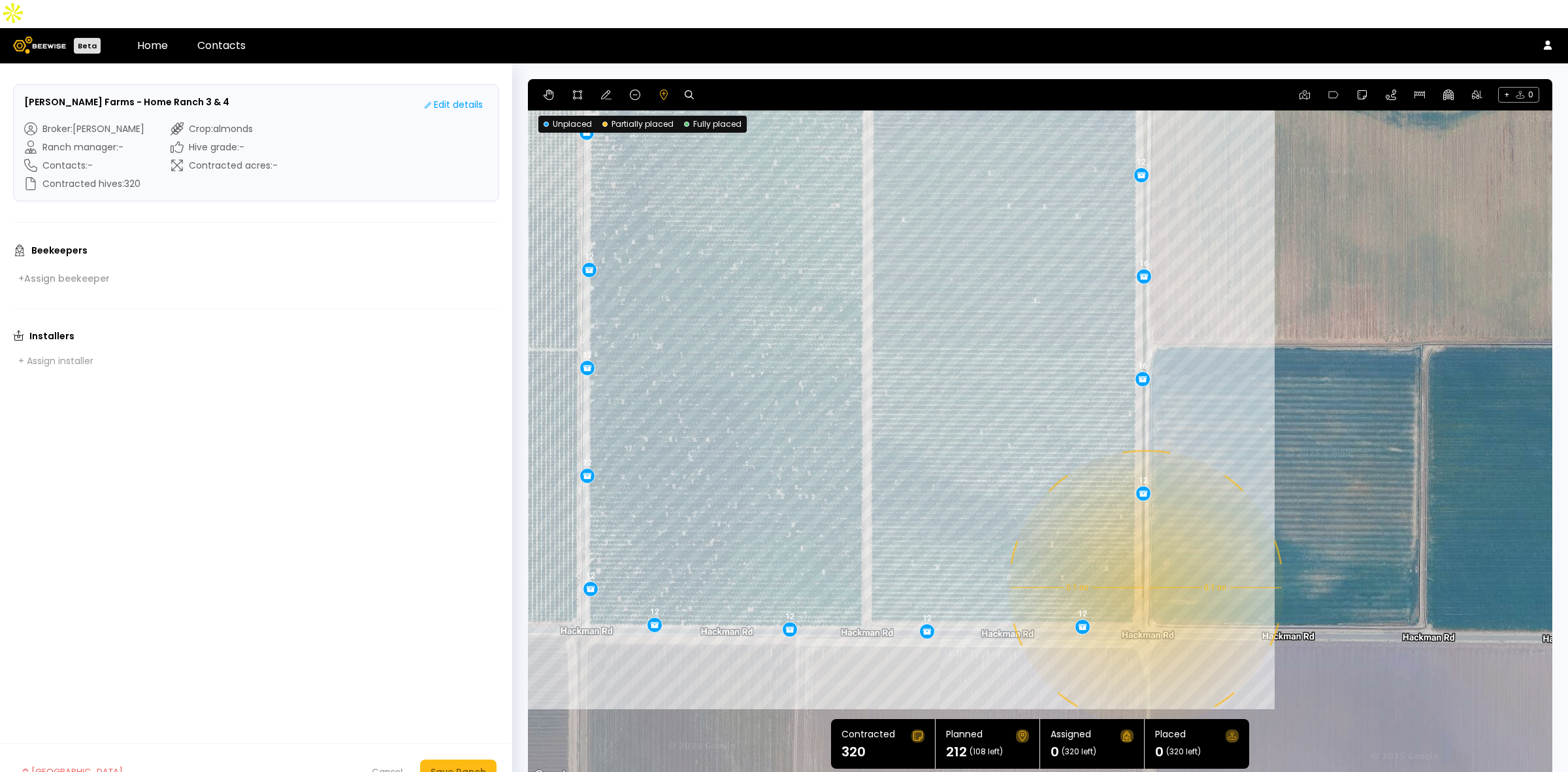
click at [1145, 560] on div "0.1 mi 0.1 mi 12 12 12 12 12 12 12 12 12 12 12 12 12 12 16 16 12" at bounding box center [1040, 432] width 1025 height 706
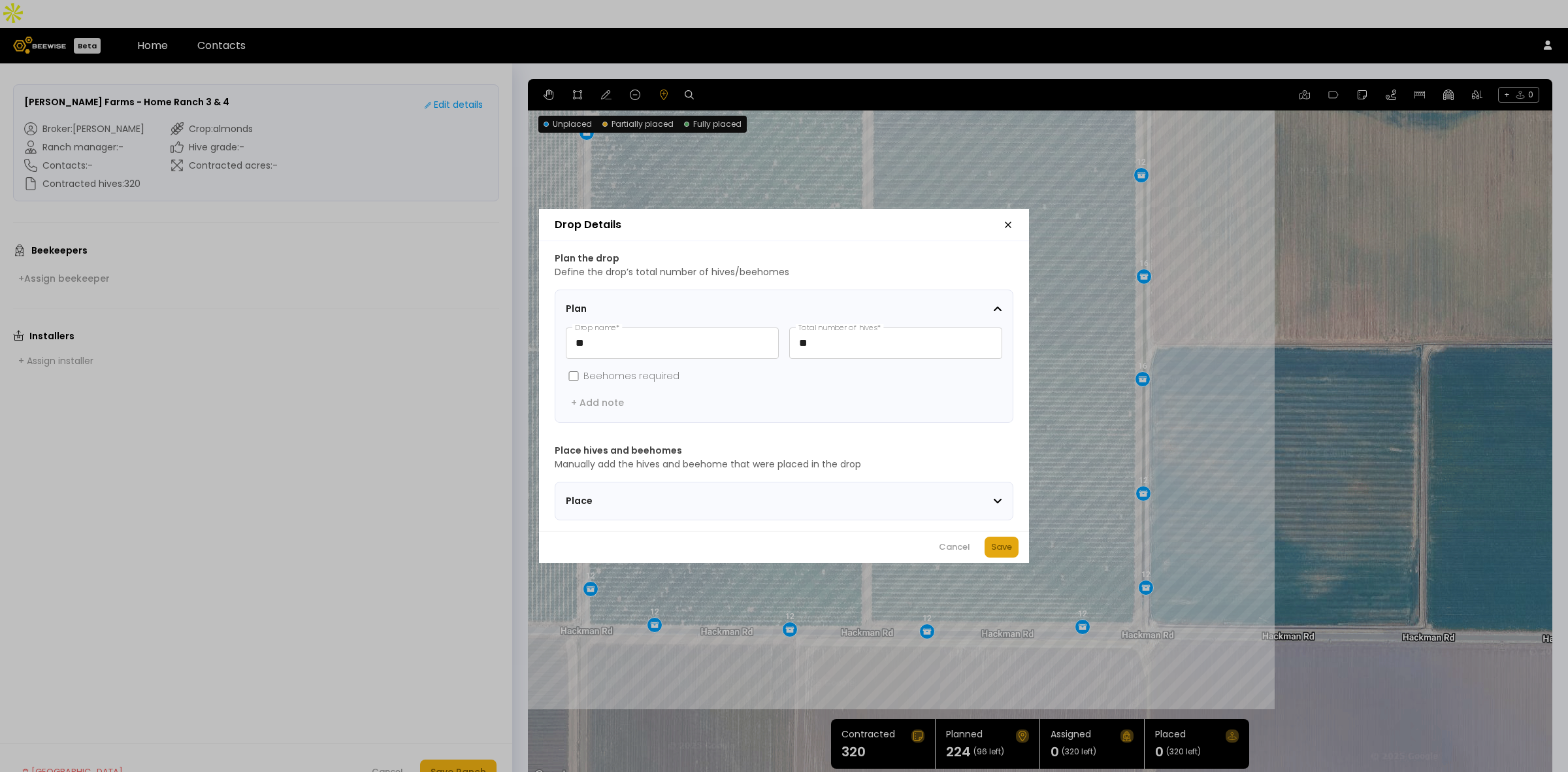
click at [1000, 554] on div "Save" at bounding box center [1002, 547] width 21 height 13
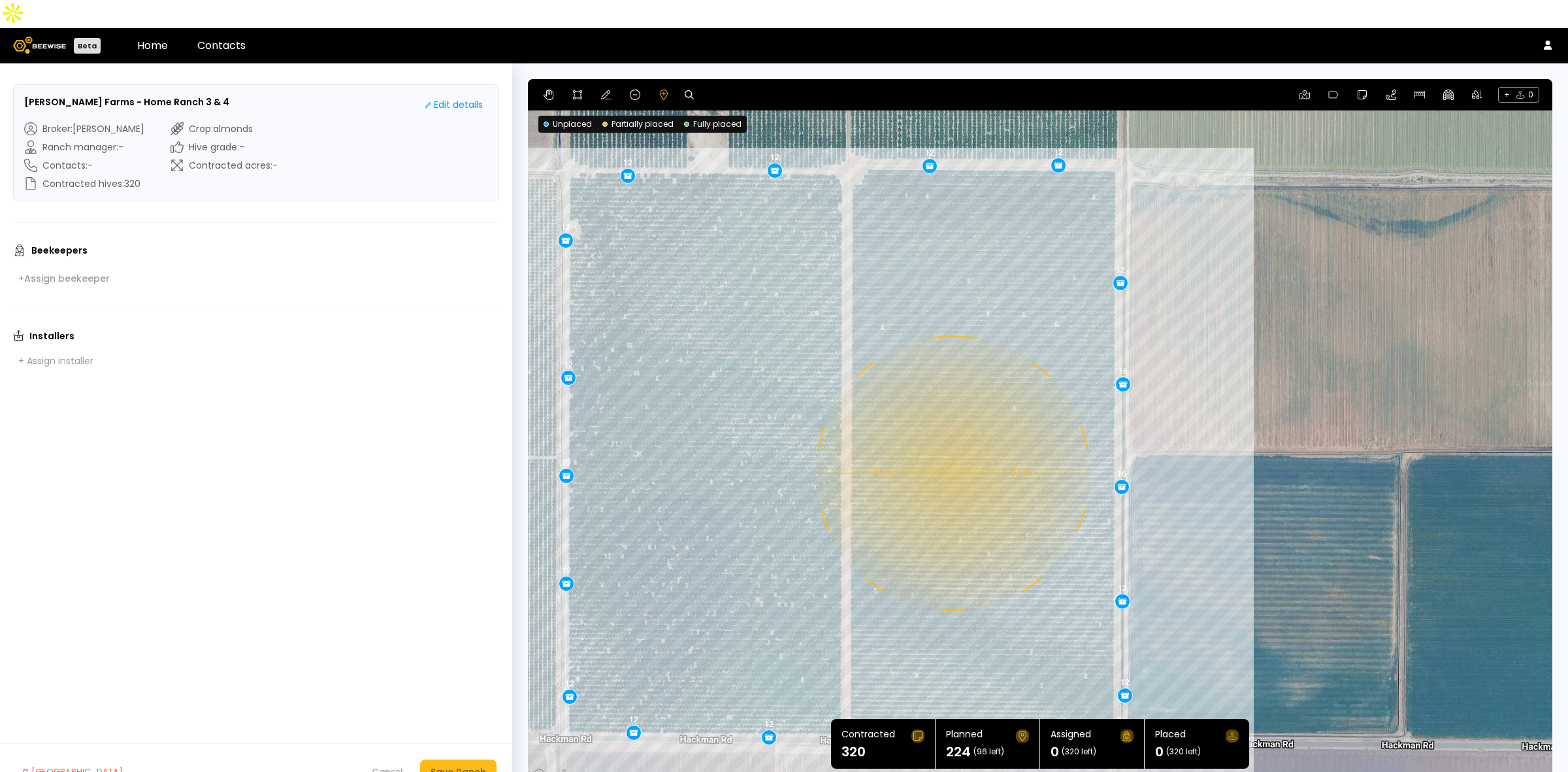
drag, startPoint x: 994, startPoint y: 230, endPoint x: 973, endPoint y: 338, distance: 110.0
click at [973, 338] on div "0.1 mi 0.1 mi 12 12 12 12 12 12 12 12 12 12 12 12 12 12 16 16 12 12" at bounding box center [1040, 432] width 1025 height 706
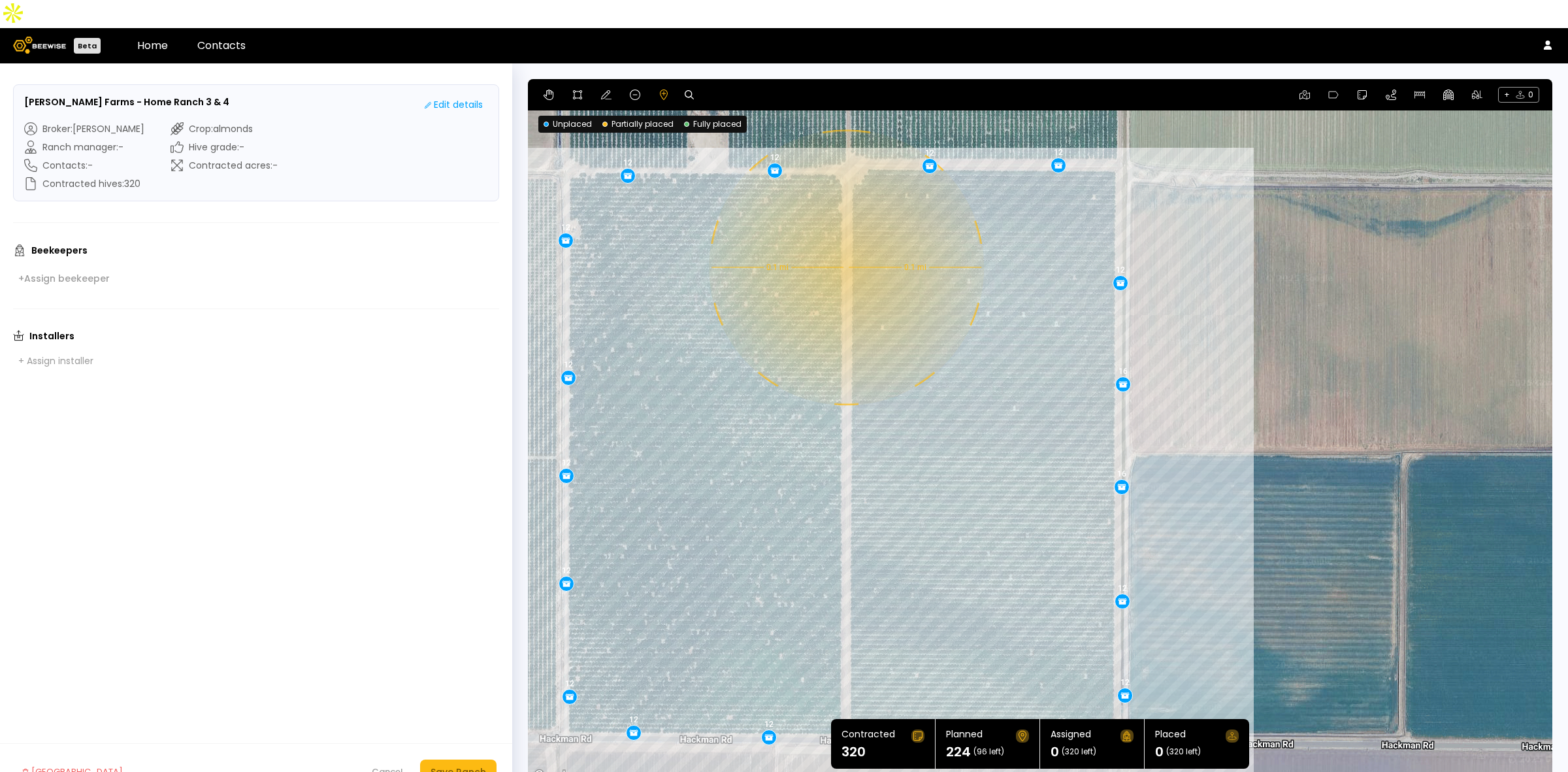
click at [845, 239] on div "0.1 mi 0.1 mi 12 12 12 12 12 12 12 12 12 12 12 12 12 12 16 16 12 12" at bounding box center [1040, 432] width 1025 height 706
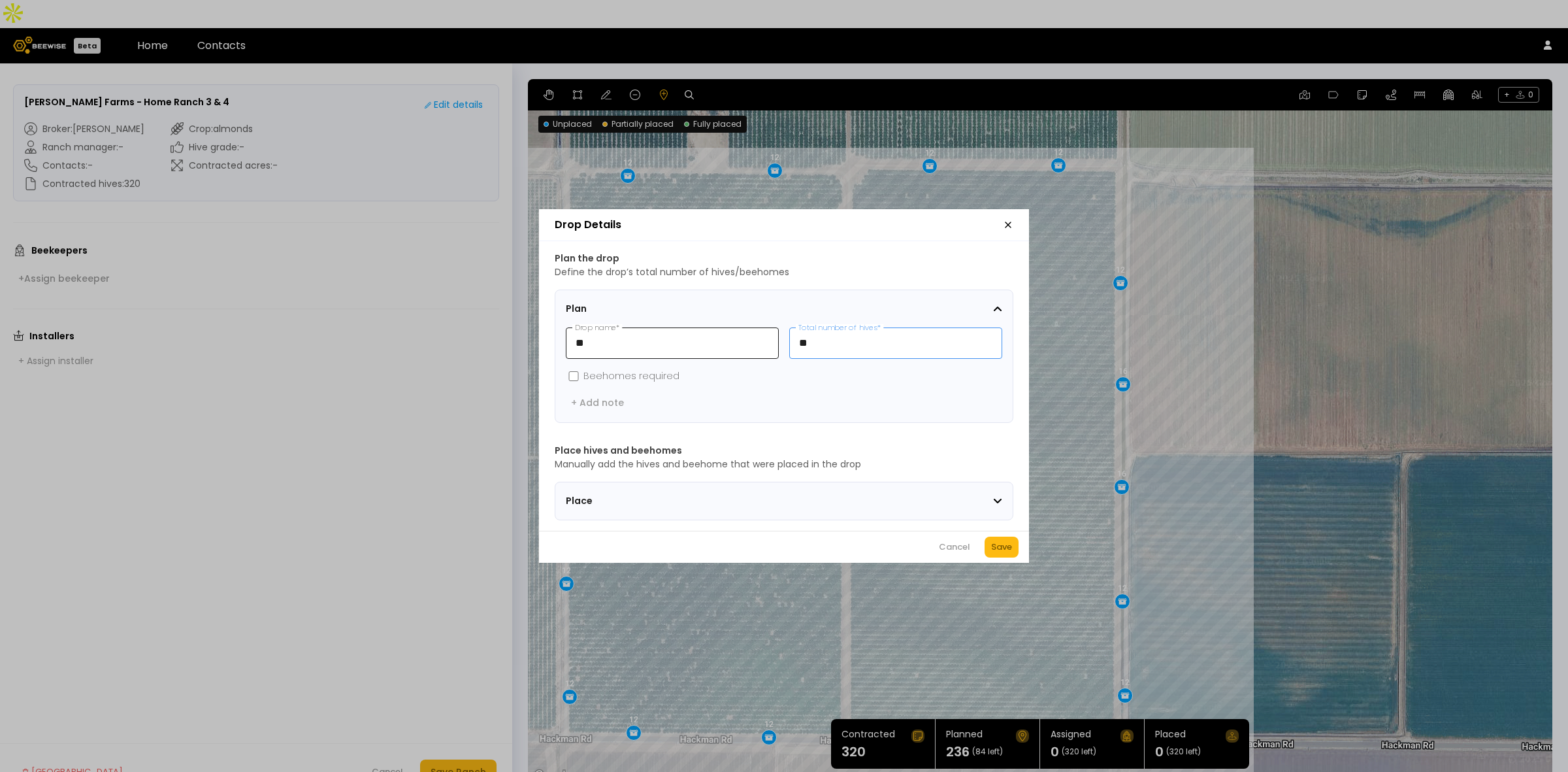
click at [713, 334] on div "** Drop name * ** Total number of hives *" at bounding box center [784, 342] width 436 height 31
drag, startPoint x: 811, startPoint y: 335, endPoint x: 760, endPoint y: 334, distance: 51.0
click at [760, 334] on div "** Drop name * ** Total number of hives *" at bounding box center [784, 342] width 436 height 31
drag, startPoint x: 872, startPoint y: 338, endPoint x: 788, endPoint y: 338, distance: 84.0
click at [790, 338] on input "**" at bounding box center [895, 343] width 211 height 30
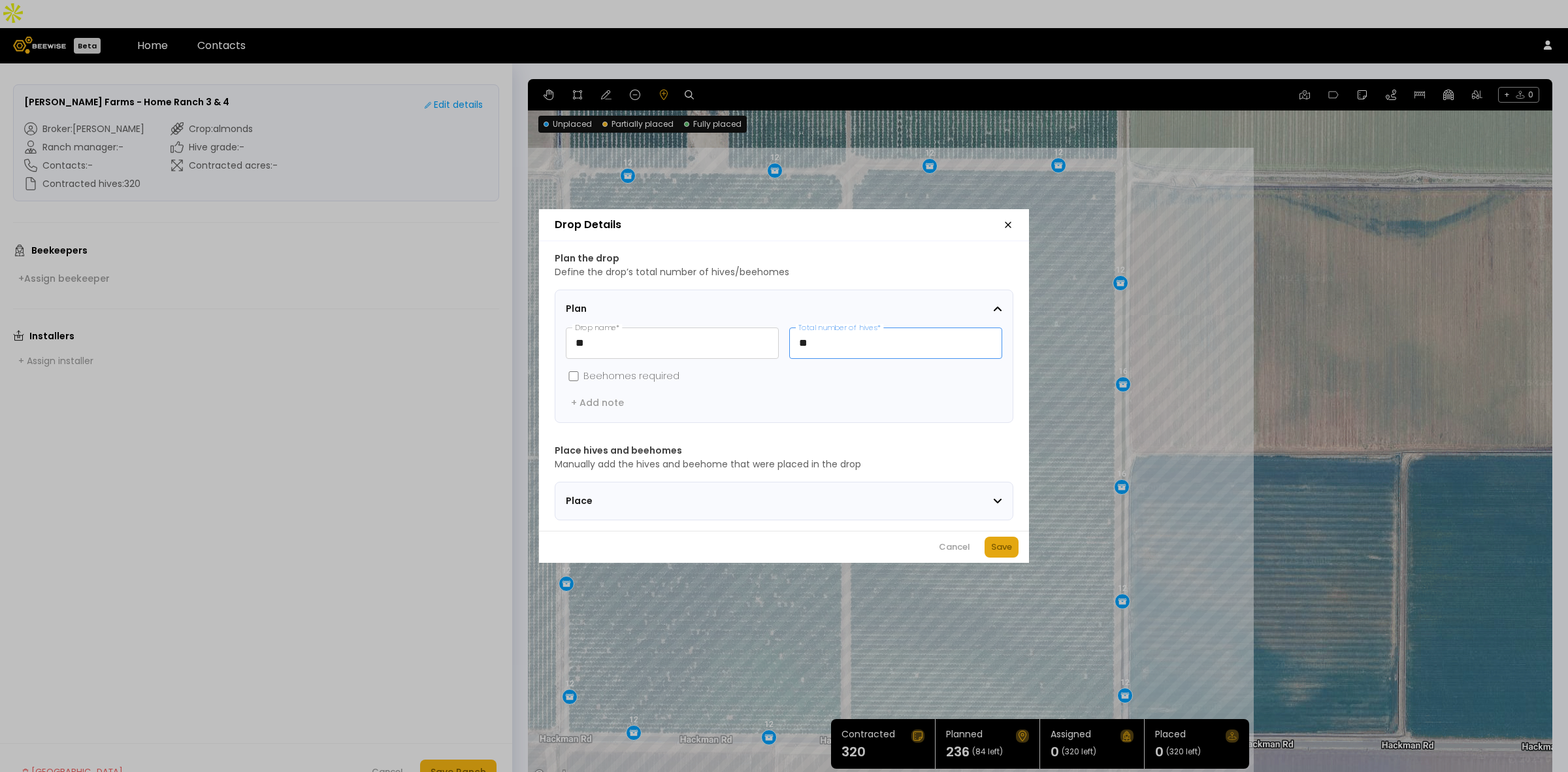
type input "**"
click at [1003, 542] on button "Save" at bounding box center [1002, 547] width 34 height 21
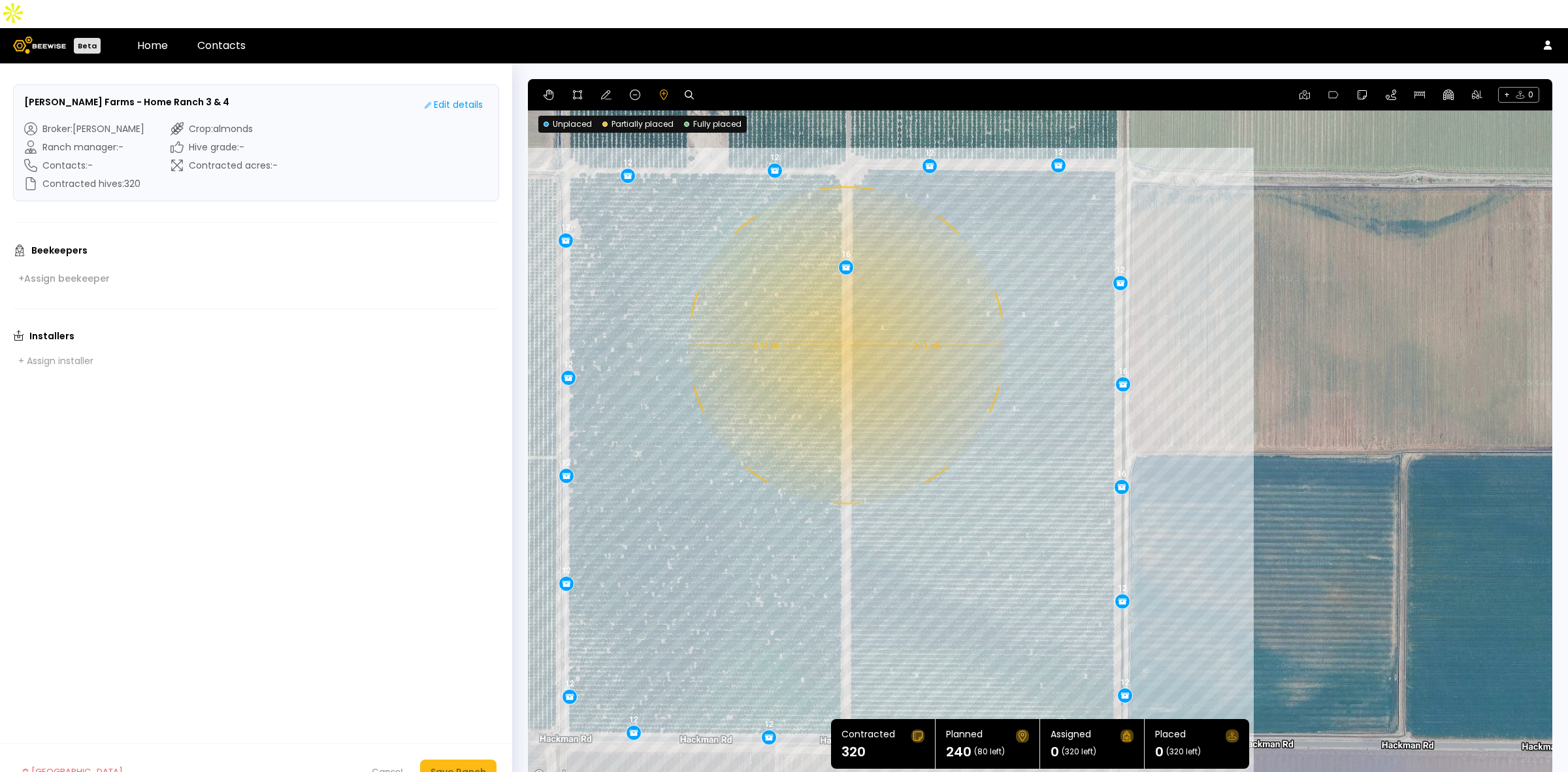
click at [845, 317] on div "0.11 mi 0.11 mi 12 12 12 12 12 12 12 12 12 12 12 12 12 12 16 16 12 12 16" at bounding box center [1040, 432] width 1025 height 706
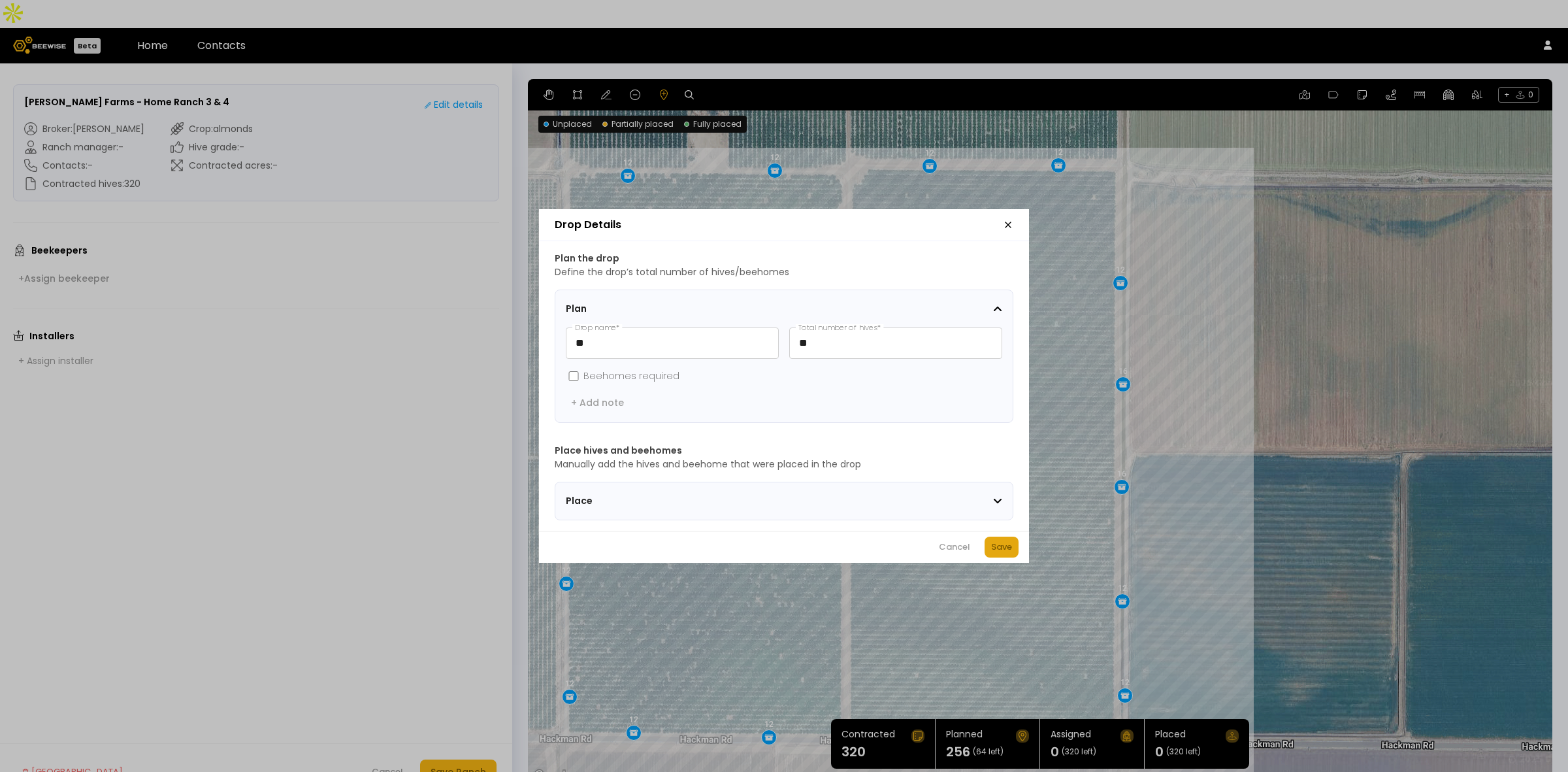
click at [998, 554] on div "Save" at bounding box center [1002, 547] width 21 height 13
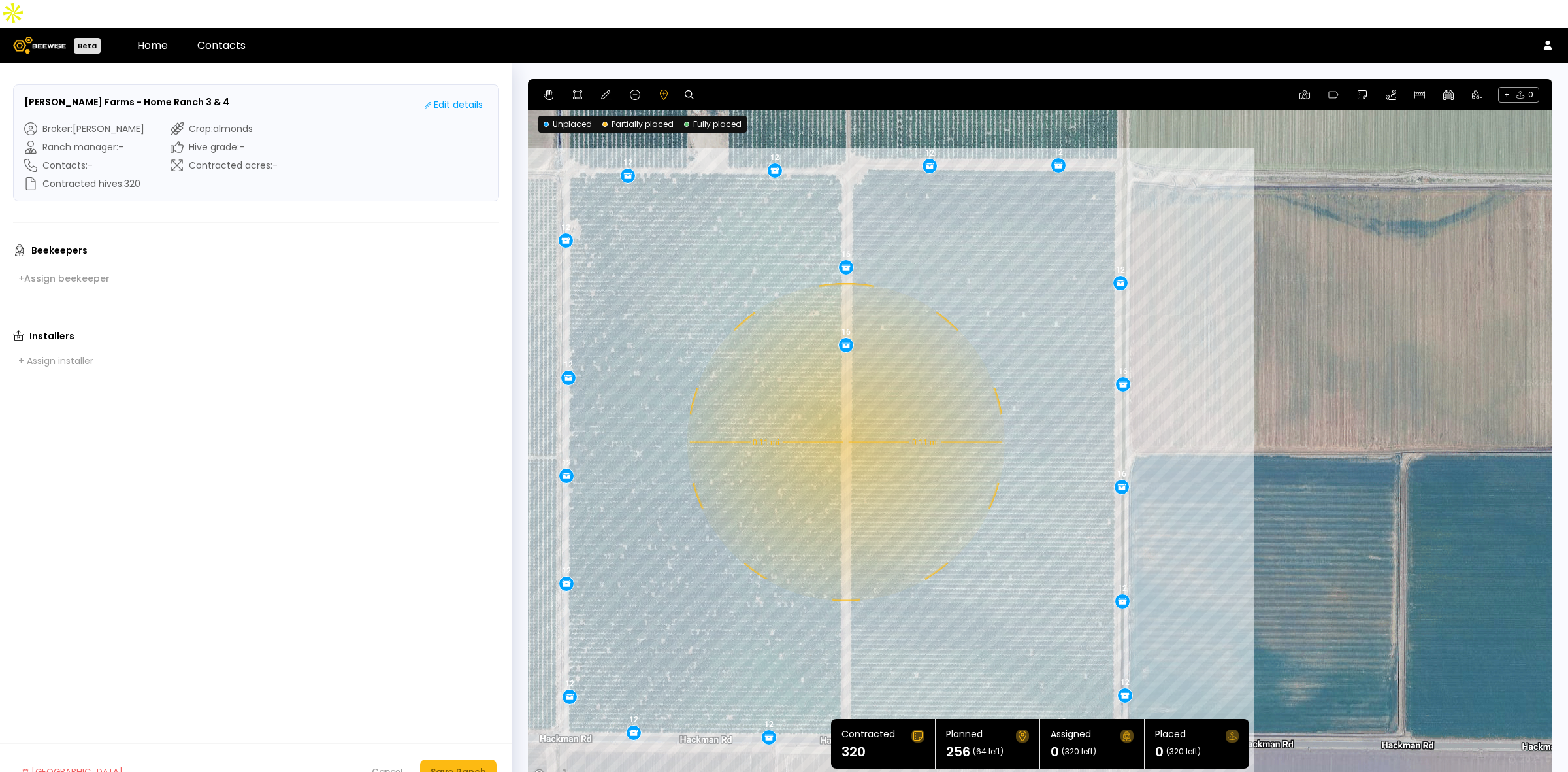
click at [845, 414] on div "0.11 mi 0.11 mi 12 12 12 12 12 12 12 12 12 12 12 12 12 12 16 16 12 12 16 16" at bounding box center [1040, 432] width 1025 height 706
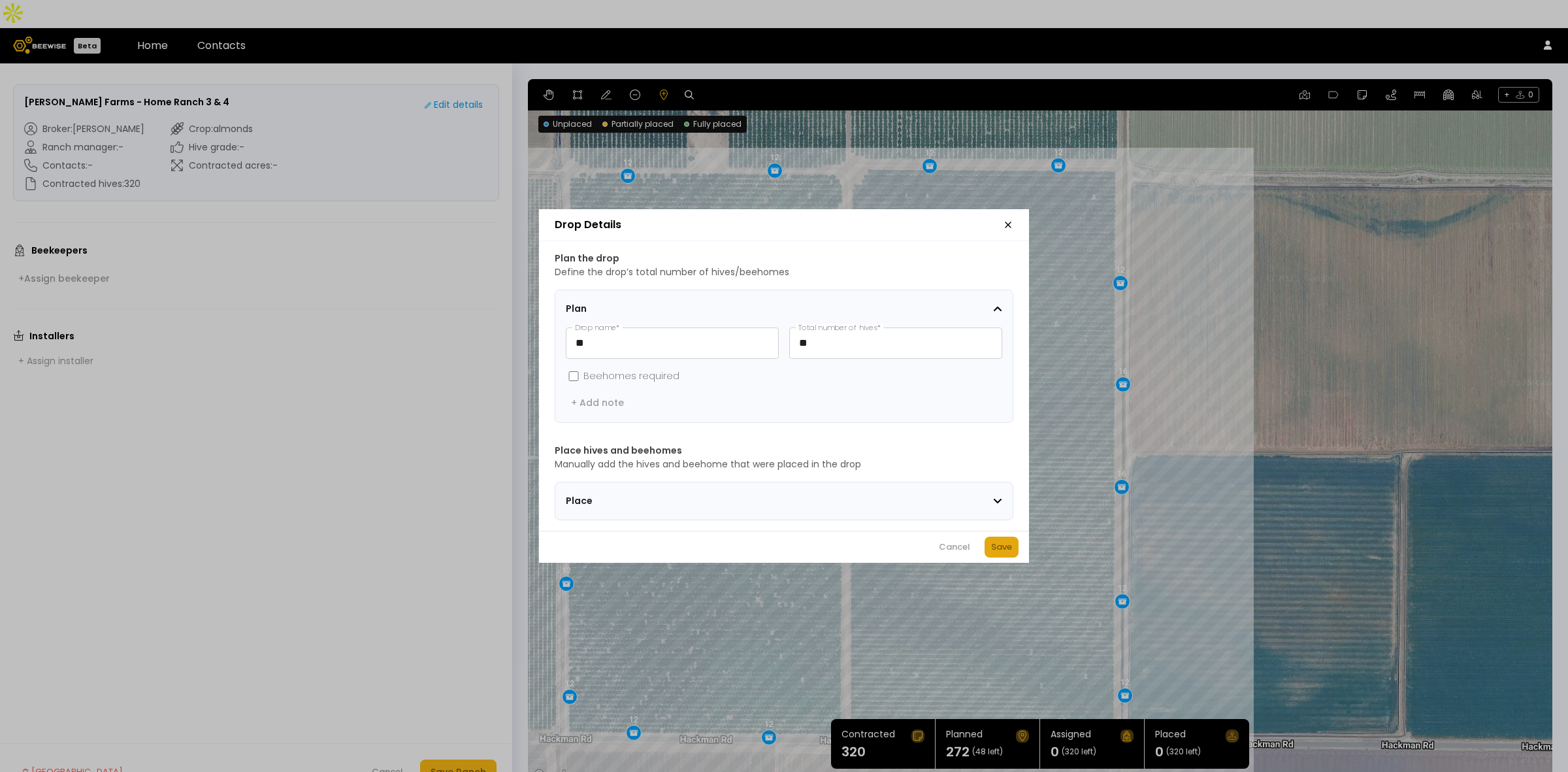
click at [1005, 551] on div "Save" at bounding box center [1002, 547] width 21 height 13
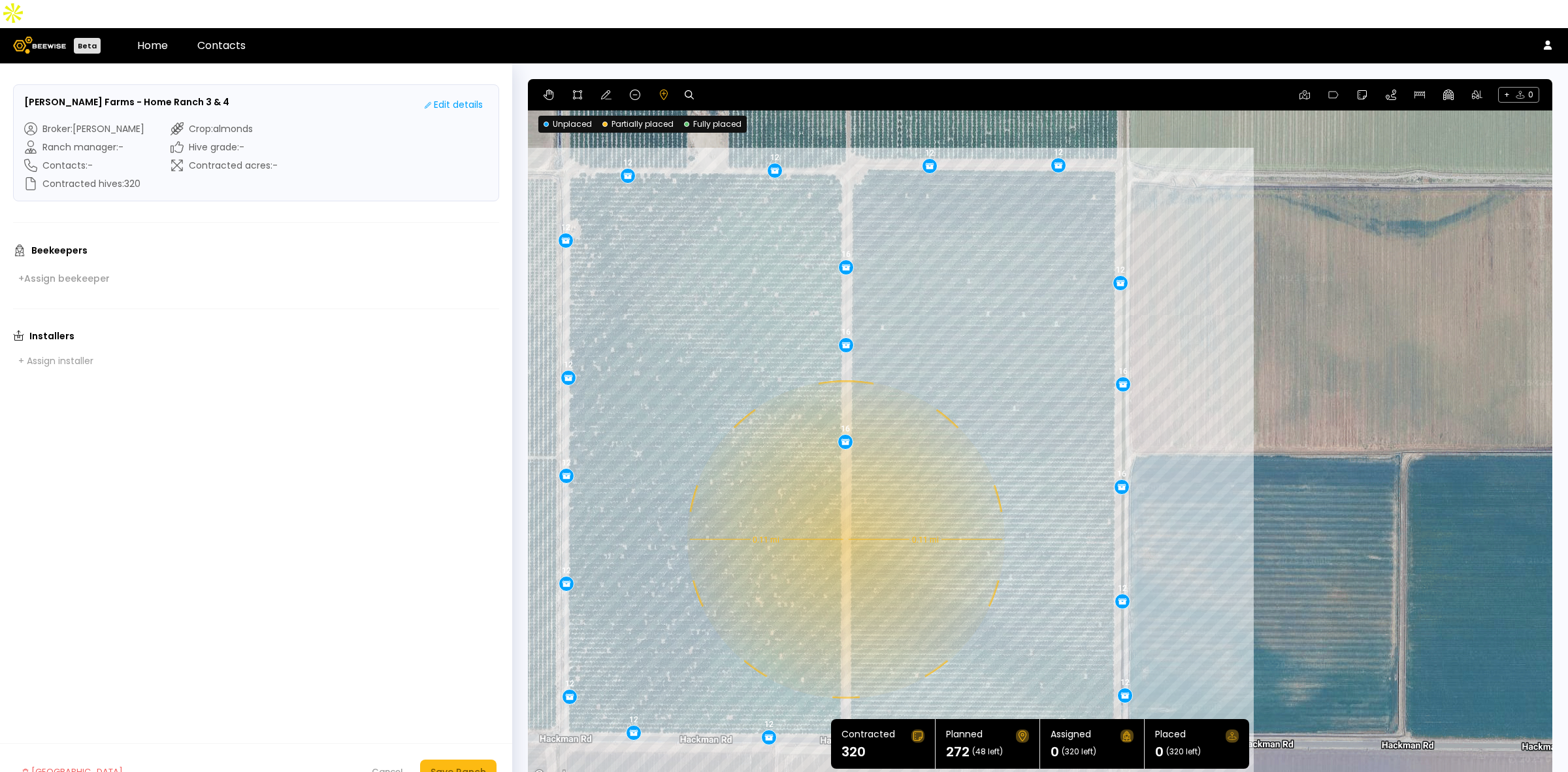
click at [845, 511] on div "0.11 mi 0.11 mi 12 12 12 12 12 12 12 12 12 12 12 12 12 12 16 16 12 12 16 16 16" at bounding box center [1040, 432] width 1025 height 706
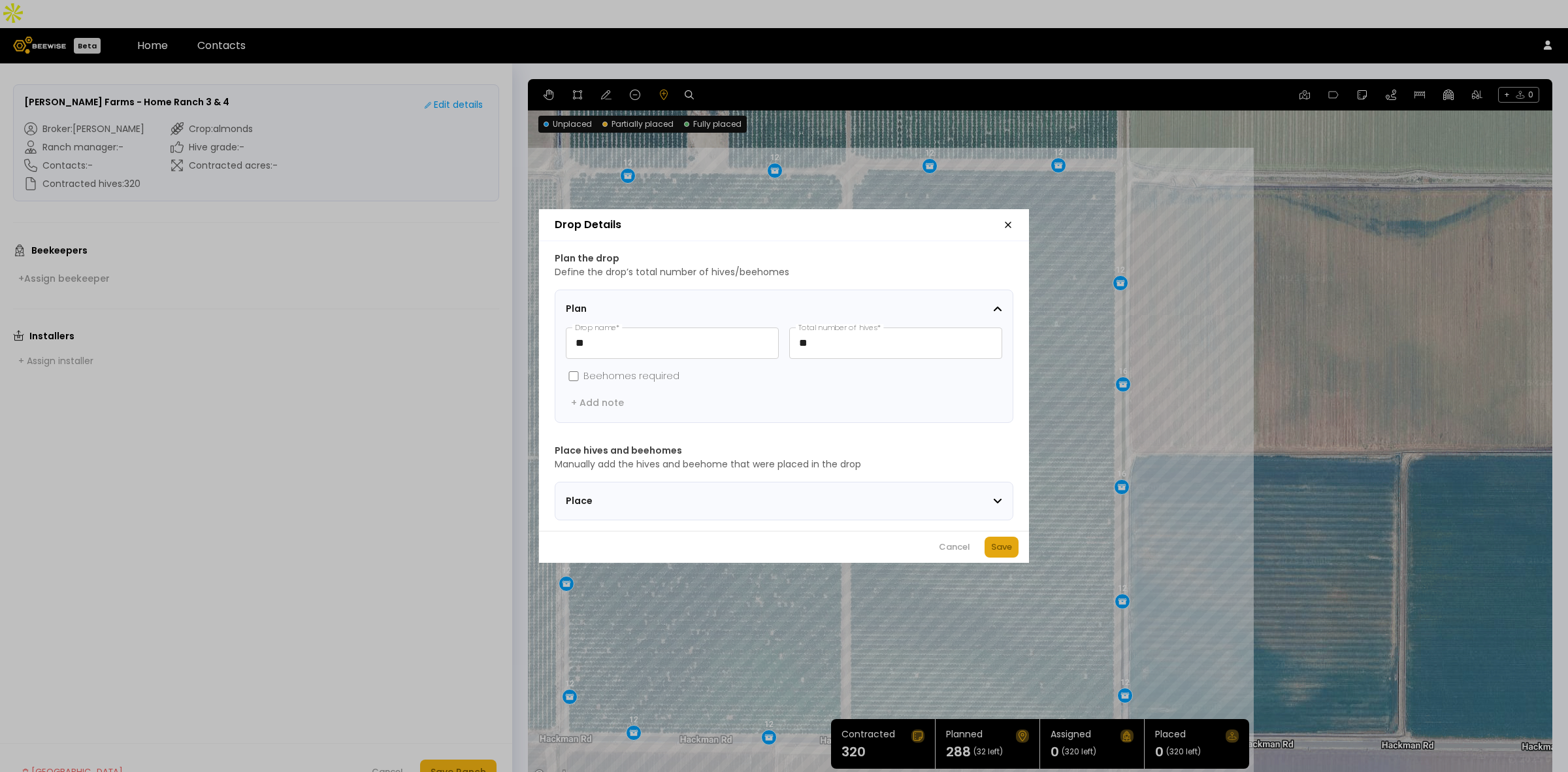
click at [997, 547] on div "Save" at bounding box center [1002, 547] width 21 height 13
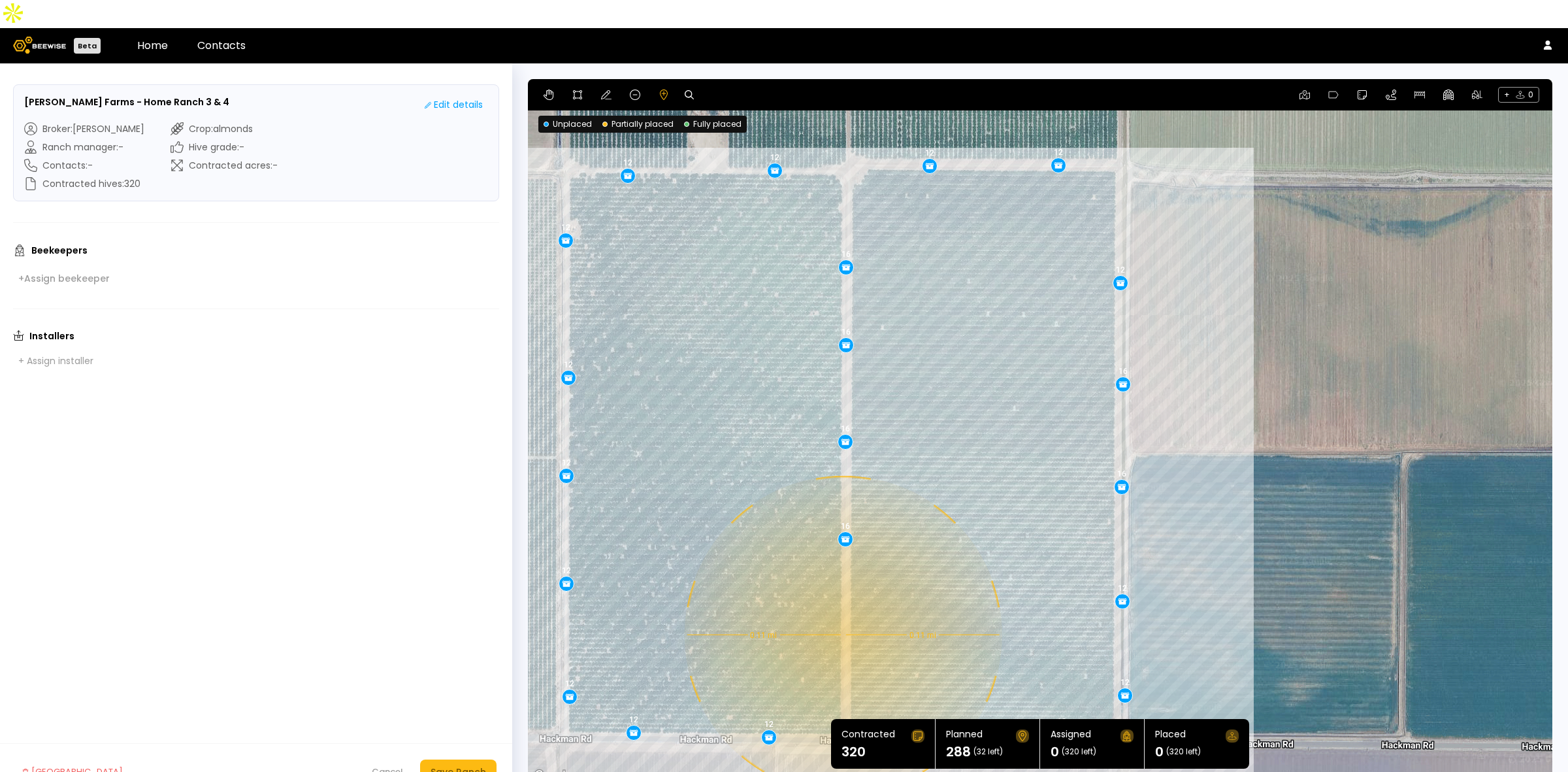
click at [842, 607] on div "0.11 mi 0.11 mi 12 12 12 12 12 12 12 12 12 12 12 12 12 12 16 16 12 12 16 16 16 …" at bounding box center [1040, 432] width 1025 height 706
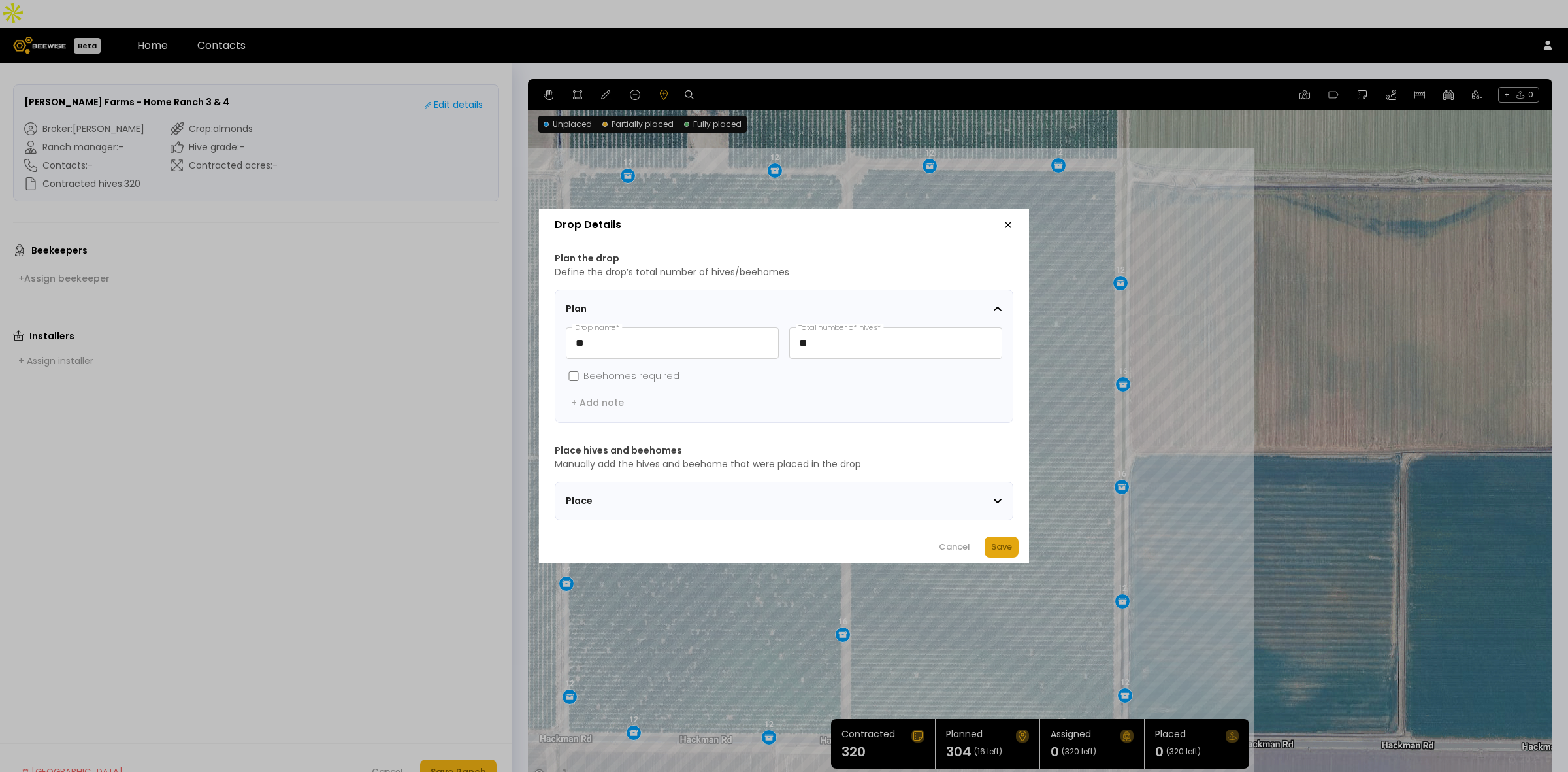
click at [996, 548] on div "Save" at bounding box center [1002, 547] width 21 height 13
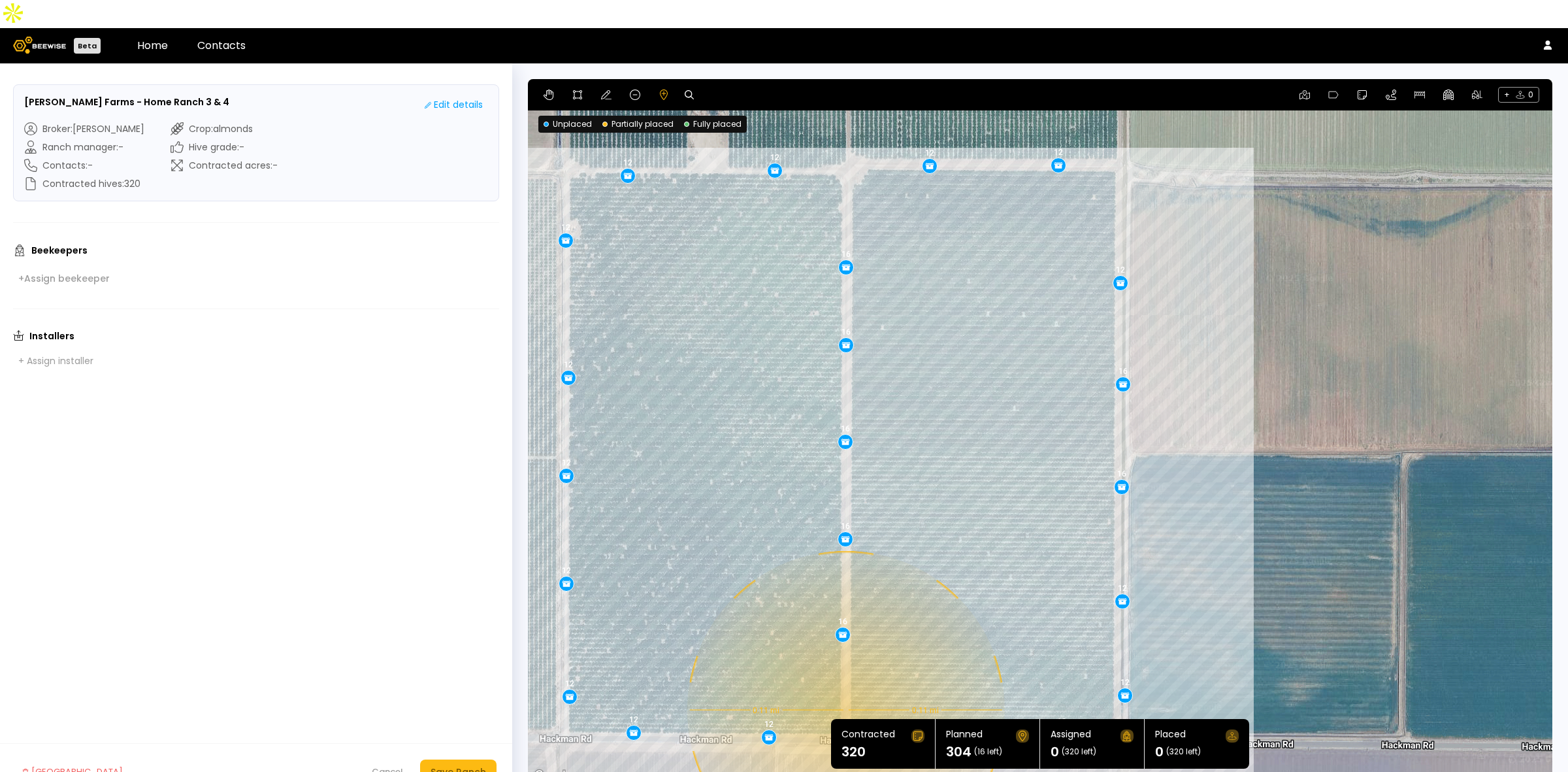
click at [845, 682] on div "0.11 mi 0.11 mi 12 12 12 12 12 12 12 12 12 12 12 12 12 12 16 16 12 12 16 16 16 …" at bounding box center [1040, 432] width 1025 height 706
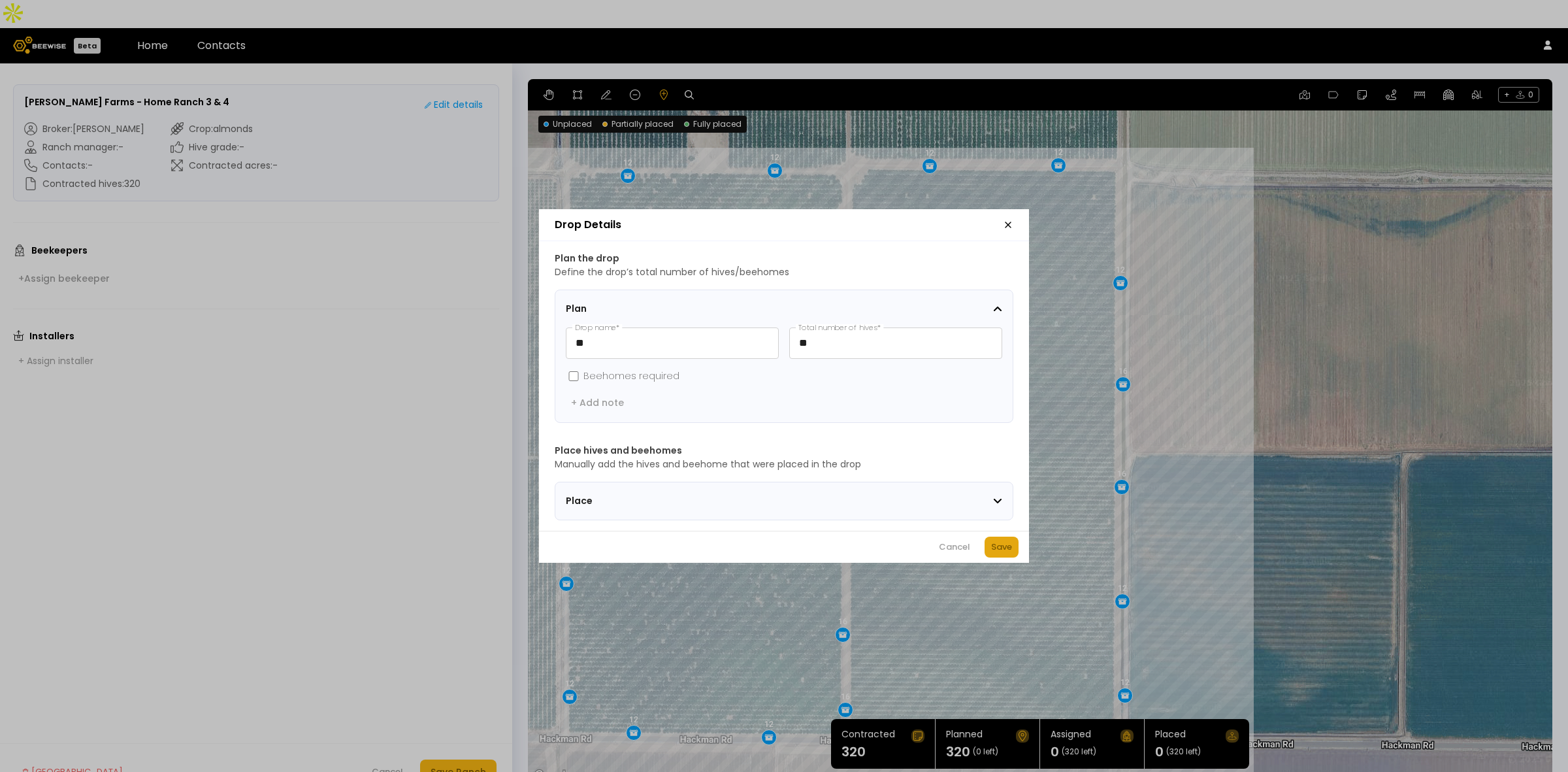
click at [1001, 544] on button "Save" at bounding box center [1002, 547] width 34 height 21
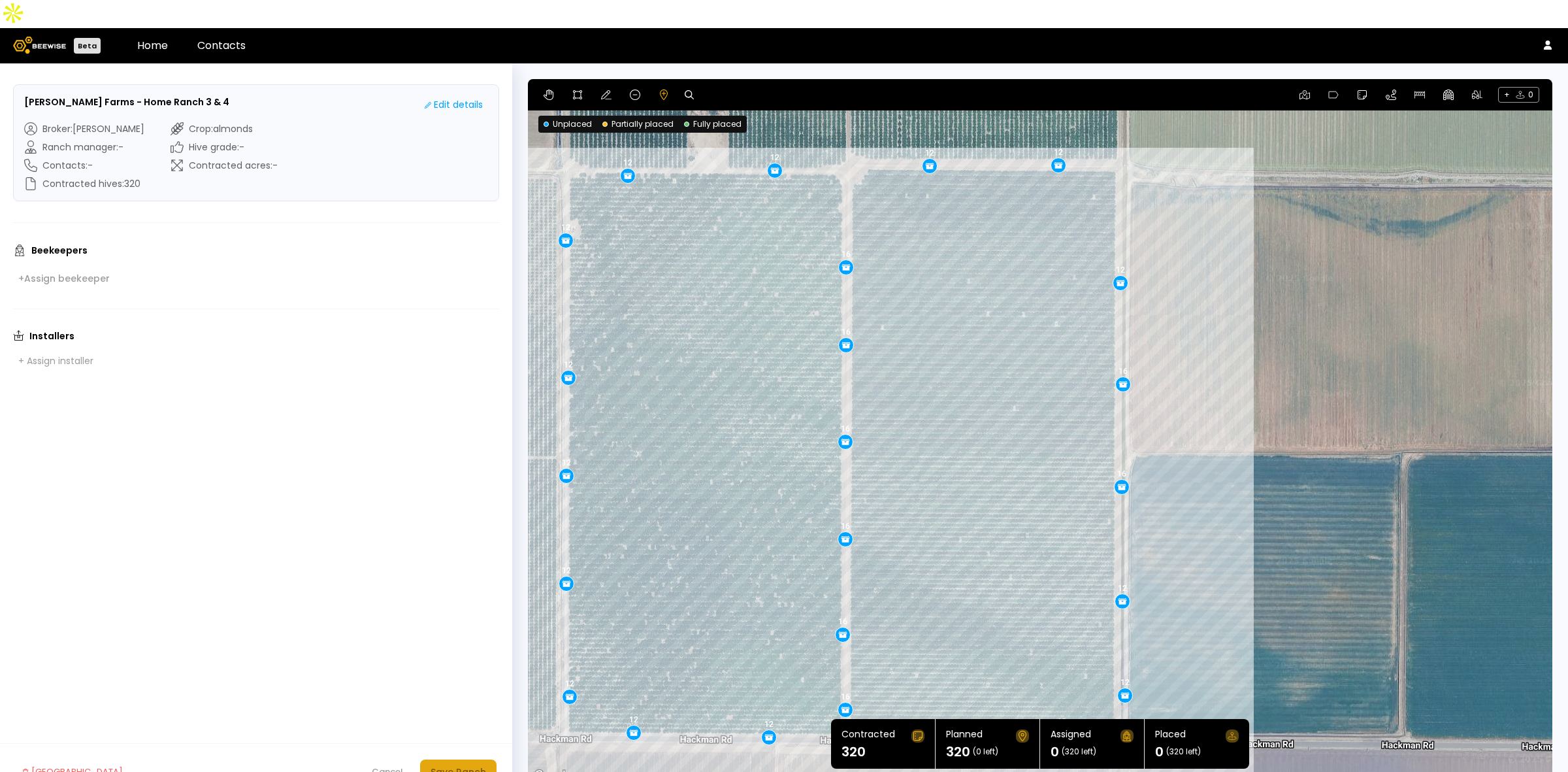
click at [484, 760] on button "Save Ranch" at bounding box center [458, 772] width 77 height 25
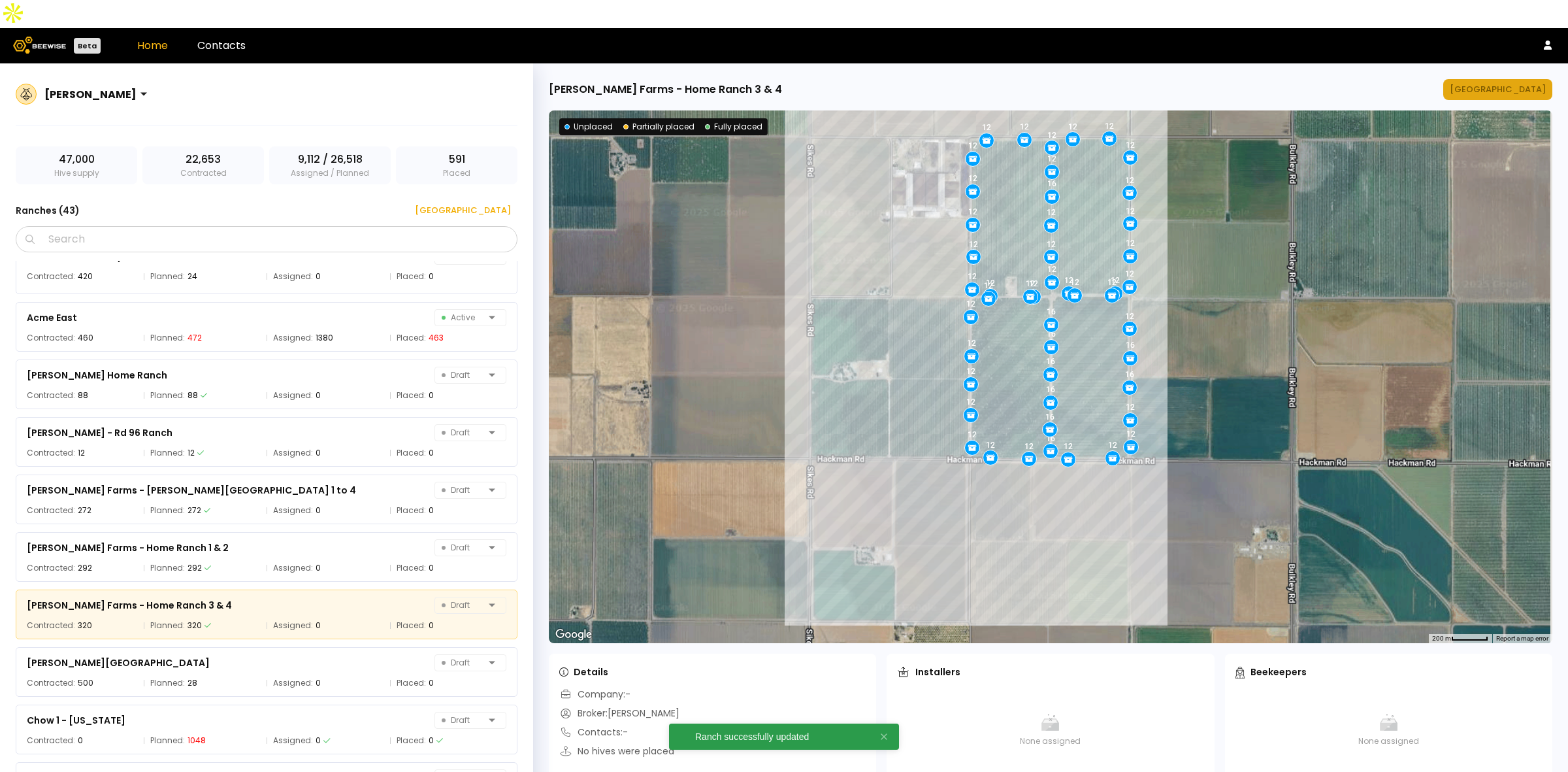
scroll to position [191, 0]
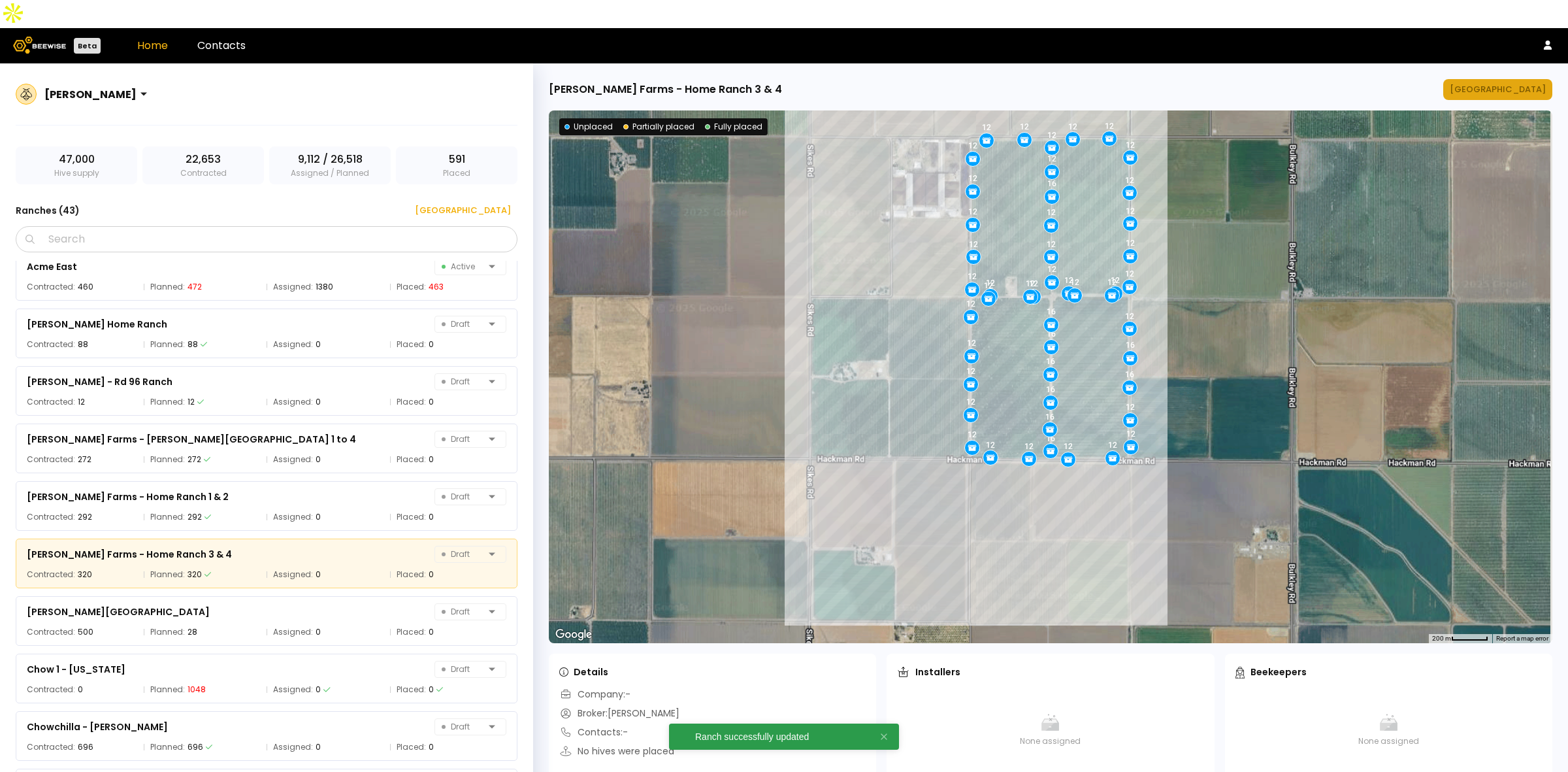
click at [1506, 83] on div "[GEOGRAPHIC_DATA]" at bounding box center [1497, 90] width 96 height 13
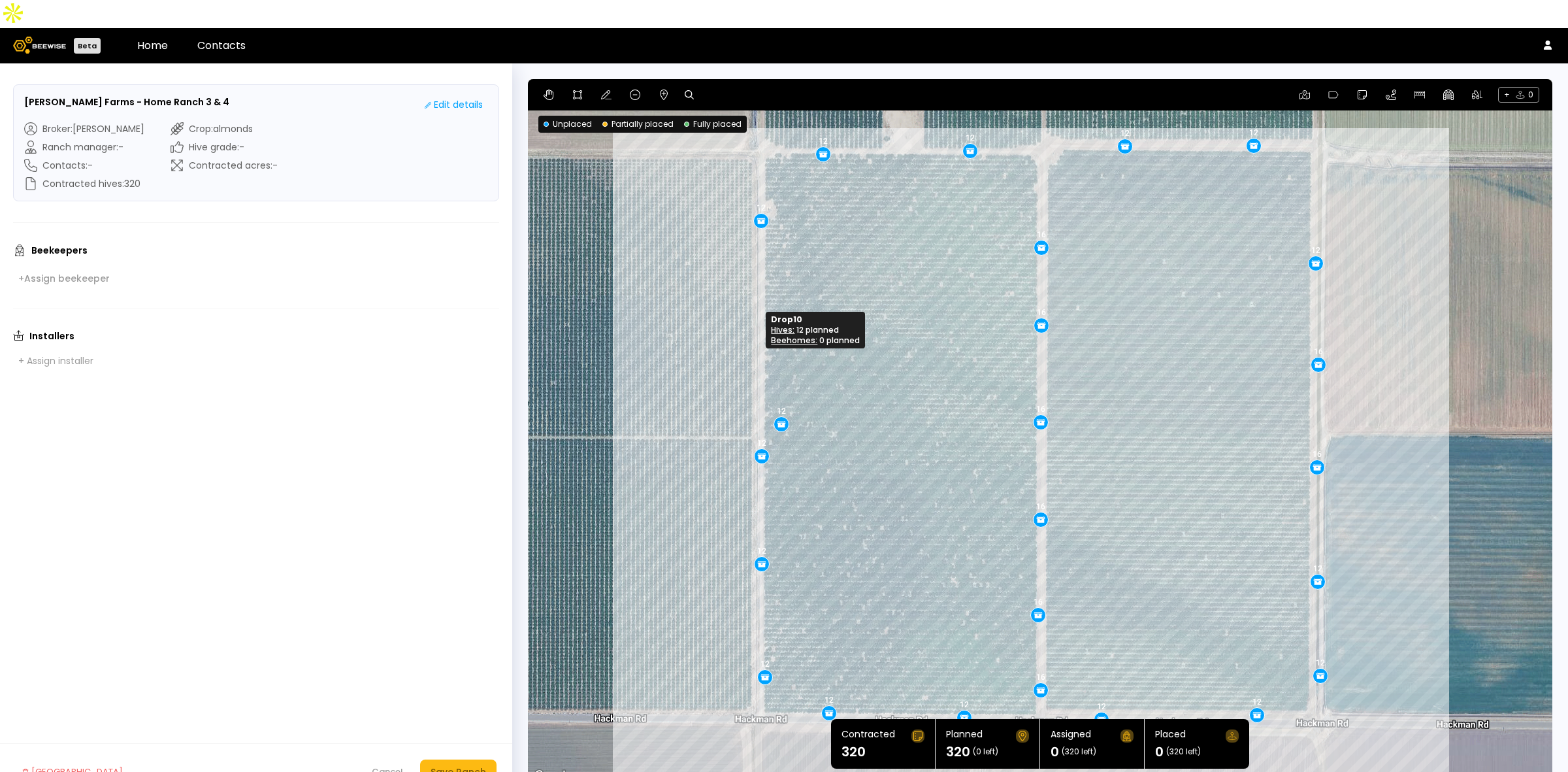
drag, startPoint x: 762, startPoint y: 331, endPoint x: 788, endPoint y: 390, distance: 64.5
drag, startPoint x: 790, startPoint y: 388, endPoint x: 759, endPoint y: 319, distance: 75.6
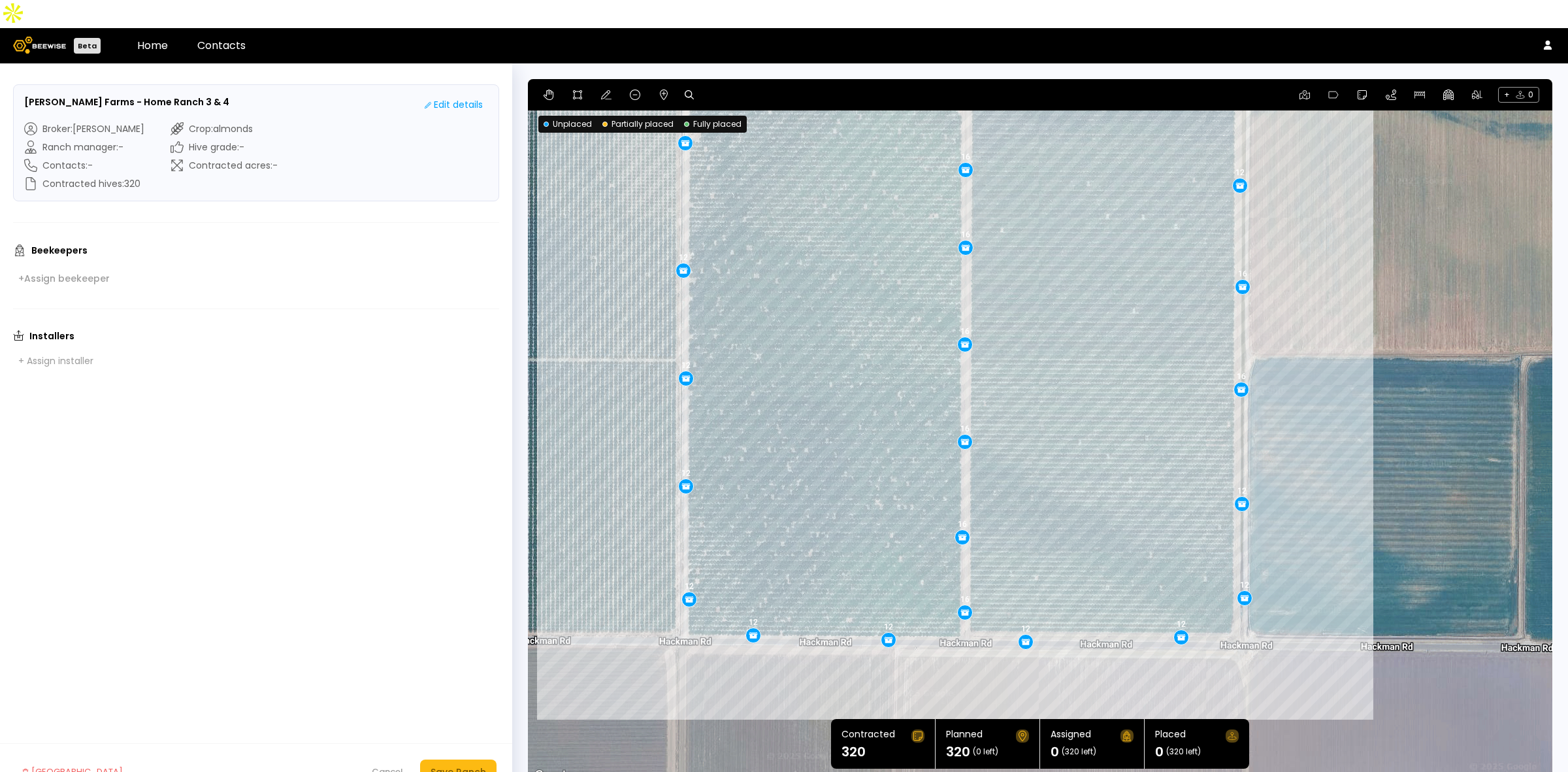
drag, startPoint x: 941, startPoint y: 565, endPoint x: 861, endPoint y: 485, distance: 113.1
click at [861, 485] on div "16 12 12 12 12 12 12 12 16 12 16 12 16 16 12 12 16 16 12 12 12 16 12 12" at bounding box center [1040, 432] width 1025 height 706
drag, startPoint x: 960, startPoint y: 511, endPoint x: 964, endPoint y: 501, distance: 10.8
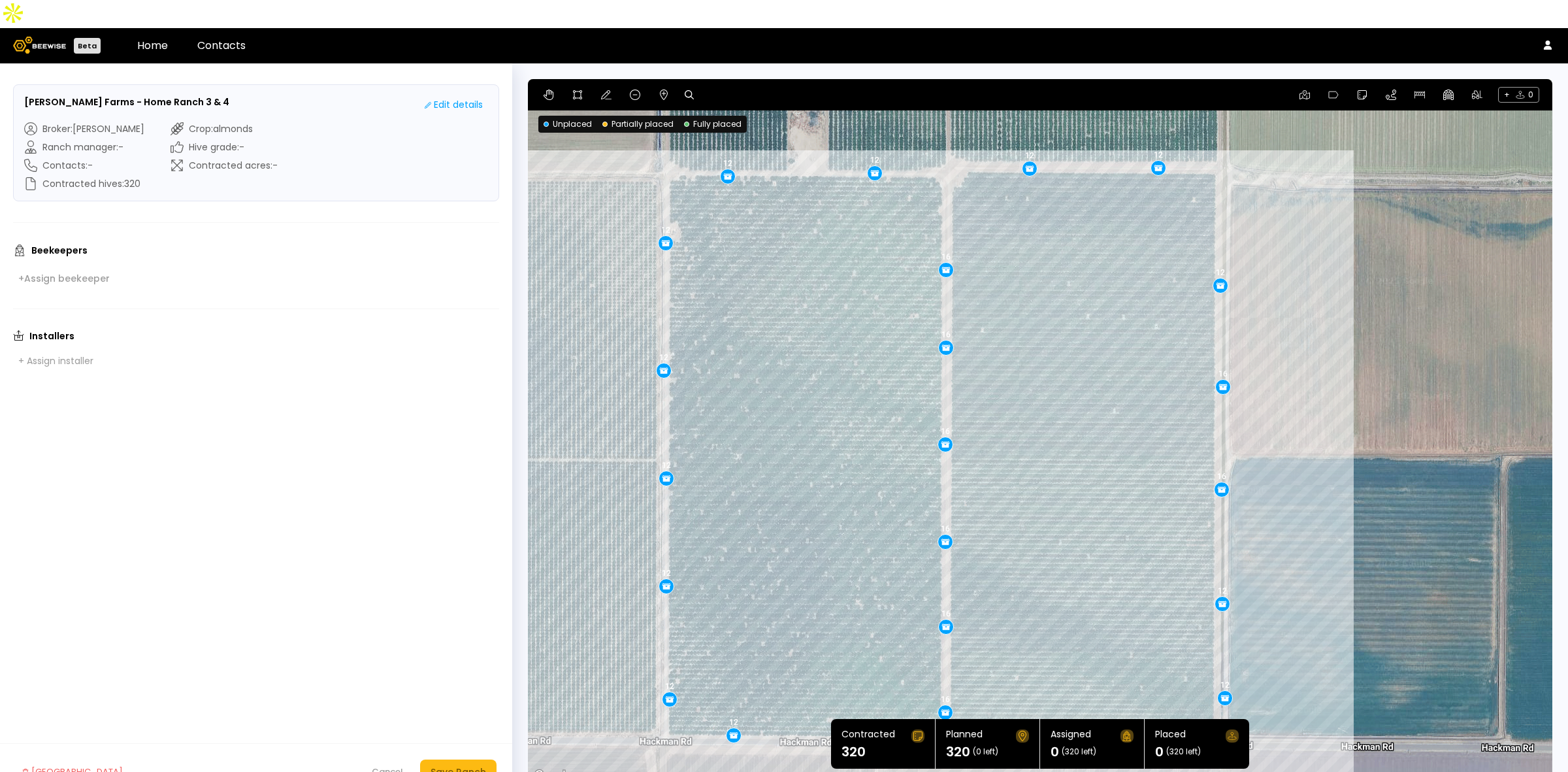
drag, startPoint x: 1140, startPoint y: 287, endPoint x: 1120, endPoint y: 390, distance: 104.9
click at [1120, 390] on div "16 12 12 12 12 12 12 16 12 16 12 16 16 12 12 16 12 12 12 16 12 12 12 16" at bounding box center [1040, 432] width 1025 height 706
drag, startPoint x: 944, startPoint y: 505, endPoint x: 943, endPoint y: 498, distance: 7.1
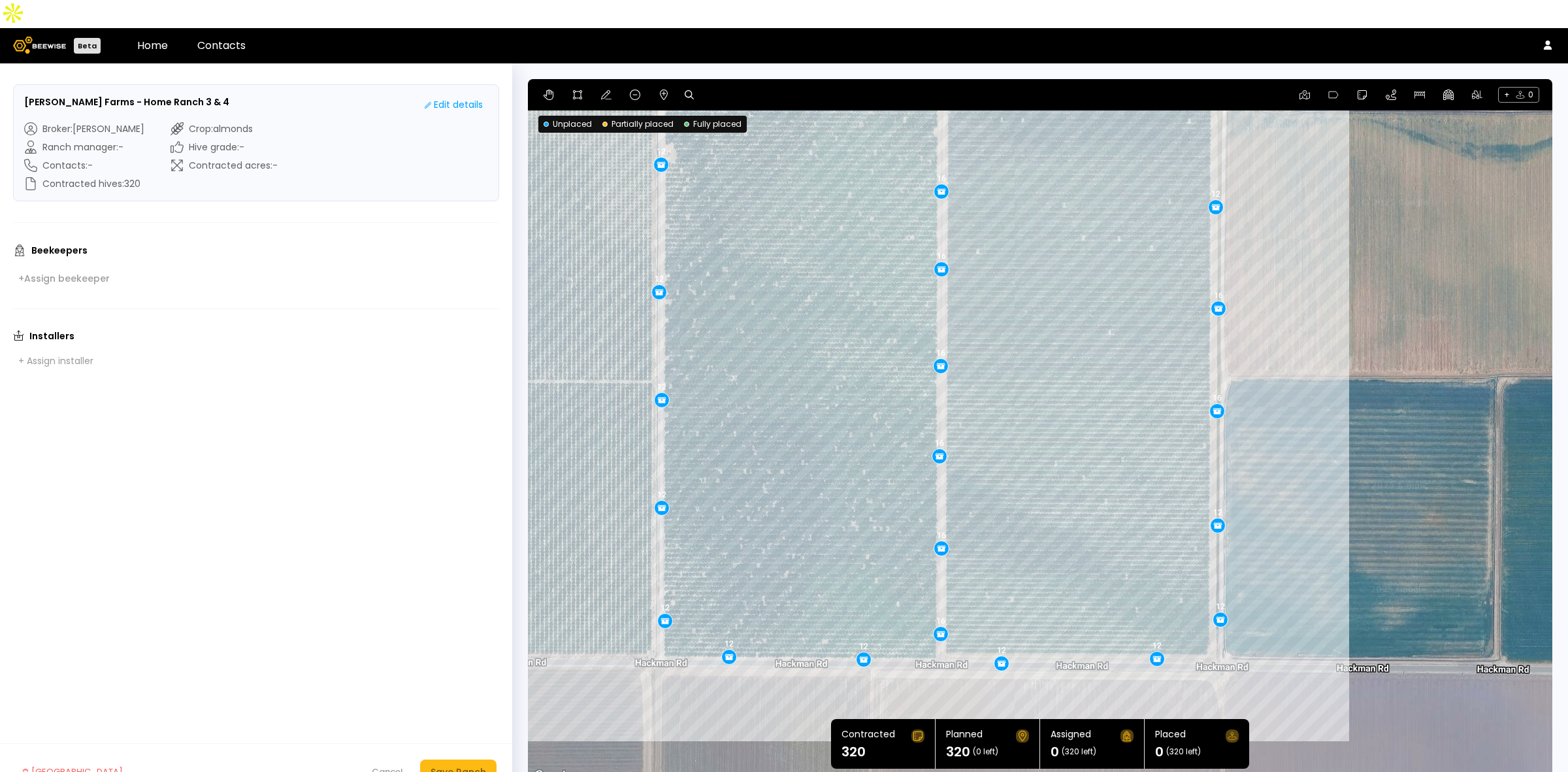
drag, startPoint x: 1100, startPoint y: 589, endPoint x: 1099, endPoint y: 515, distance: 74.0
click at [1099, 515] on div "16 12 12 12 12 12 12 16 12 16 12 16 12 12 16 12 12 12 16 12 12 12 16 16" at bounding box center [1040, 432] width 1025 height 706
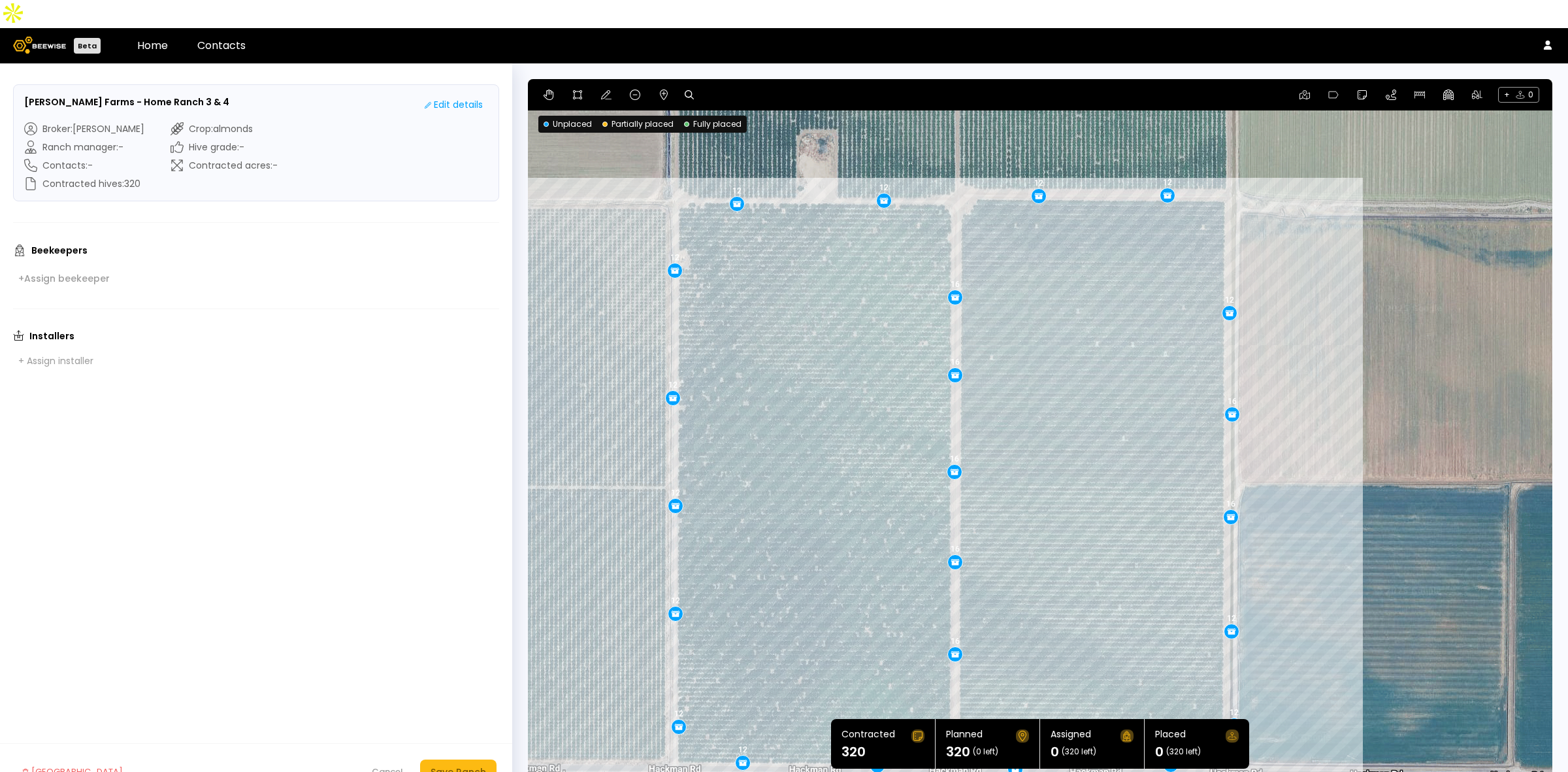
drag, startPoint x: 1089, startPoint y: 377, endPoint x: 1095, endPoint y: 478, distance: 101.2
click at [1095, 478] on div "16 12 12 12 12 12 12 16 12 16 12 16 12 12 16 12 12 12 16 12 12 12 16 16" at bounding box center [1040, 432] width 1025 height 706
drag, startPoint x: 1229, startPoint y: 280, endPoint x: 1233, endPoint y: 266, distance: 14.6
drag, startPoint x: 1233, startPoint y: 384, endPoint x: 1233, endPoint y: 371, distance: 13.0
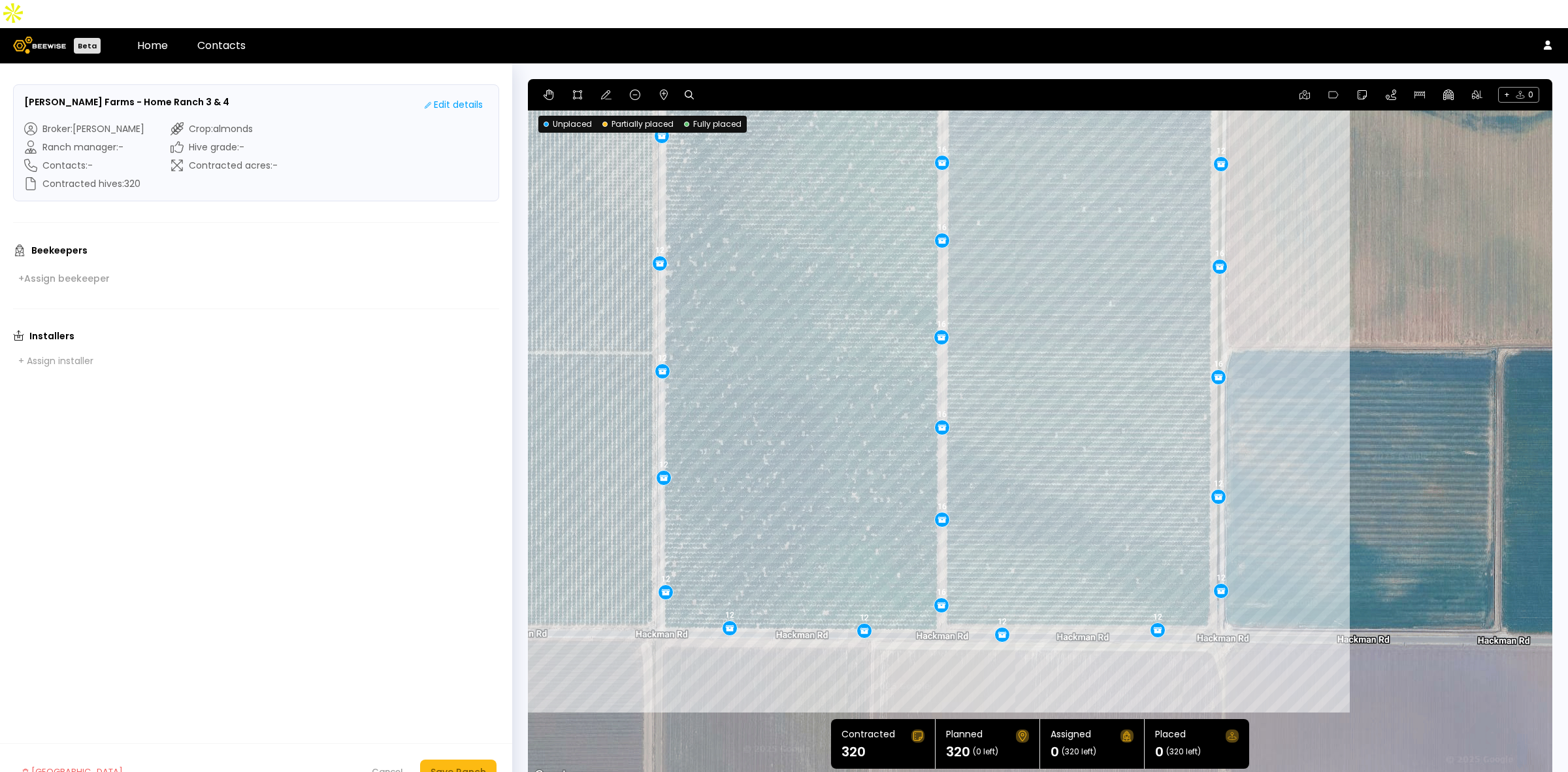
drag, startPoint x: 1360, startPoint y: 634, endPoint x: 1347, endPoint y: 494, distance: 140.6
click at [1347, 494] on div "12 12 12 12 12 12 16 12 16 12 12 16 12 12 16 12 12 12 16 16 12 12 16 16" at bounding box center [1040, 432] width 1025 height 706
drag, startPoint x: 1216, startPoint y: 469, endPoint x: 1216, endPoint y: 455, distance: 14.0
click at [470, 764] on div "Save Ranch" at bounding box center [458, 771] width 56 height 14
